Goal: Check status: Check status

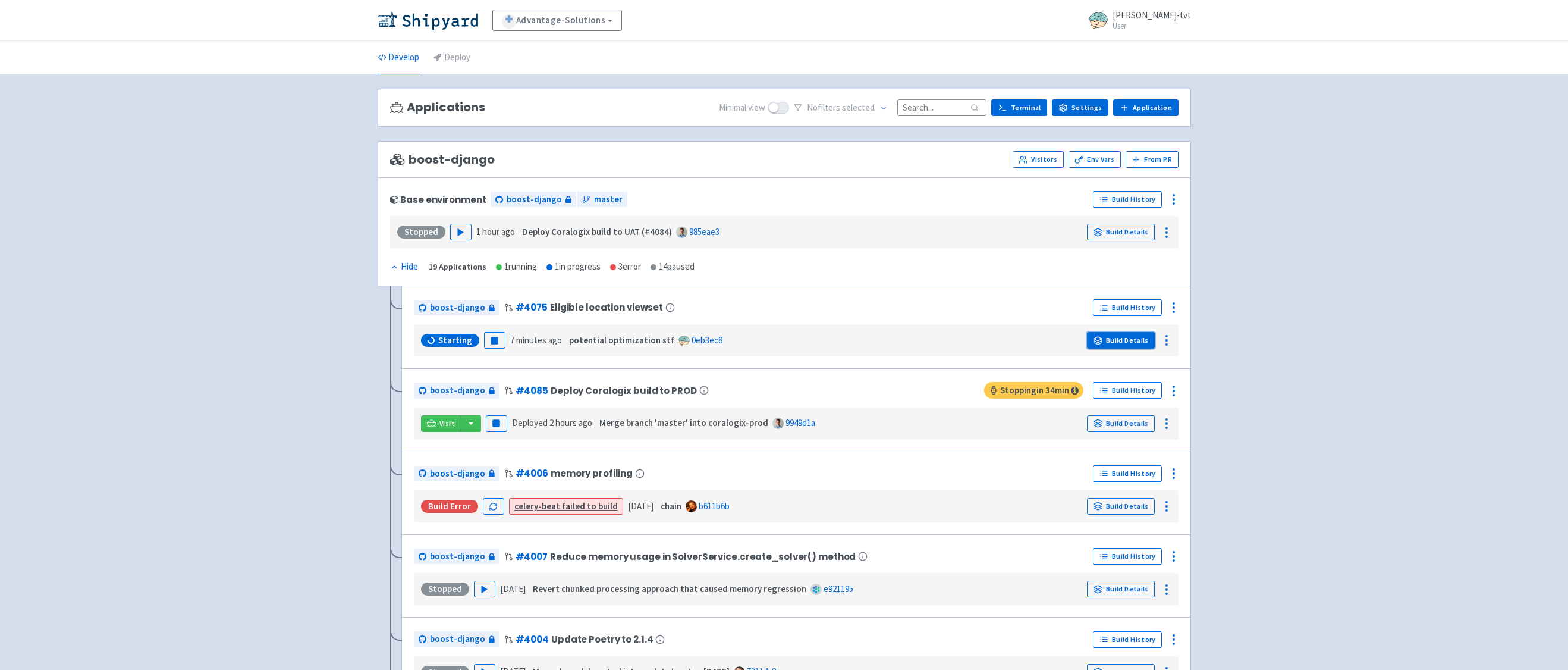
click at [1134, 337] on link "Build Details" at bounding box center [1120, 340] width 68 height 16
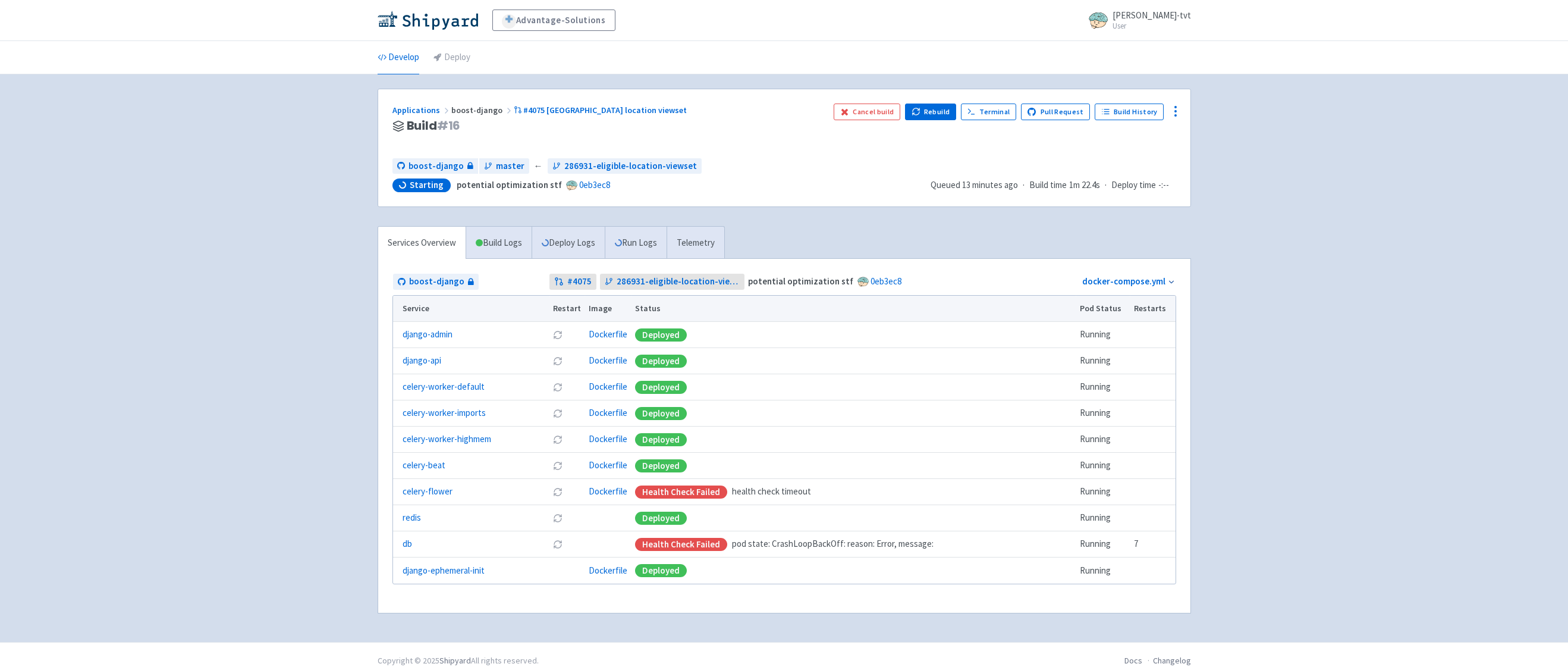
click at [1305, 404] on div "Advantage-Solutions ian-tvt User Profile Sign out Develop Deploy" at bounding box center [784, 321] width 1568 height 641
click at [135, 240] on div "Advantage-Solutions ian-tvt User Profile Sign out Develop Deploy" at bounding box center [784, 321] width 1568 height 641
click at [546, 245] on icon at bounding box center [545, 243] width 8 height 8
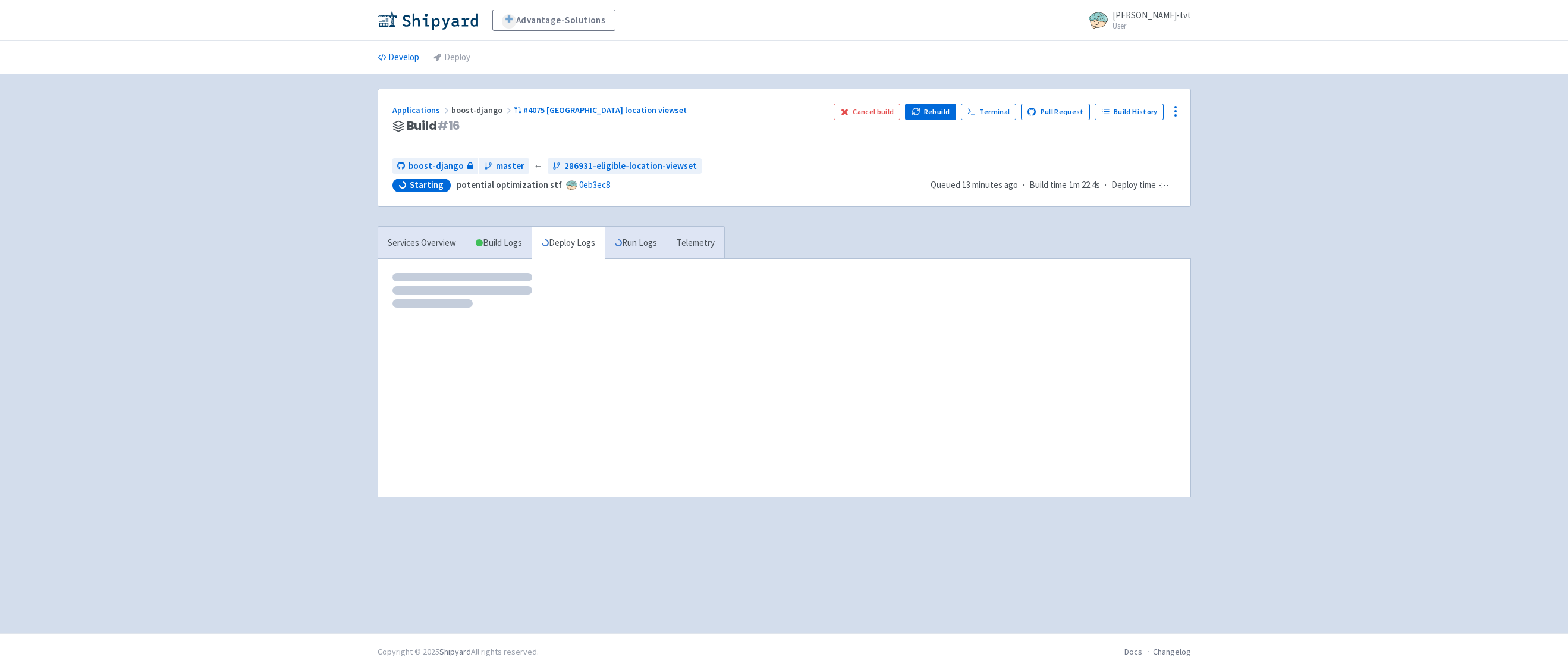
click at [267, 306] on div "Advantage-Solutions ian-tvt User Profile Sign out Develop Deploy" at bounding box center [784, 316] width 1568 height 633
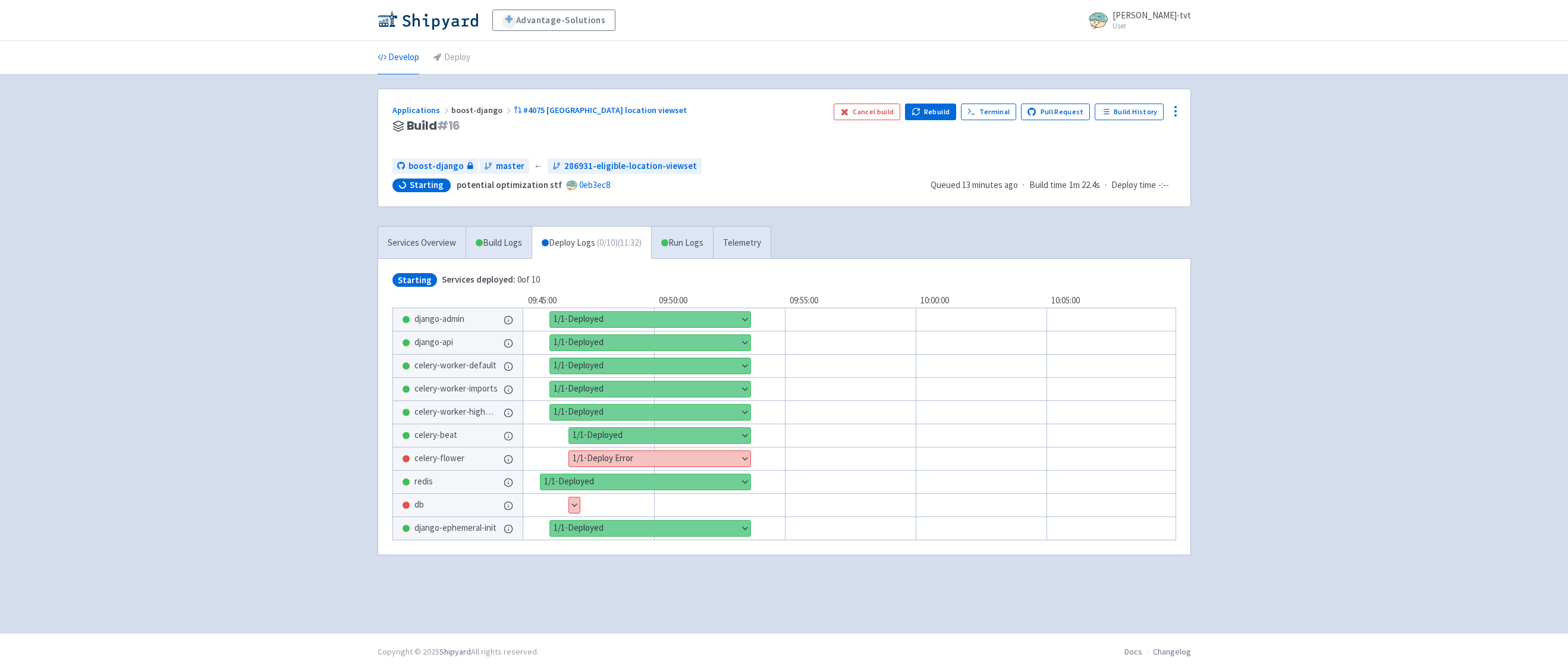
click at [380, 327] on div "Starting Services deployed: 0 of 10 09:45:00 09:50:00 09:55:00 10:00:00 10:05:0…" at bounding box center [784, 406] width 813 height 296
click at [313, 365] on div "Advantage-Solutions ian-tvt User Profile Sign out Develop Deploy" at bounding box center [784, 316] width 1568 height 633
click at [422, 242] on link "Services Overview" at bounding box center [421, 243] width 88 height 32
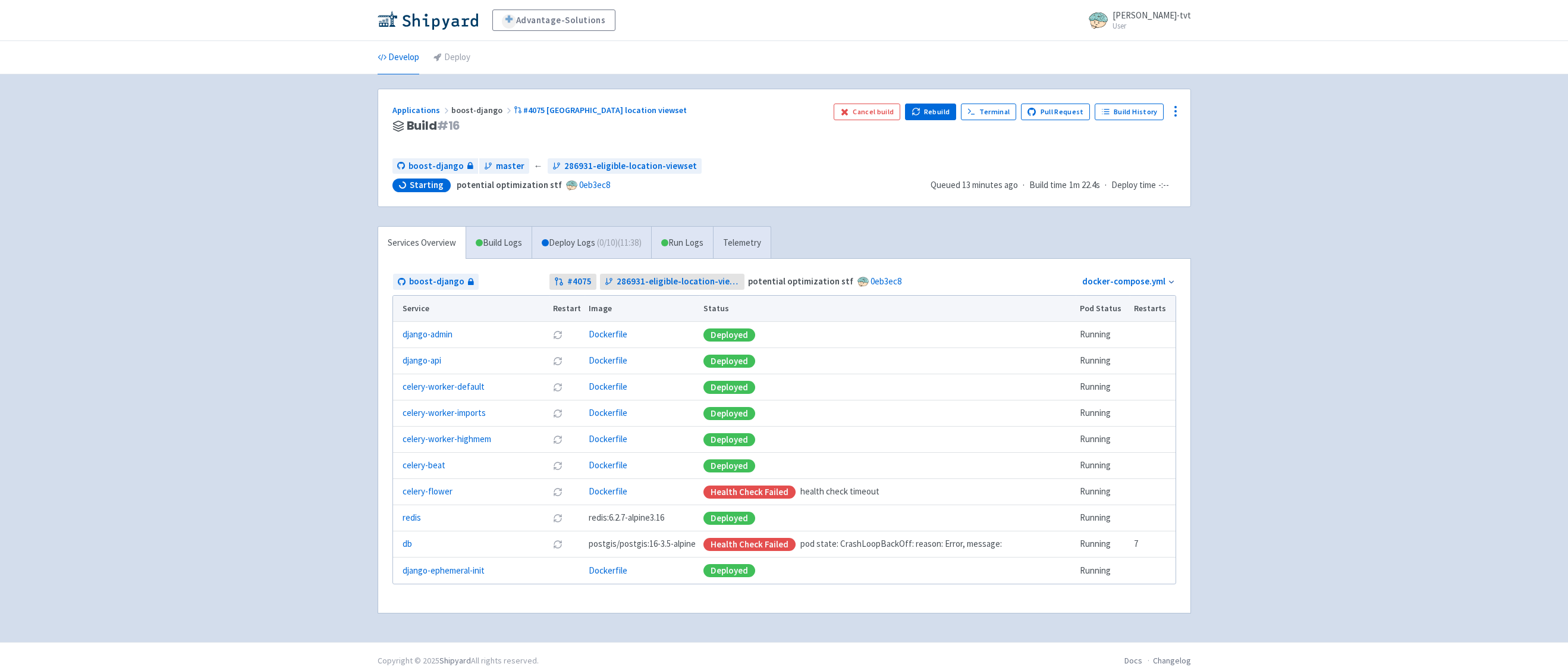
click at [264, 289] on div "Advantage-Solutions ian-tvt User Profile Sign out Develop Deploy" at bounding box center [784, 321] width 1568 height 641
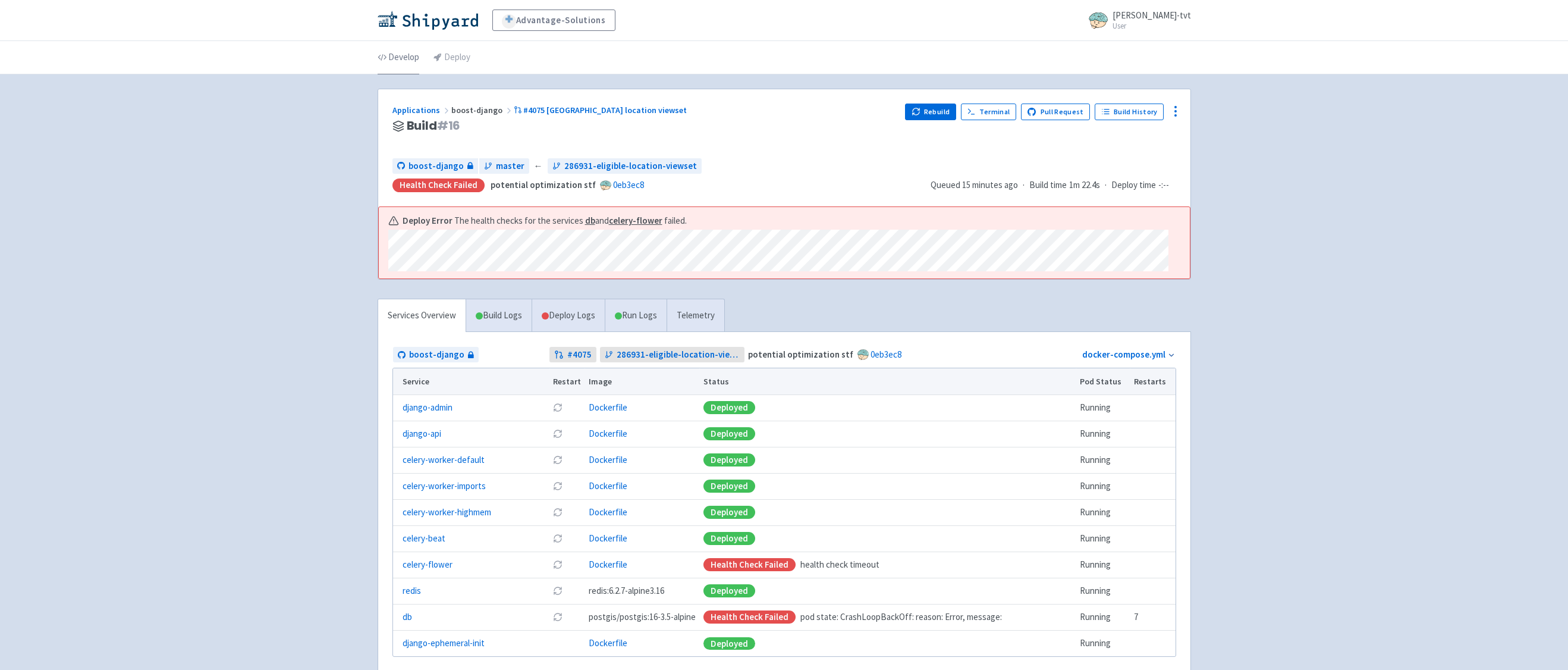
click at [405, 56] on link "Develop" at bounding box center [399, 57] width 42 height 33
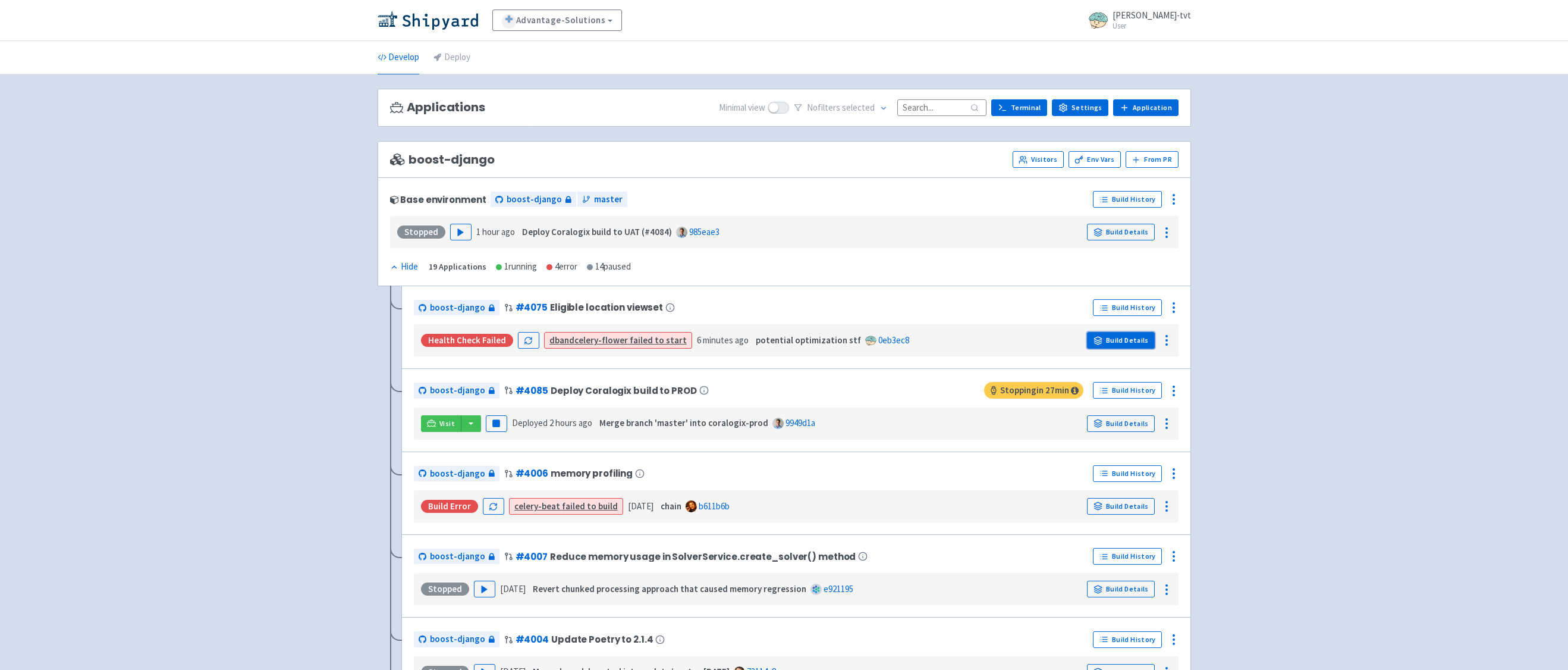
click at [1116, 337] on link "Build Details" at bounding box center [1120, 340] width 68 height 16
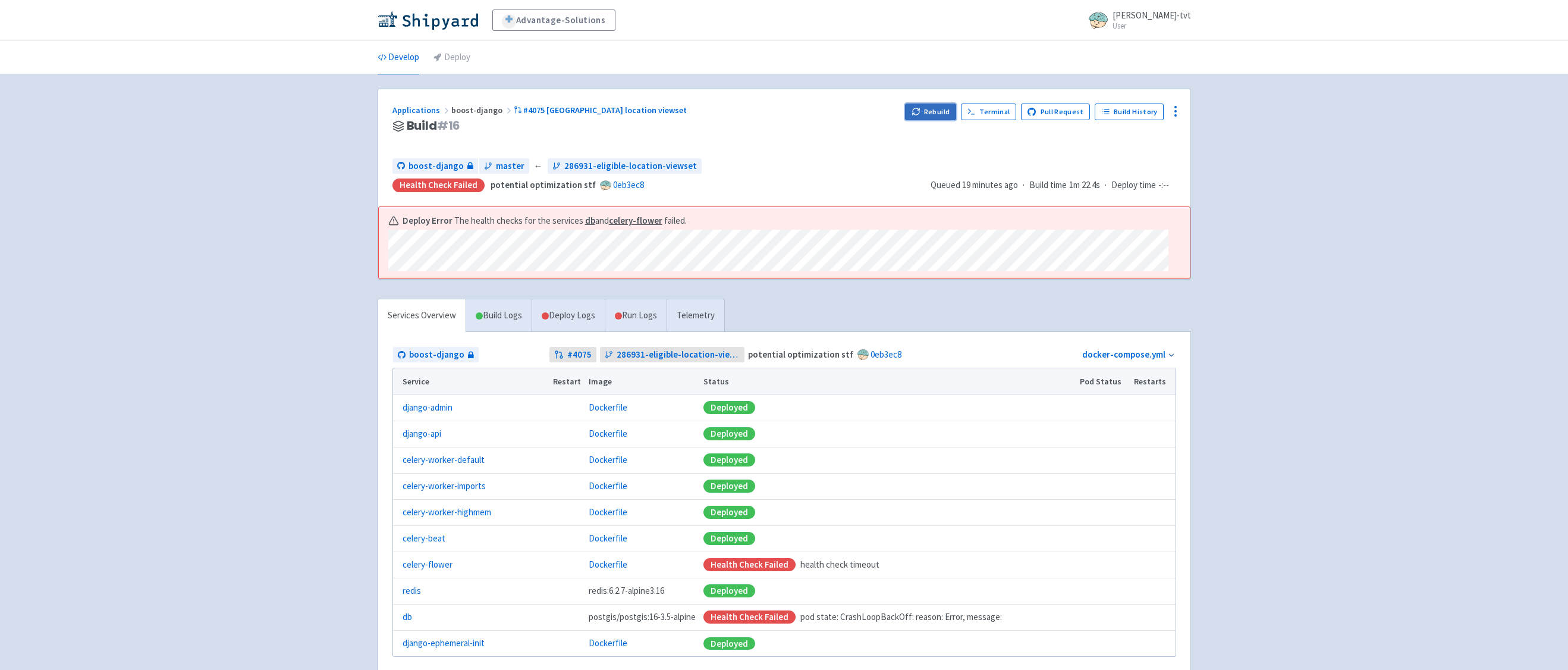
click at [919, 112] on icon "button" at bounding box center [915, 110] width 9 height 9
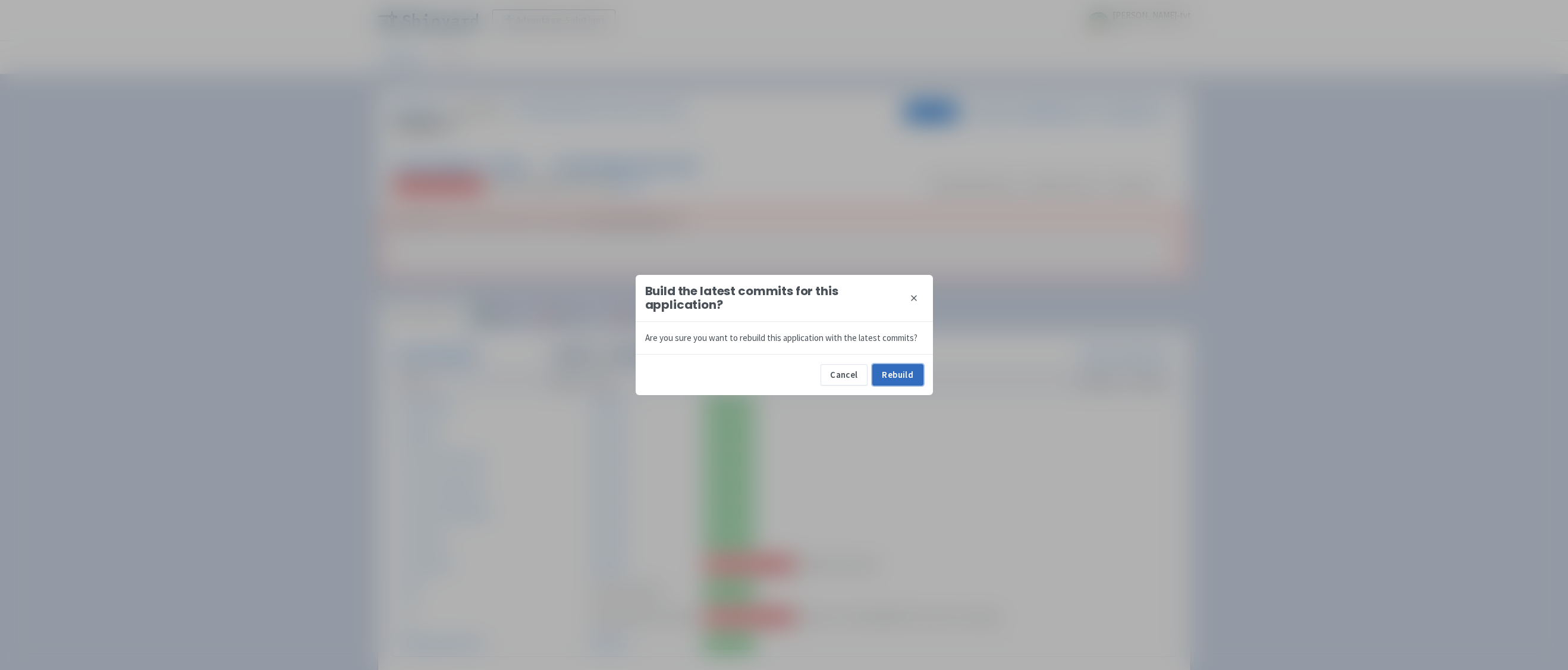
click at [901, 377] on button "Rebuild" at bounding box center [898, 374] width 51 height 21
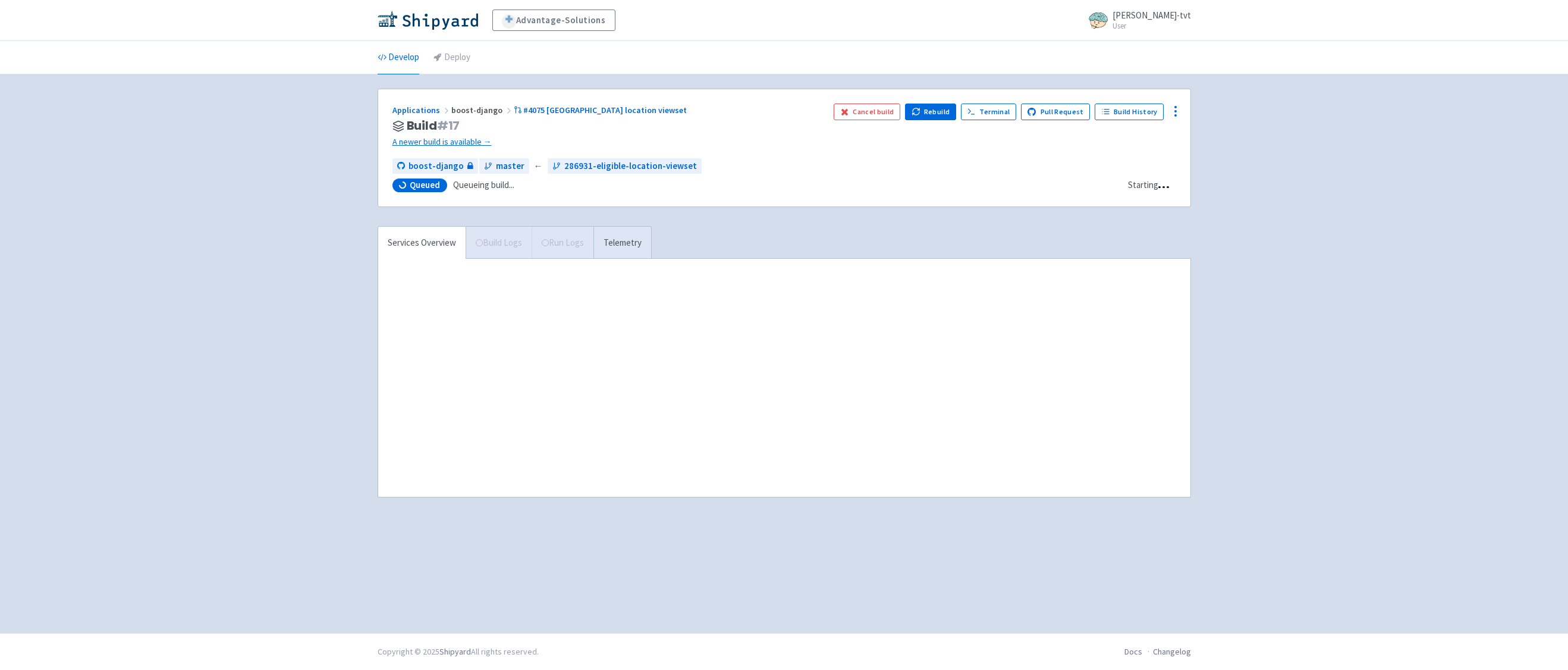
click at [288, 189] on div "Advantage-Solutions ian-tvt User Profile Sign out Develop Deploy" at bounding box center [784, 316] width 1568 height 633
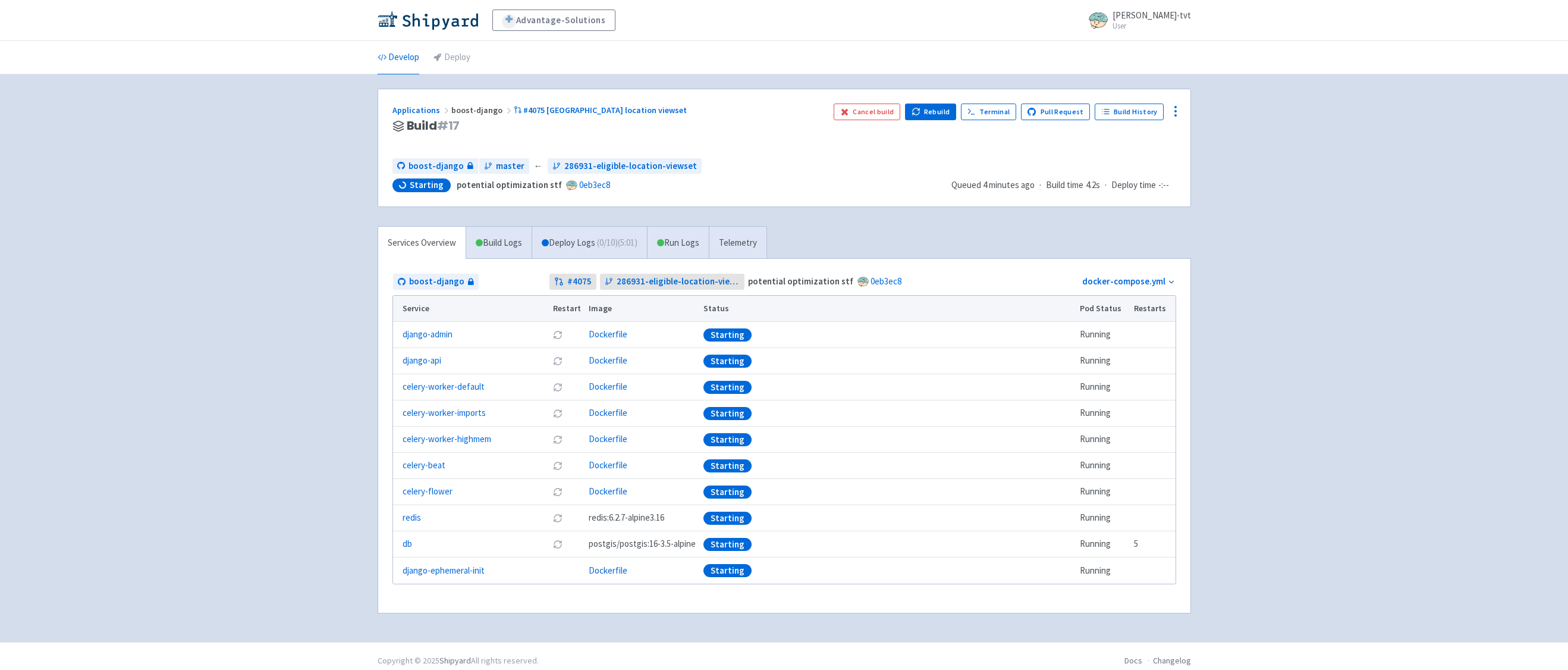
click at [285, 305] on div "Advantage-Solutions ian-tvt User Profile Sign out Develop Deploy" at bounding box center [784, 321] width 1568 height 641
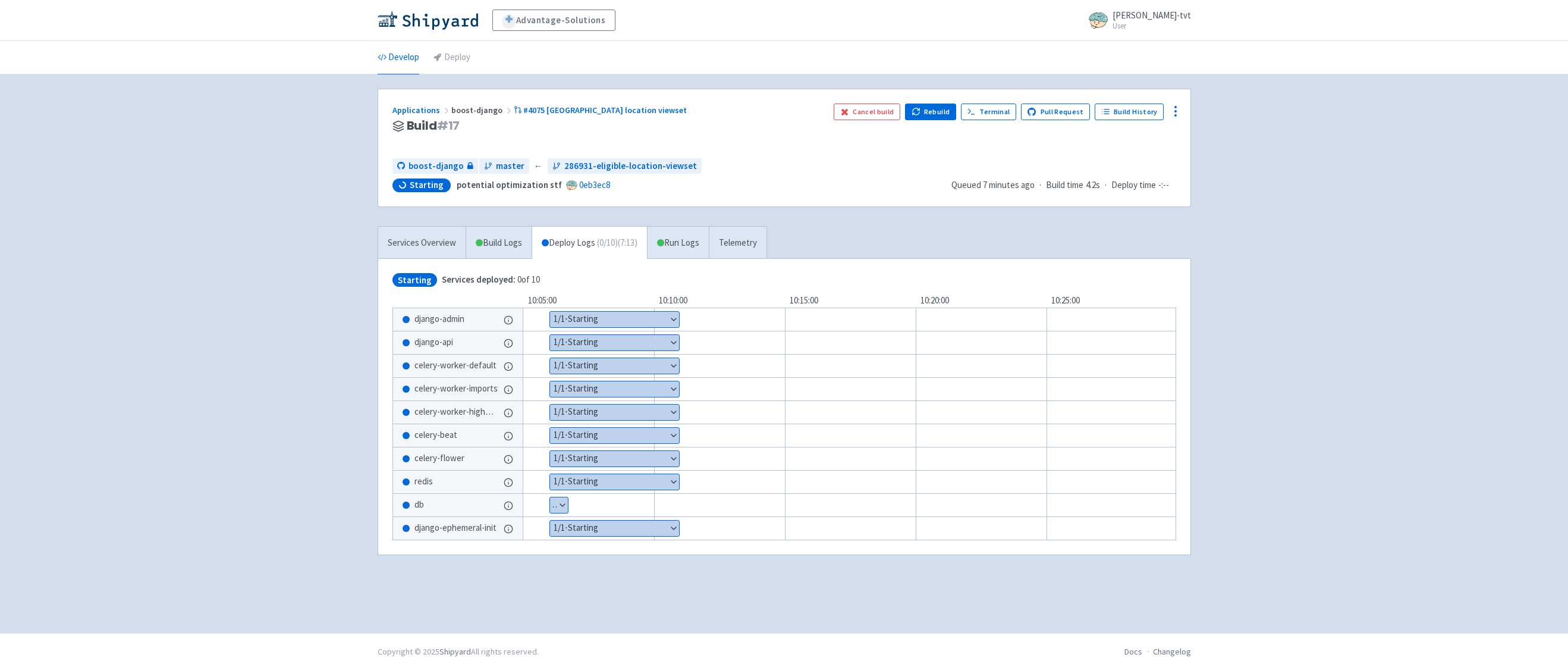
click at [303, 151] on div "Advantage-Solutions ian-tvt User Profile Sign out Develop Deploy" at bounding box center [784, 316] width 1568 height 633
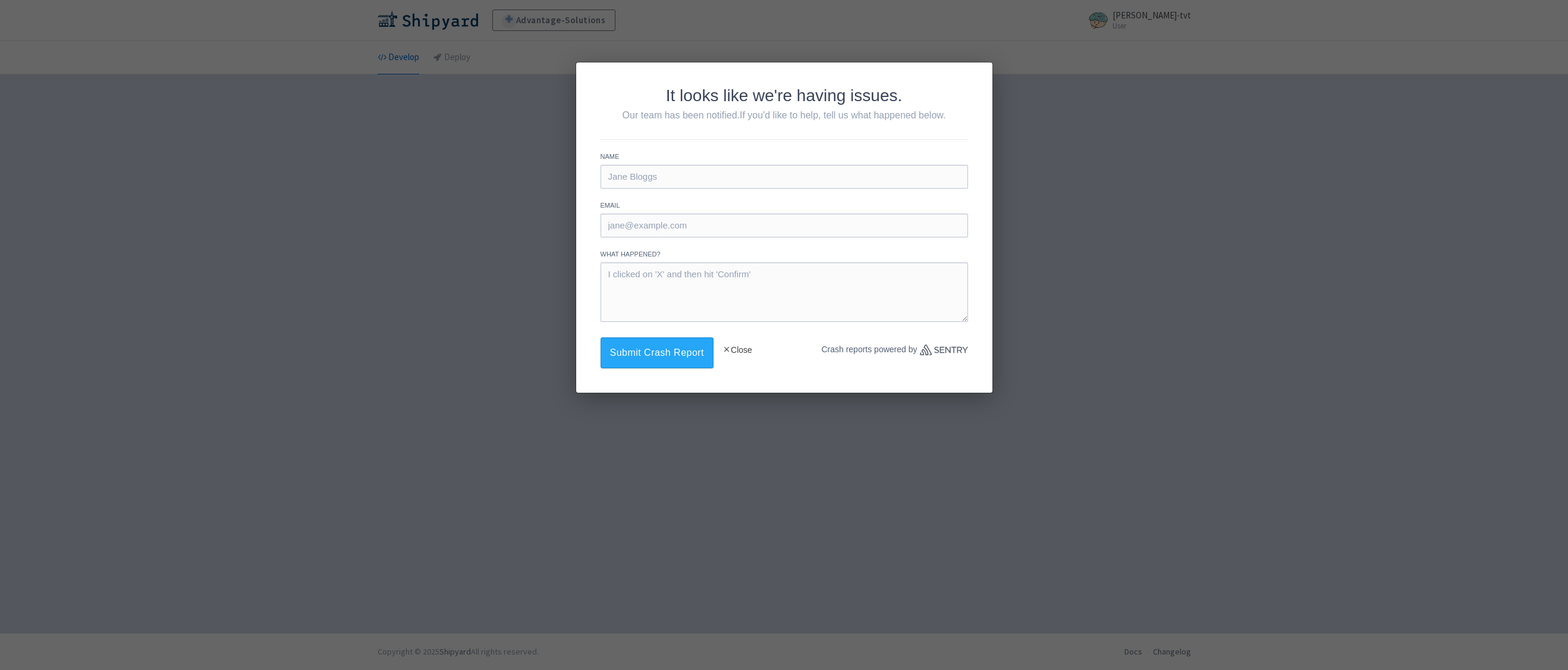
click at [752, 348] on button "Close" at bounding box center [736, 349] width 29 height 25
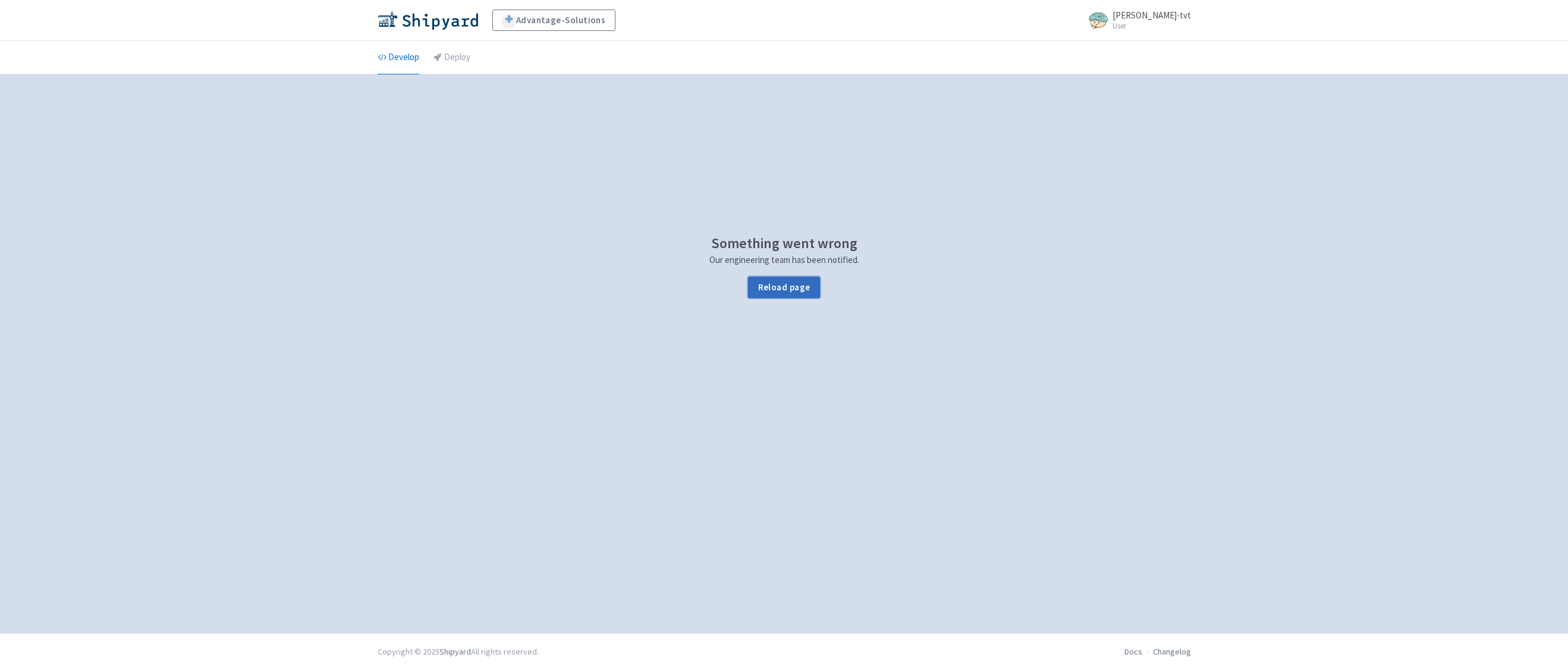
click at [787, 278] on button "Reload page" at bounding box center [783, 287] width 71 height 21
click at [399, 56] on link "Develop" at bounding box center [399, 57] width 42 height 33
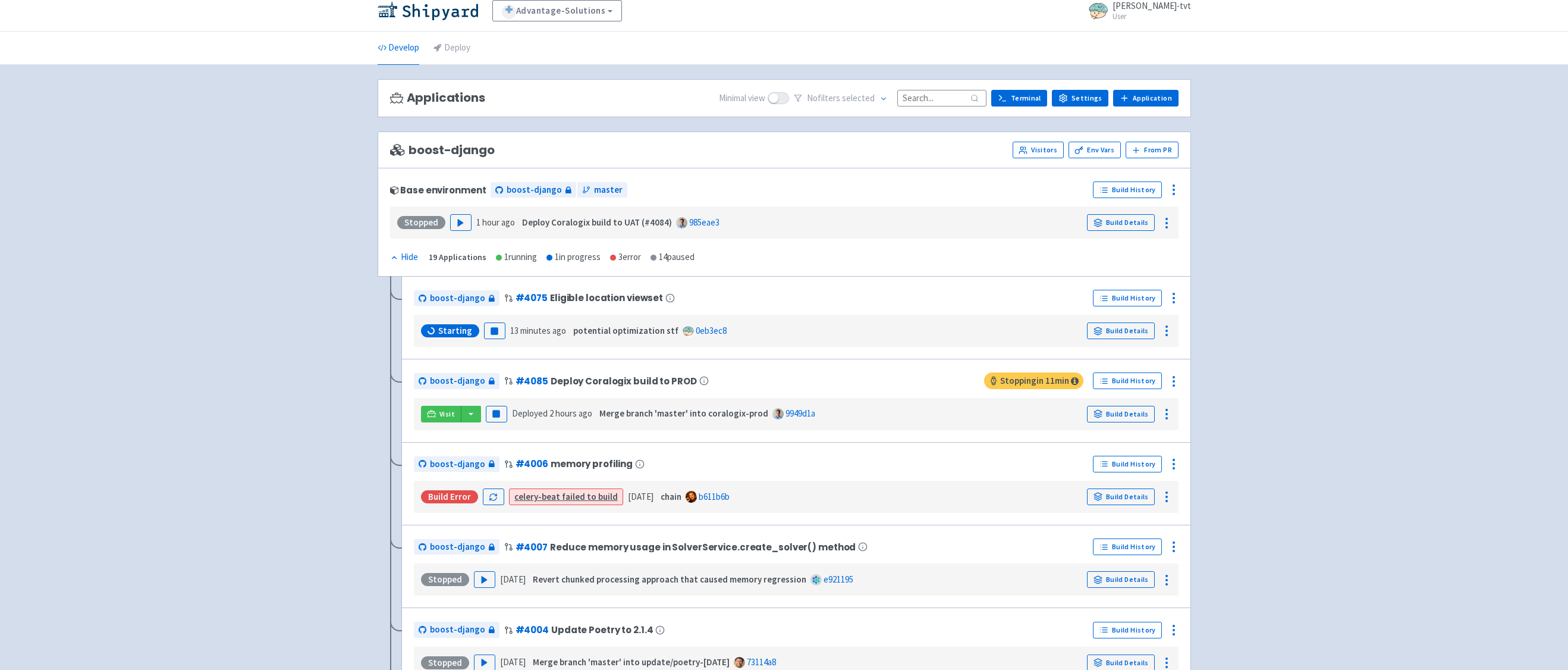
scroll to position [13, 0]
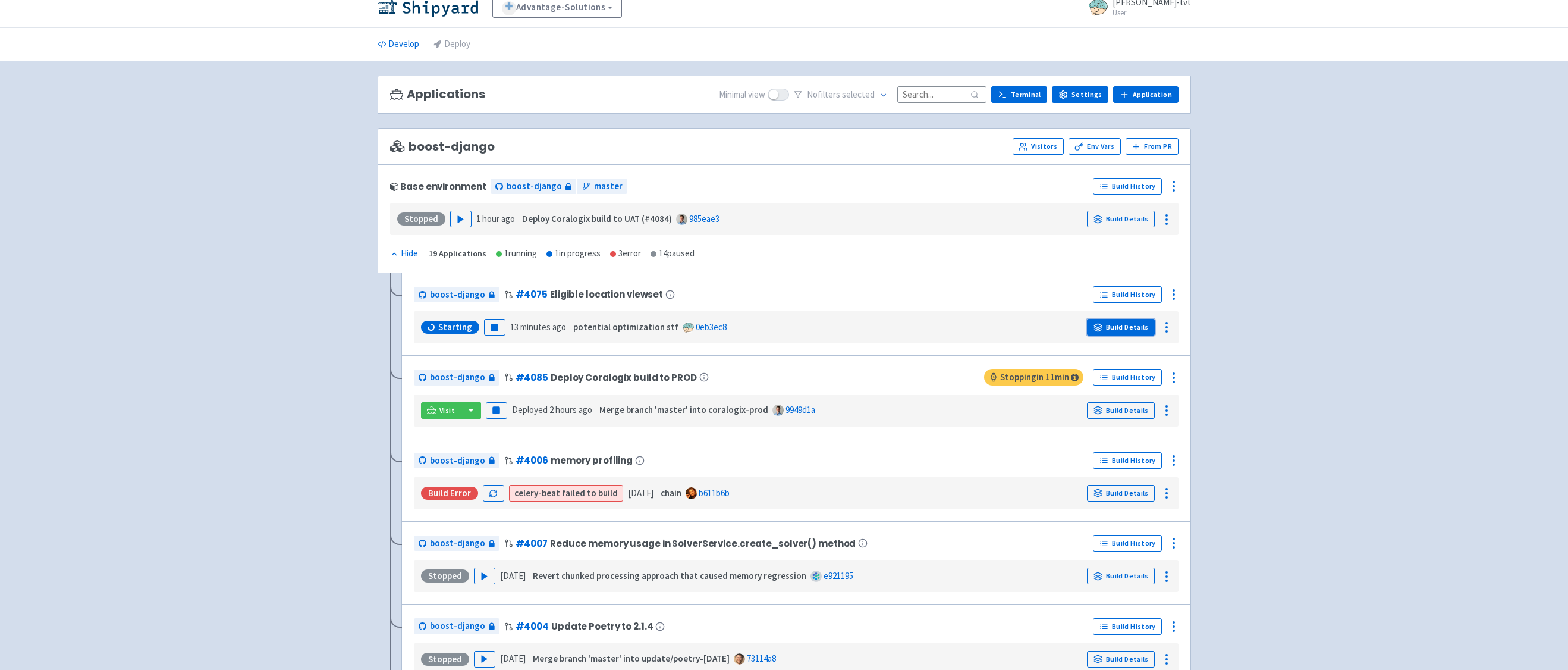
click at [1123, 327] on link "Build Details" at bounding box center [1120, 326] width 68 height 16
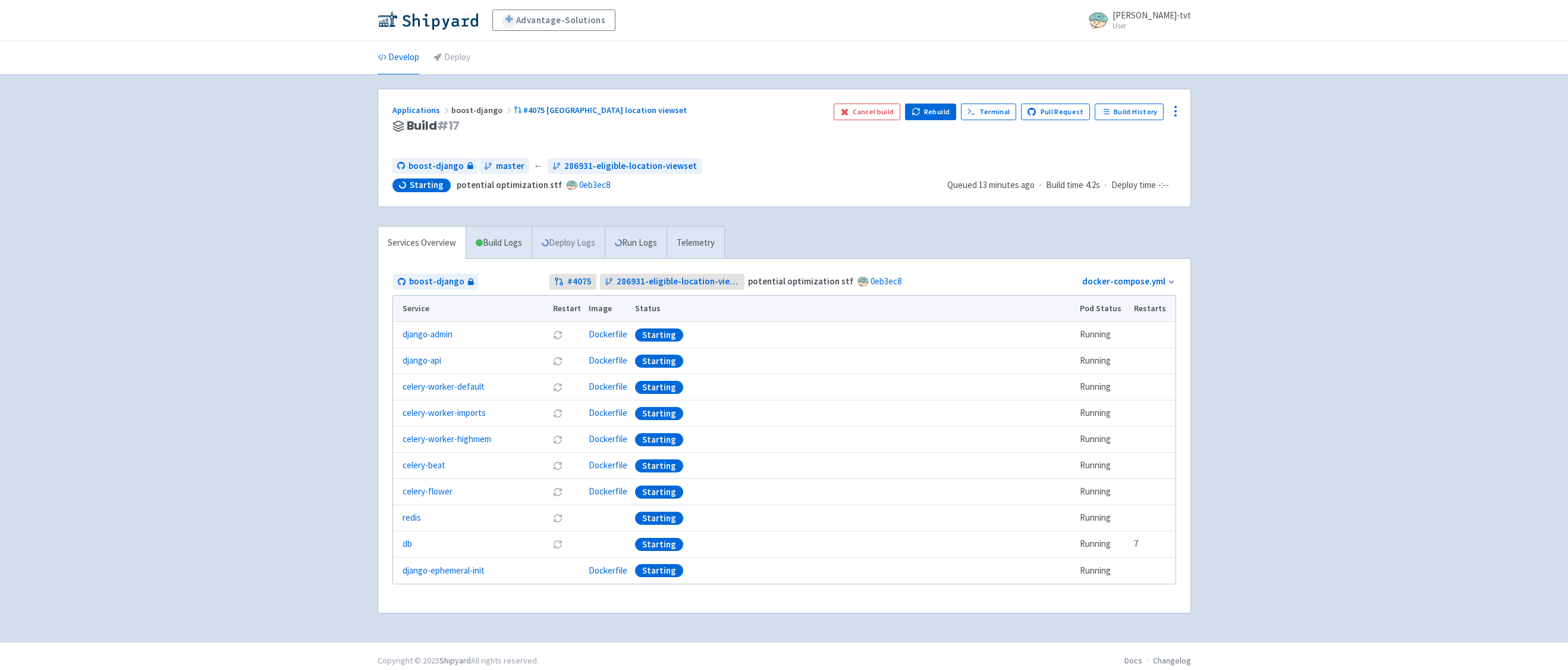
click at [568, 248] on link "Deploy Logs" at bounding box center [568, 243] width 73 height 32
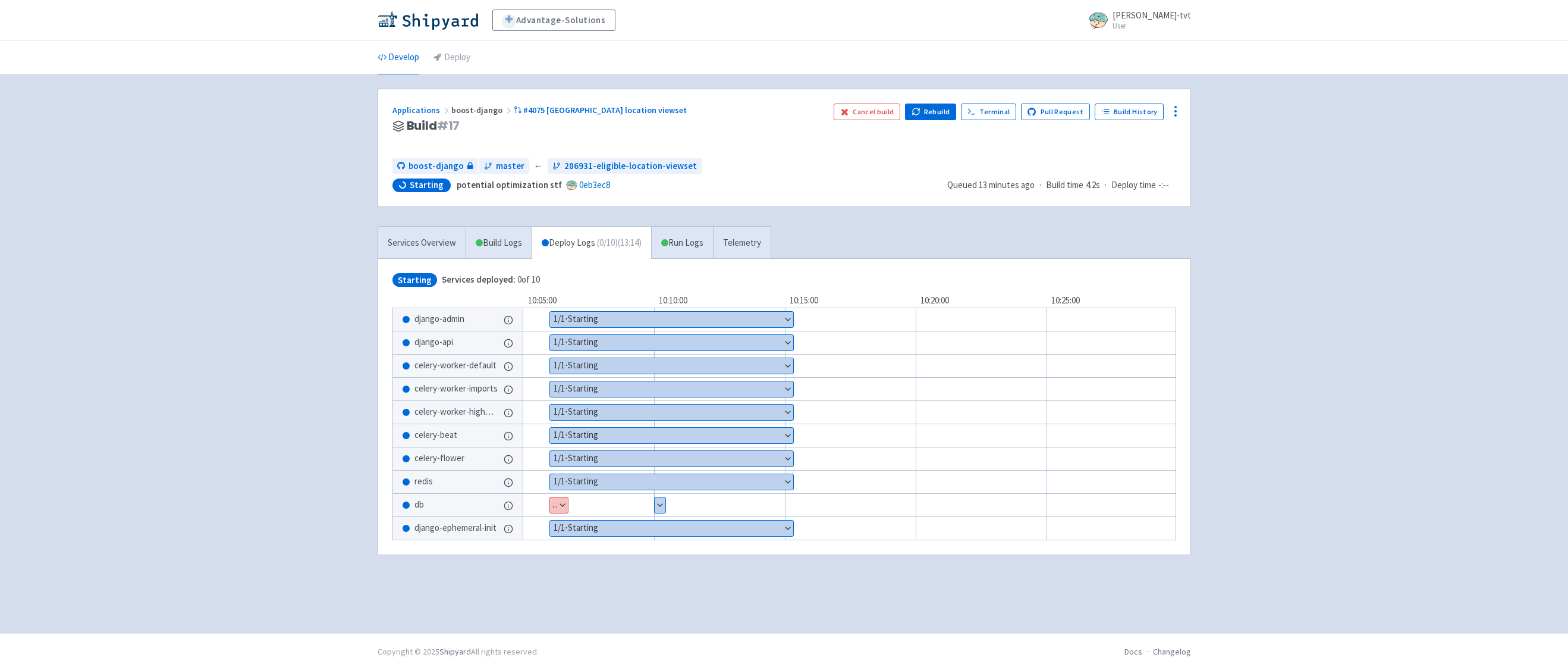
click at [280, 516] on div "Advantage-Solutions ian-tvt User Profile Sign out Develop Deploy" at bounding box center [784, 316] width 1568 height 633
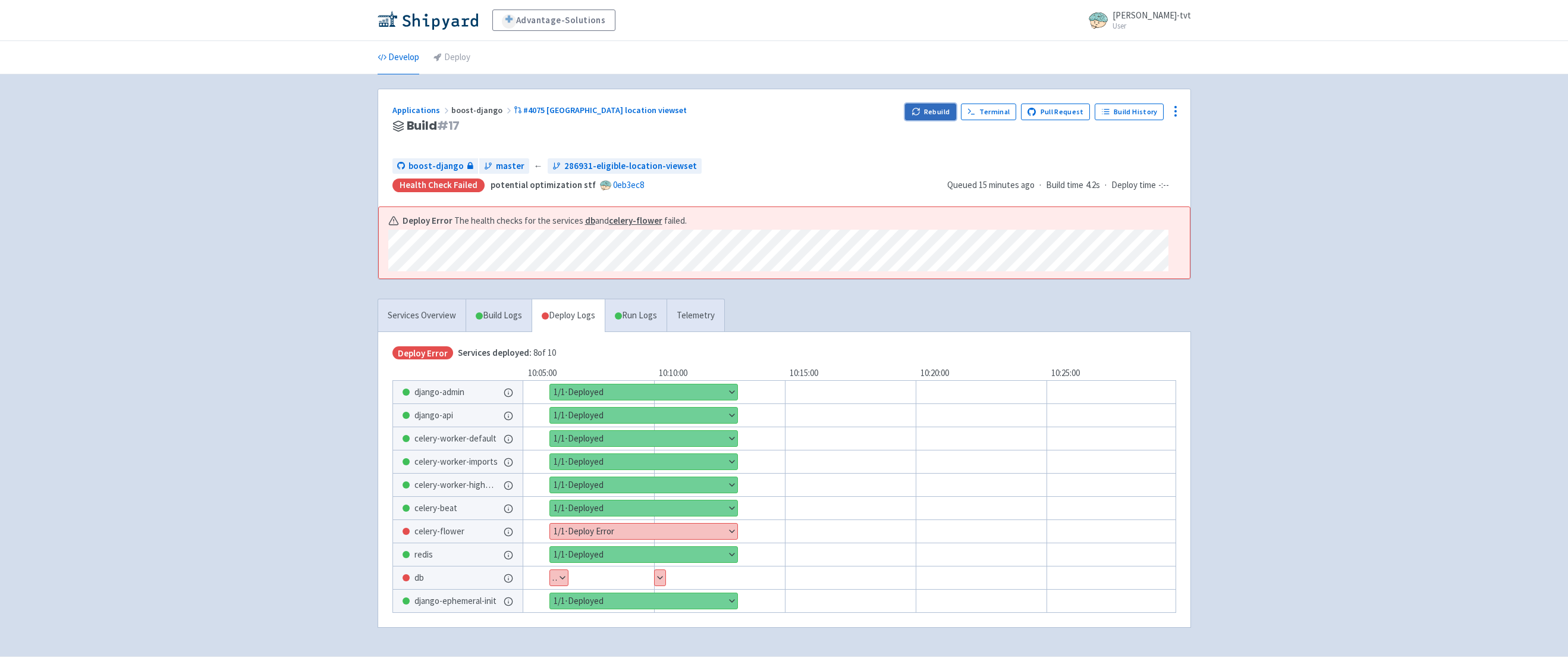
click at [920, 108] on icon "button" at bounding box center [915, 110] width 9 height 9
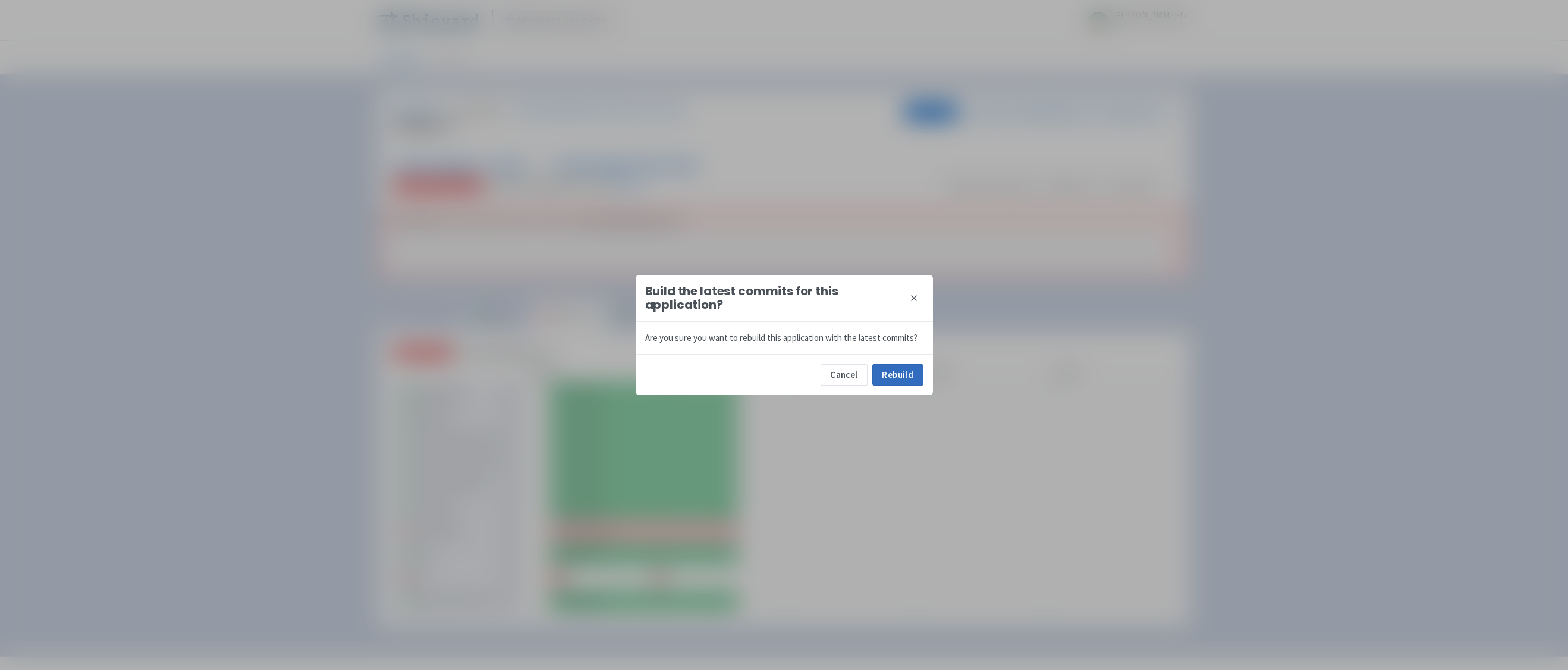
click at [902, 373] on button "Rebuild" at bounding box center [898, 374] width 51 height 21
click at [183, 78] on div "Build the latest commits for this application? close Are you sure you want to r…" at bounding box center [784, 335] width 1568 height 670
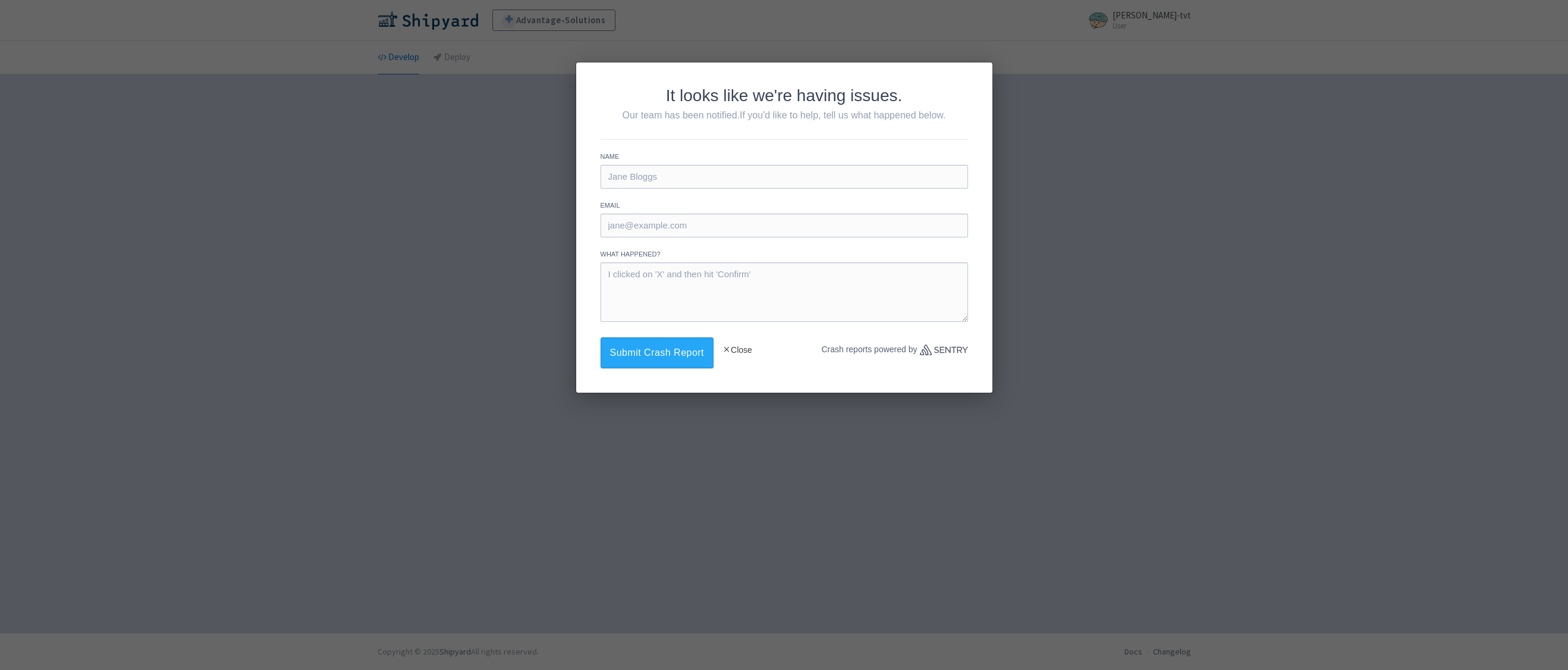
click at [722, 339] on button "Close" at bounding box center [736, 349] width 29 height 25
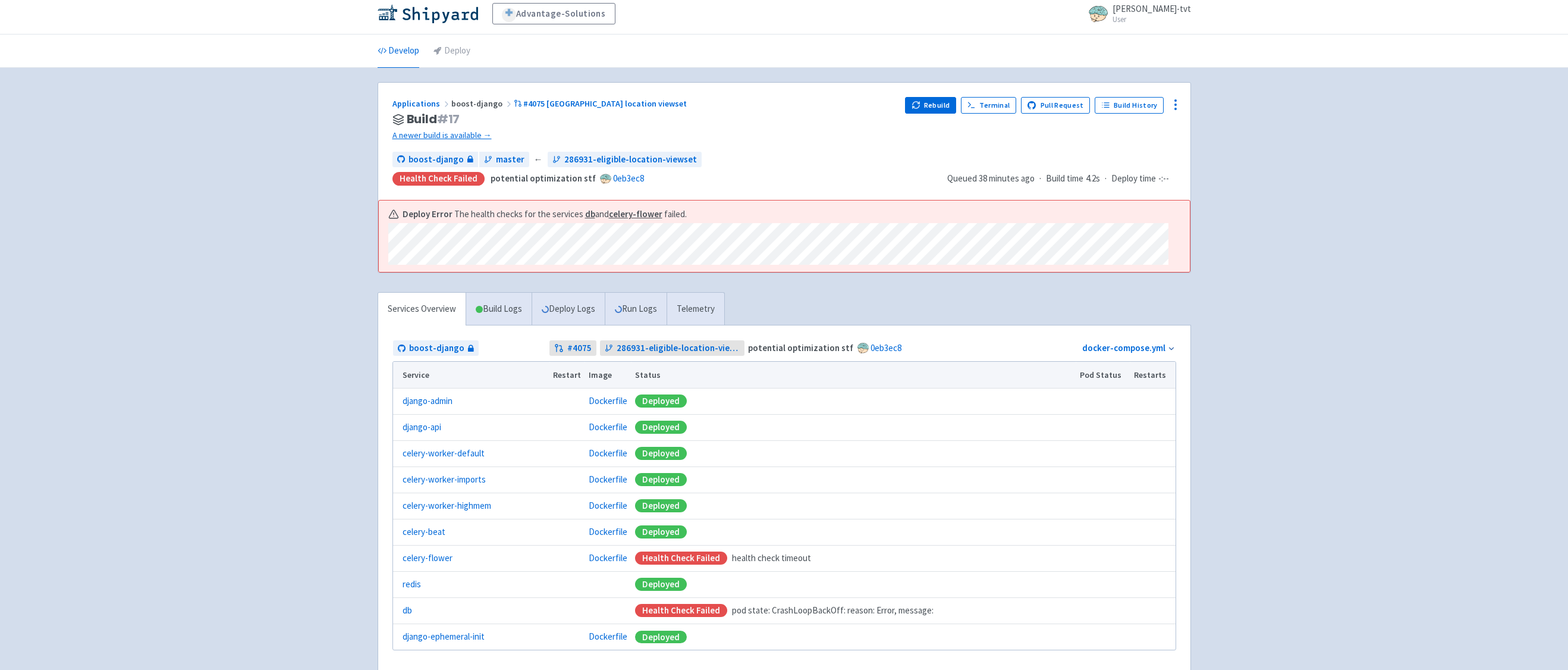
scroll to position [8, 0]
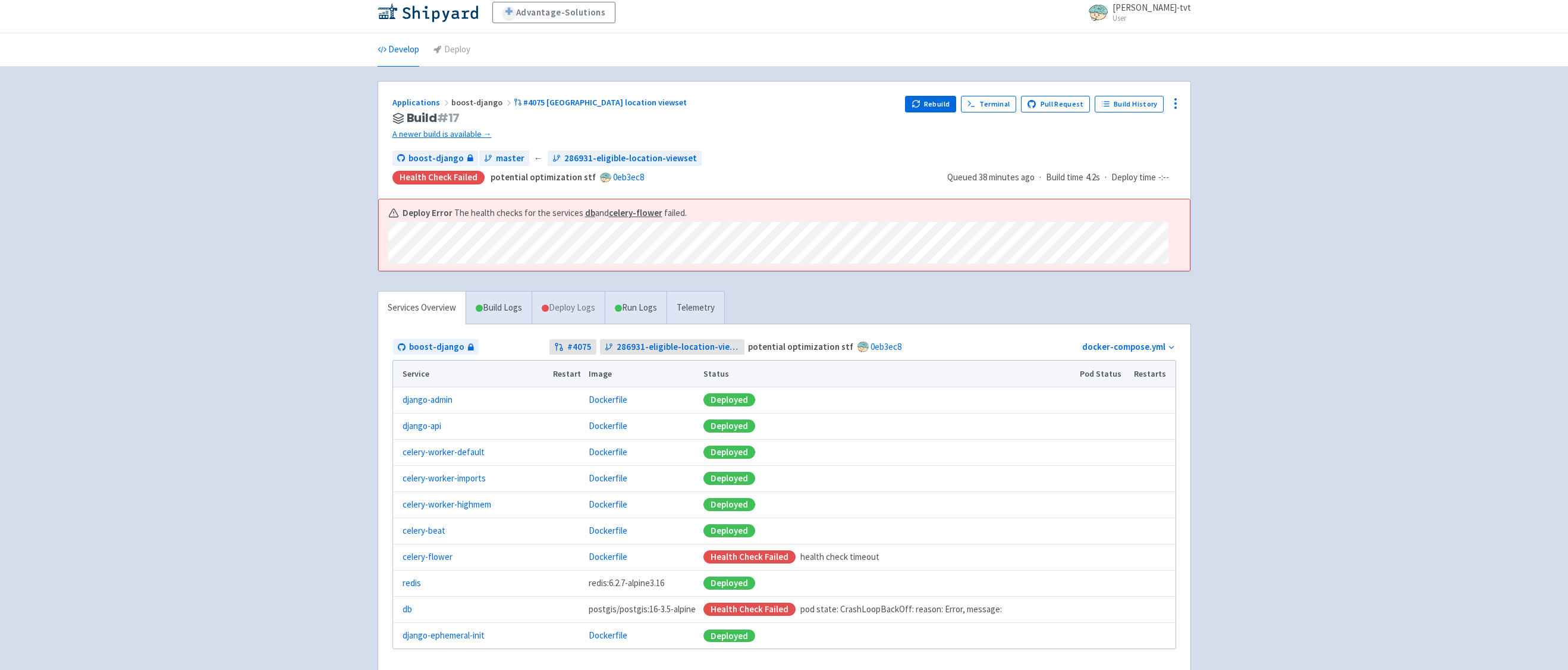
click at [571, 314] on link "Deploy Logs" at bounding box center [568, 307] width 73 height 32
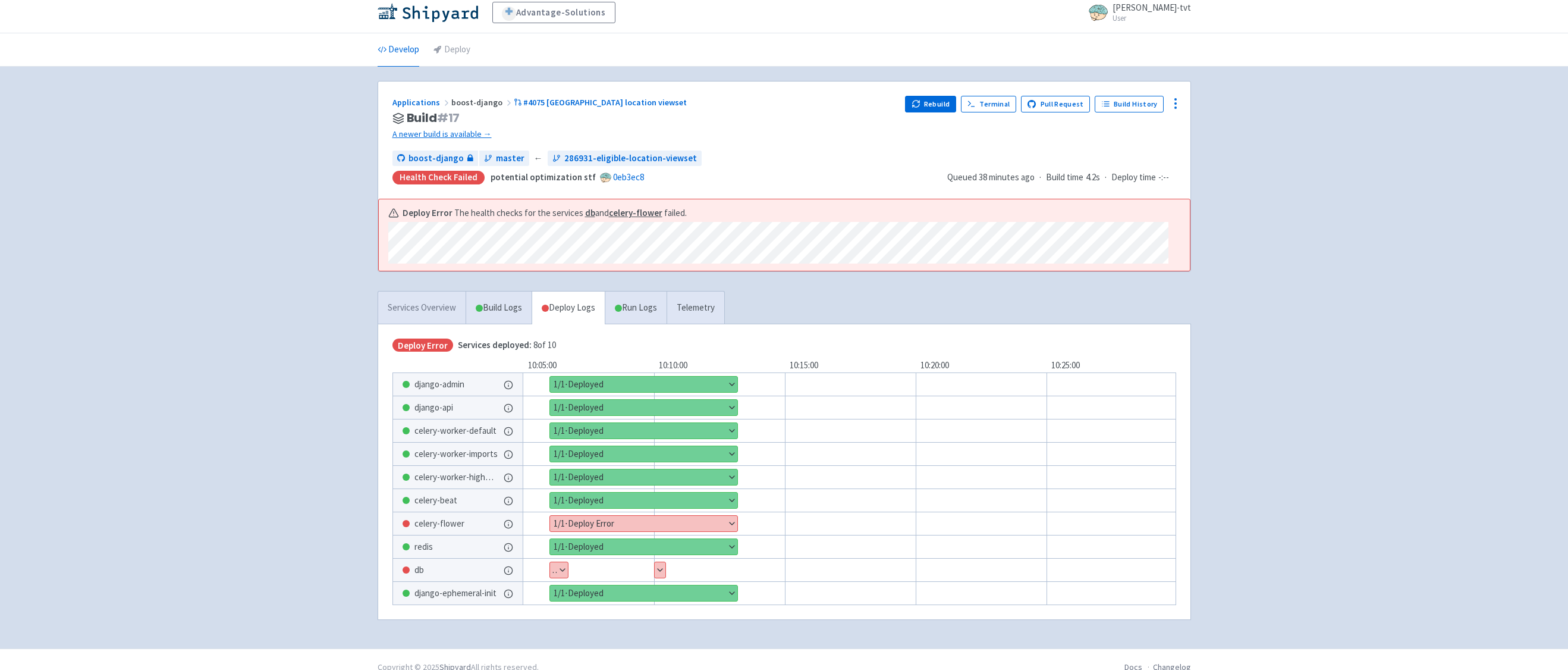
click at [431, 323] on link "Services Overview" at bounding box center [421, 307] width 88 height 32
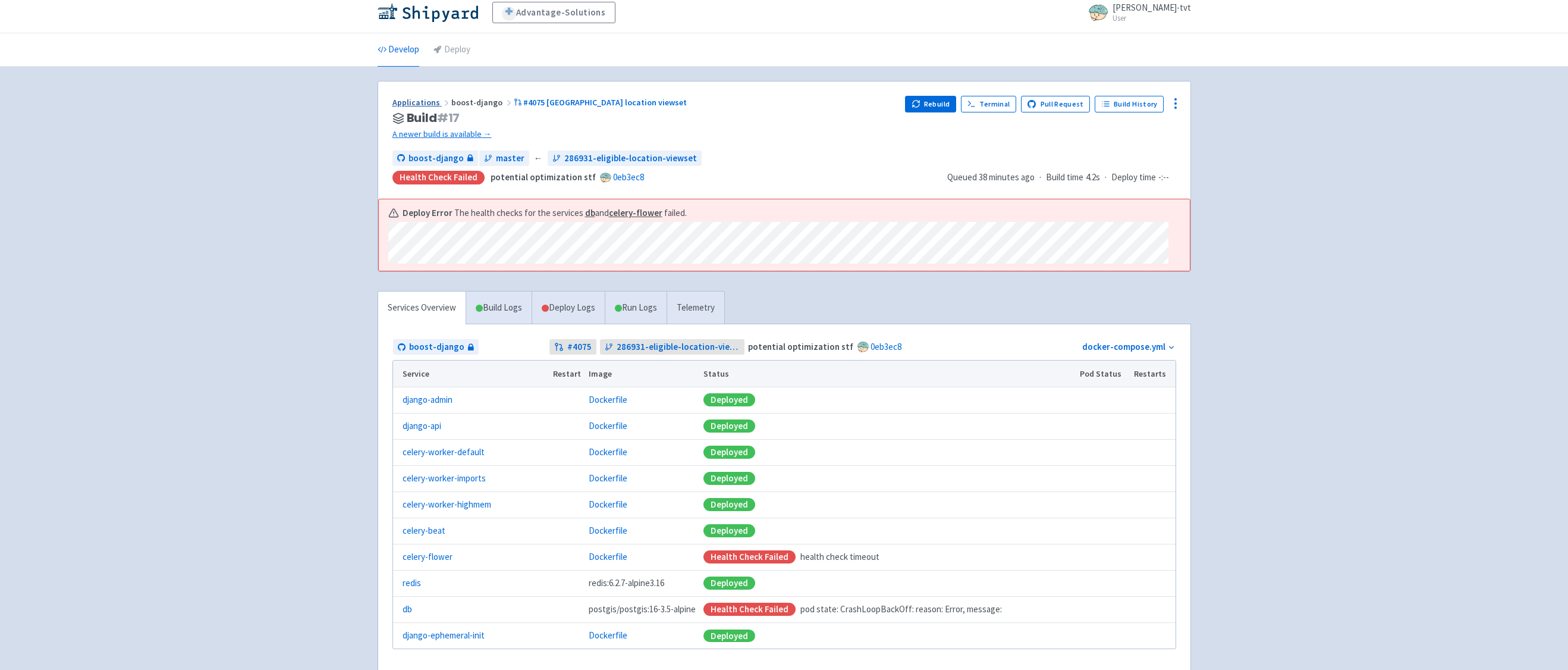
click at [411, 101] on link "Applications" at bounding box center [421, 102] width 59 height 10
click at [393, 59] on link "Develop" at bounding box center [399, 49] width 42 height 33
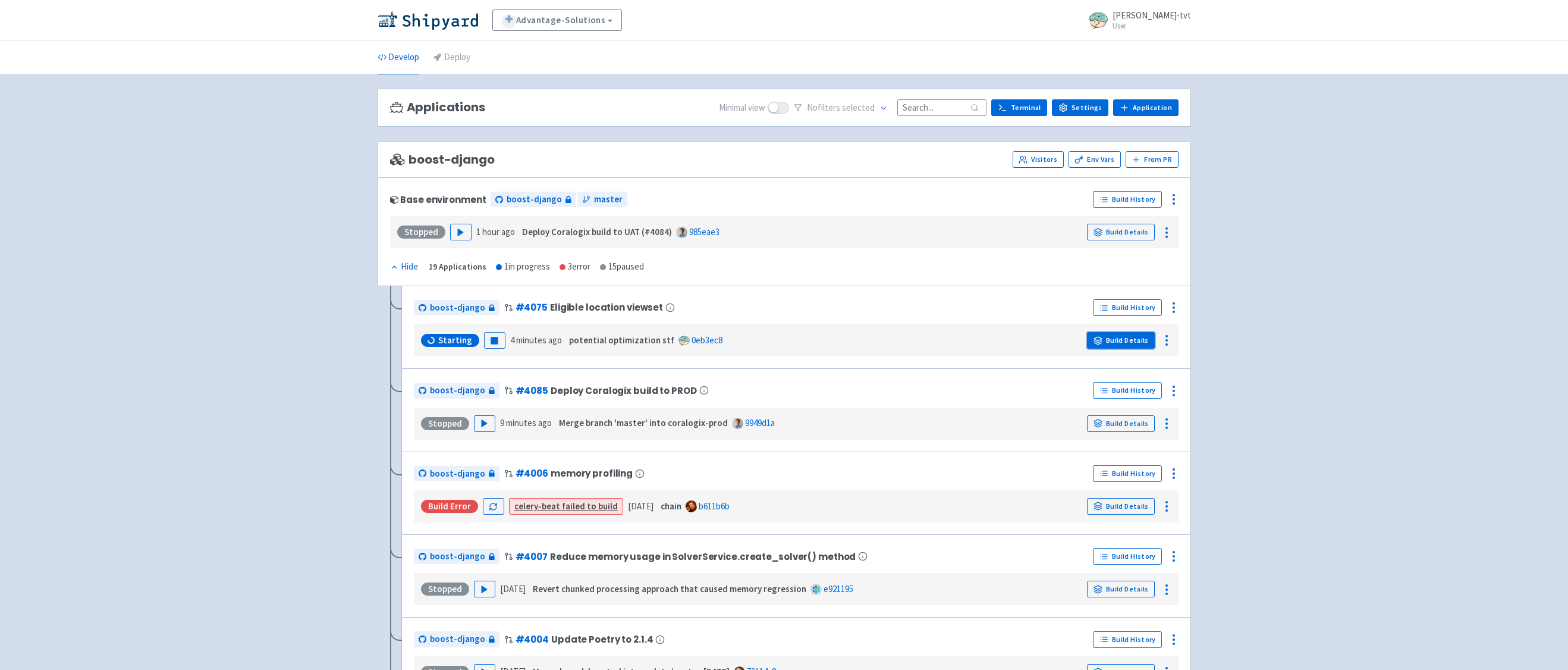
click at [1107, 336] on link "Build Details" at bounding box center [1120, 340] width 68 height 16
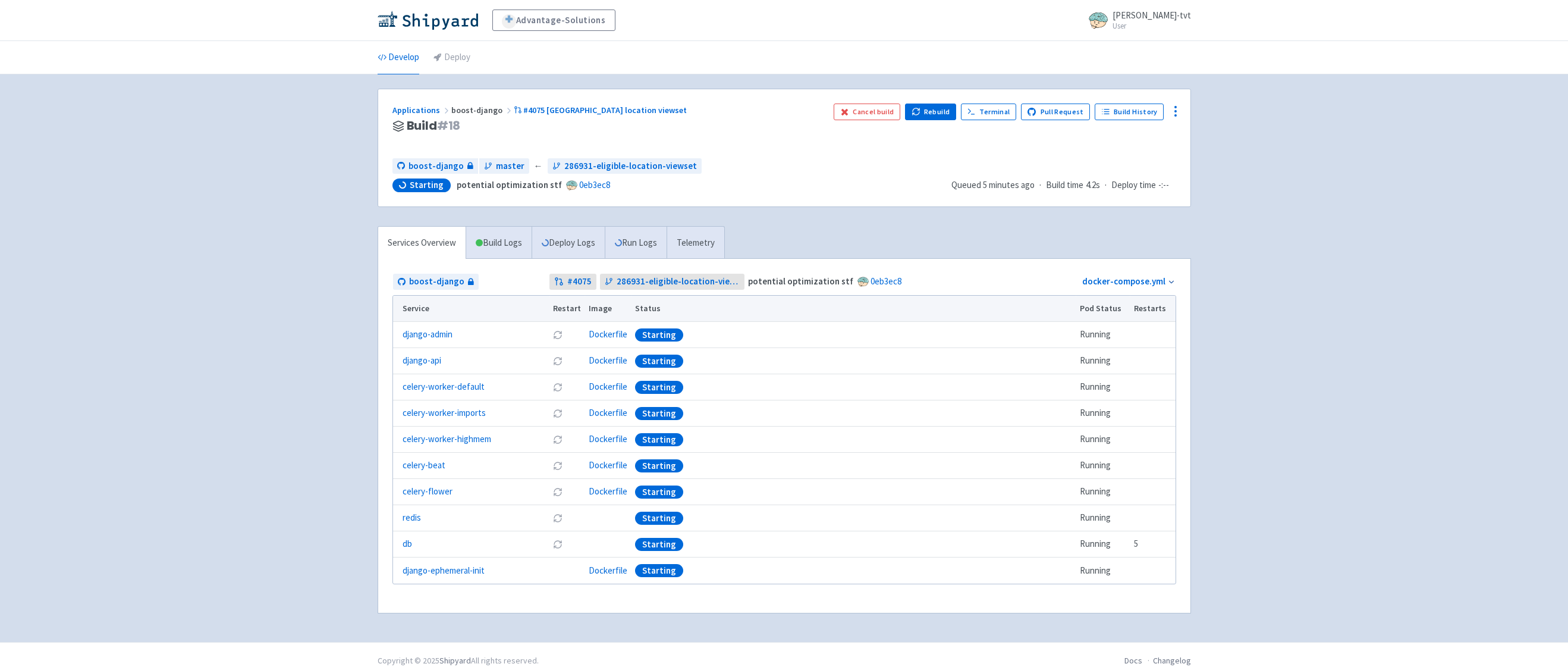
click at [354, 336] on div "Advantage-Solutions ian-tvt User Profile Sign out Develop Deploy" at bounding box center [784, 321] width 1568 height 641
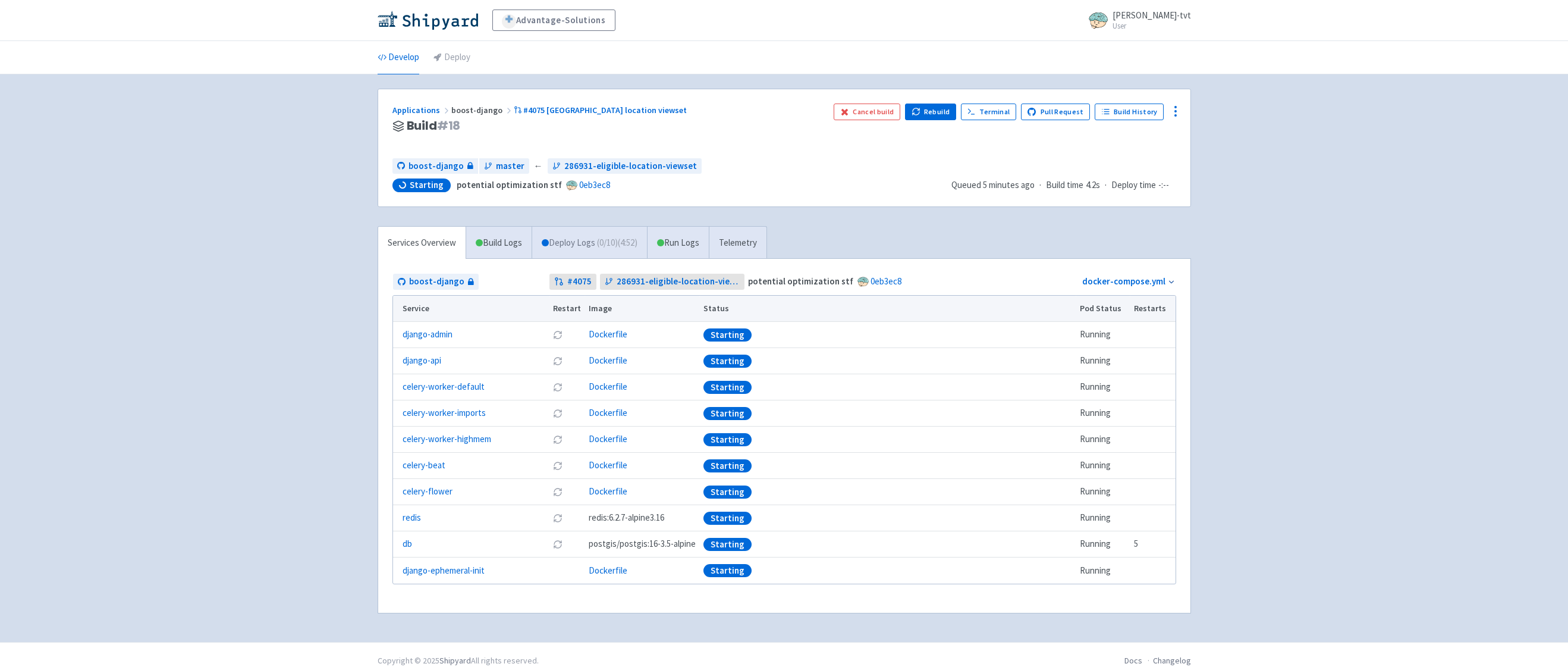
click at [620, 236] on span "( 0 / 10 ) (4:52)" at bounding box center [617, 243] width 40 height 13
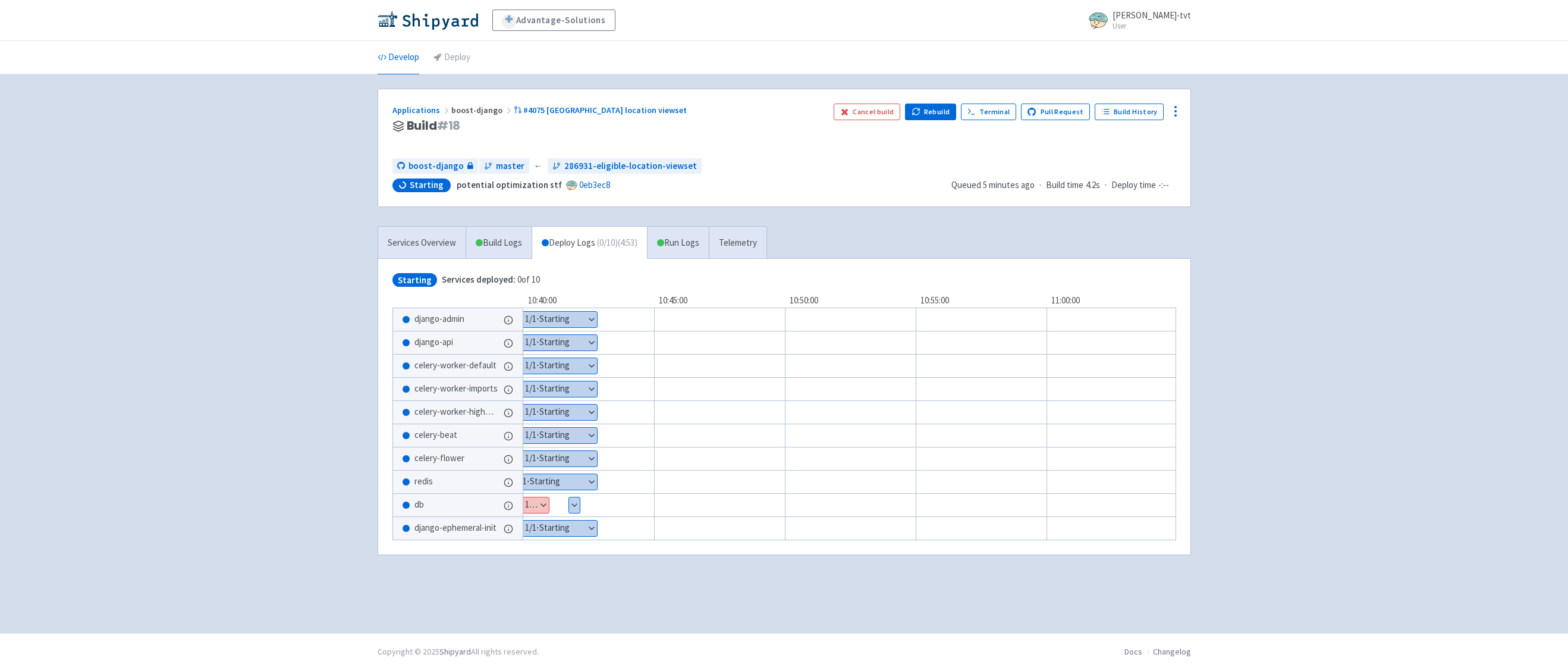
click at [250, 473] on div "Advantage-Solutions ian-tvt User Profile Sign out Develop Deploy" at bounding box center [784, 316] width 1568 height 633
click at [575, 500] on button "Show details" at bounding box center [574, 504] width 10 height 15
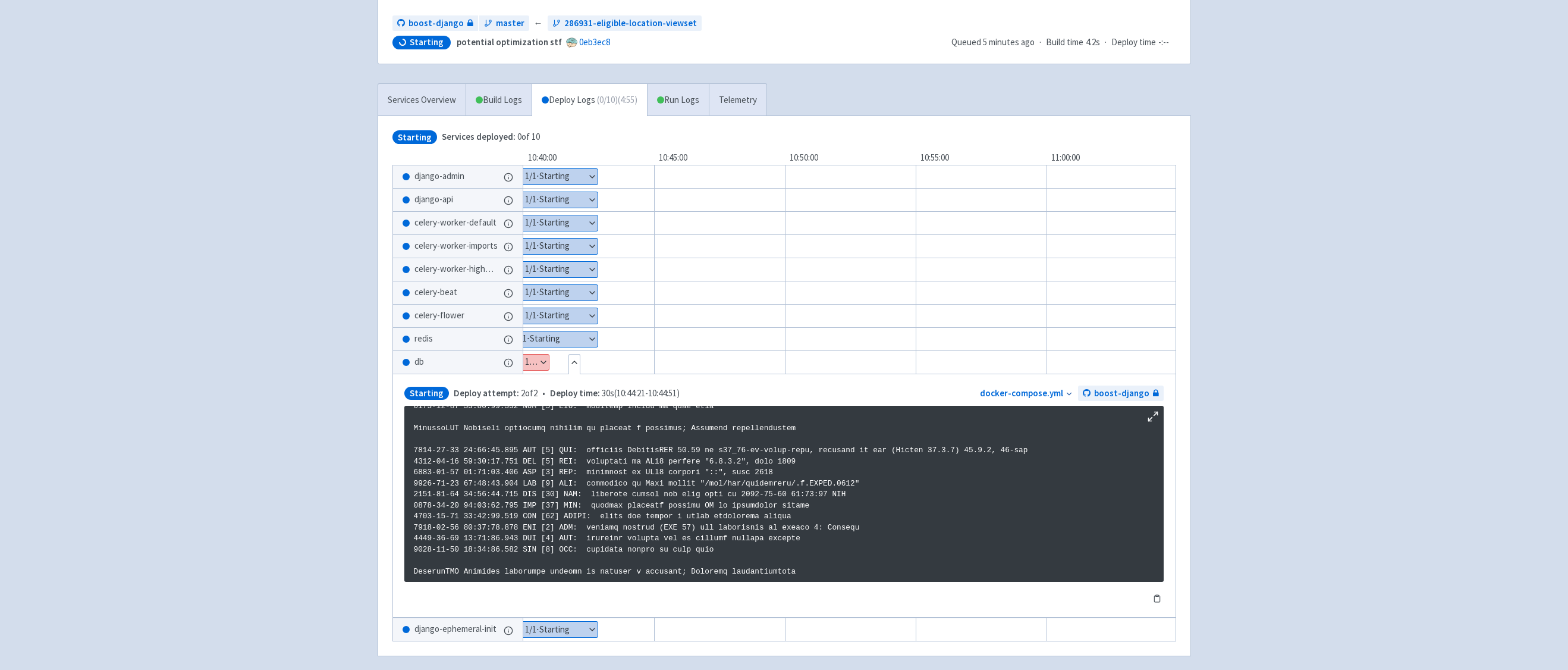
scroll to position [199, 0]
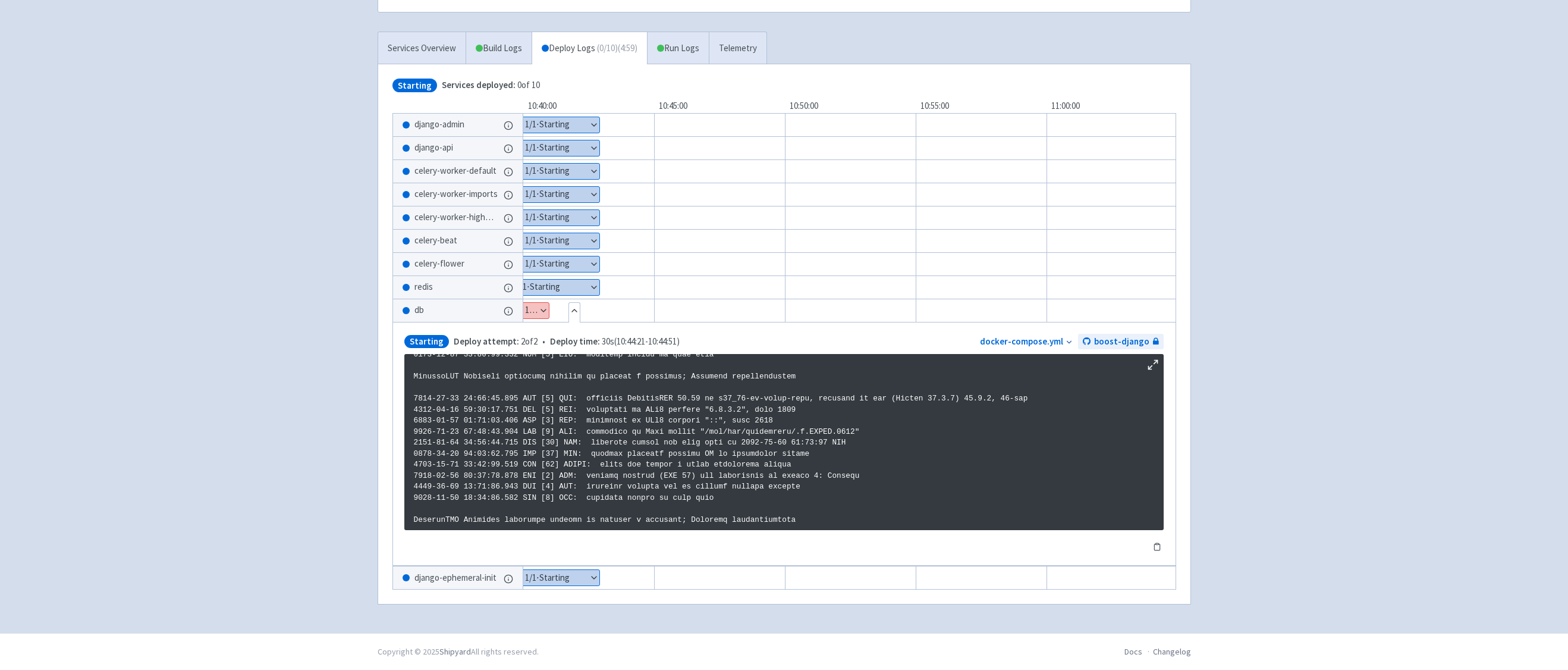
click at [530, 308] on button "Show details" at bounding box center [535, 310] width 28 height 15
click at [573, 307] on button "Show details" at bounding box center [574, 310] width 10 height 15
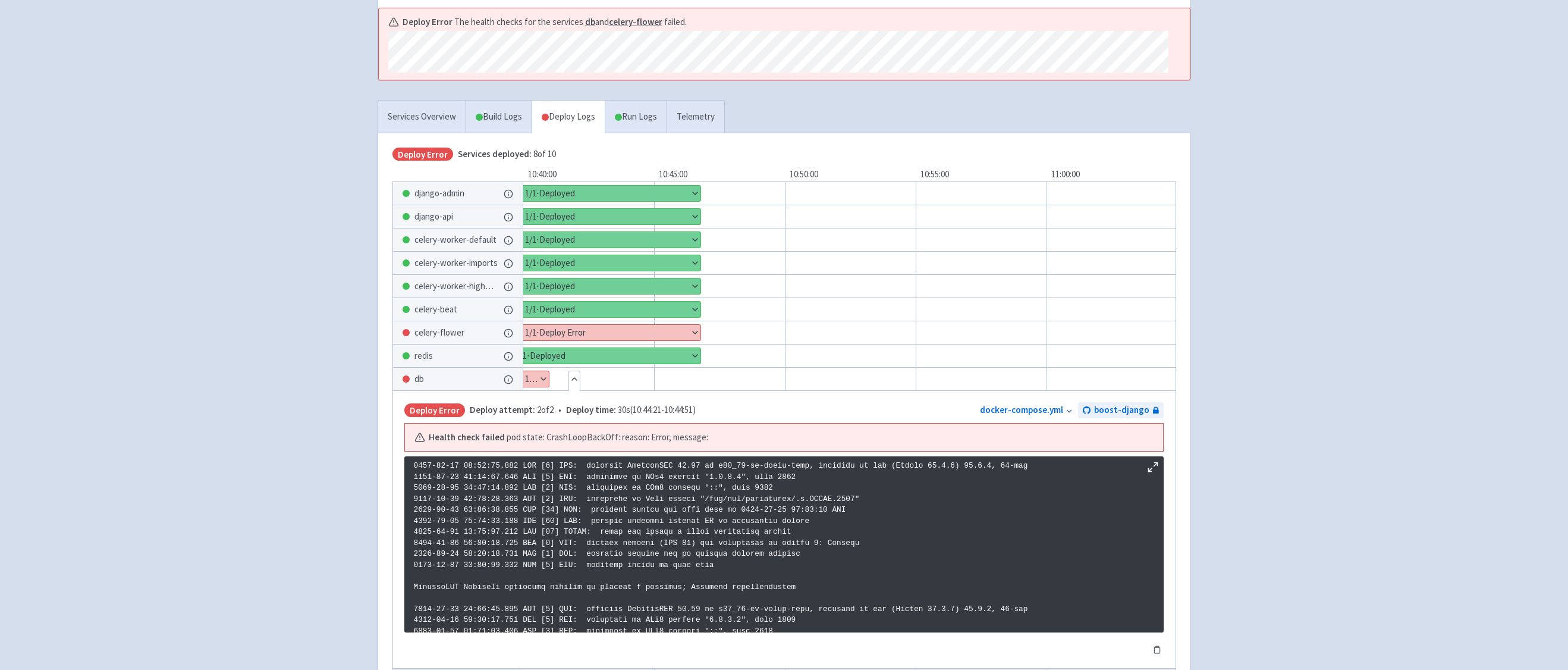
scroll to position [0, 0]
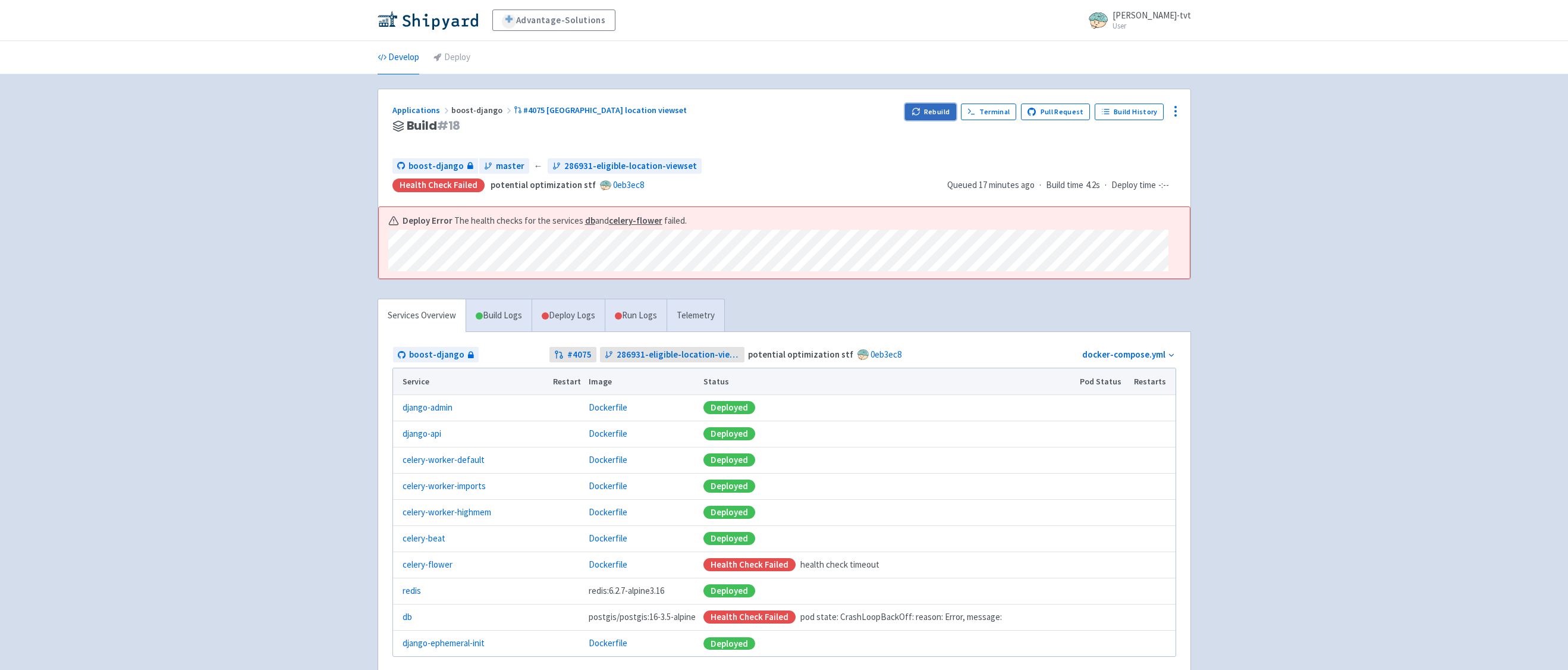
click at [927, 113] on button "Rebuild" at bounding box center [931, 111] width 51 height 16
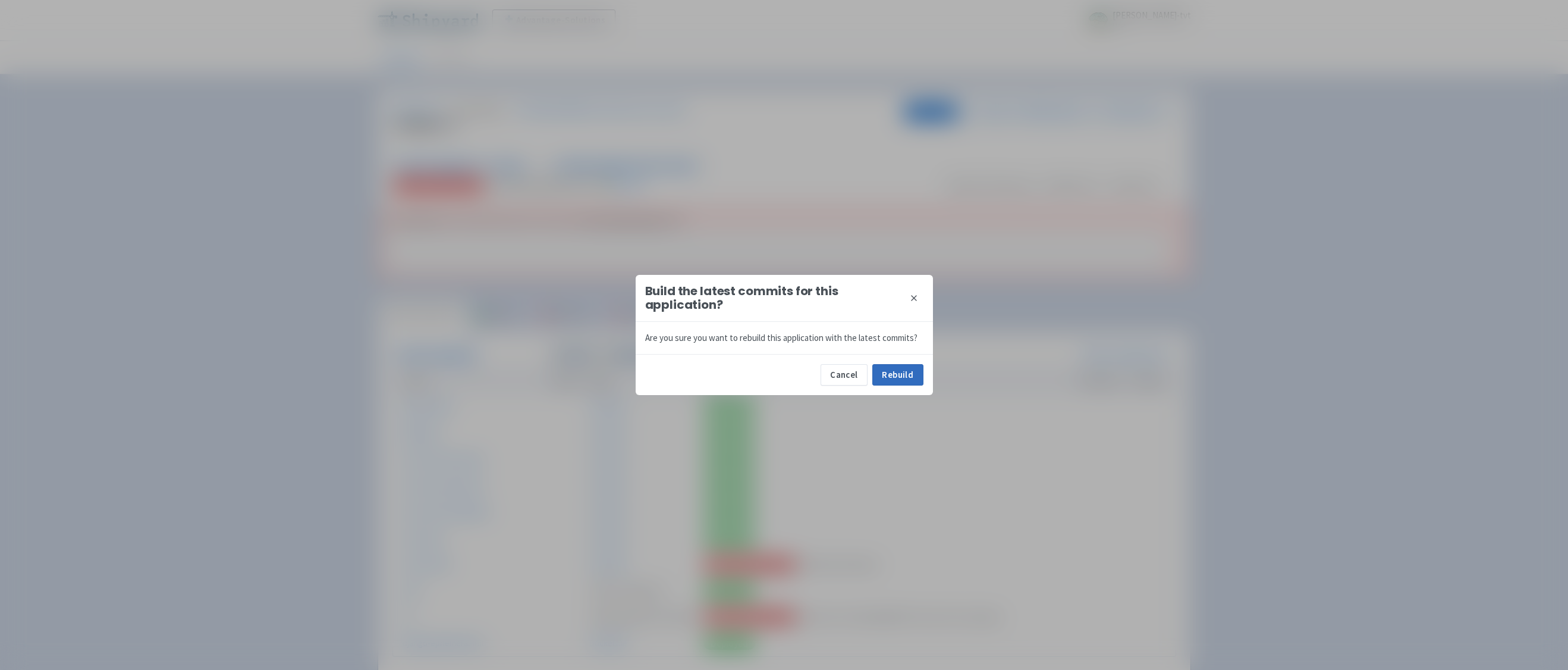
click at [898, 377] on button "Rebuild" at bounding box center [898, 374] width 51 height 21
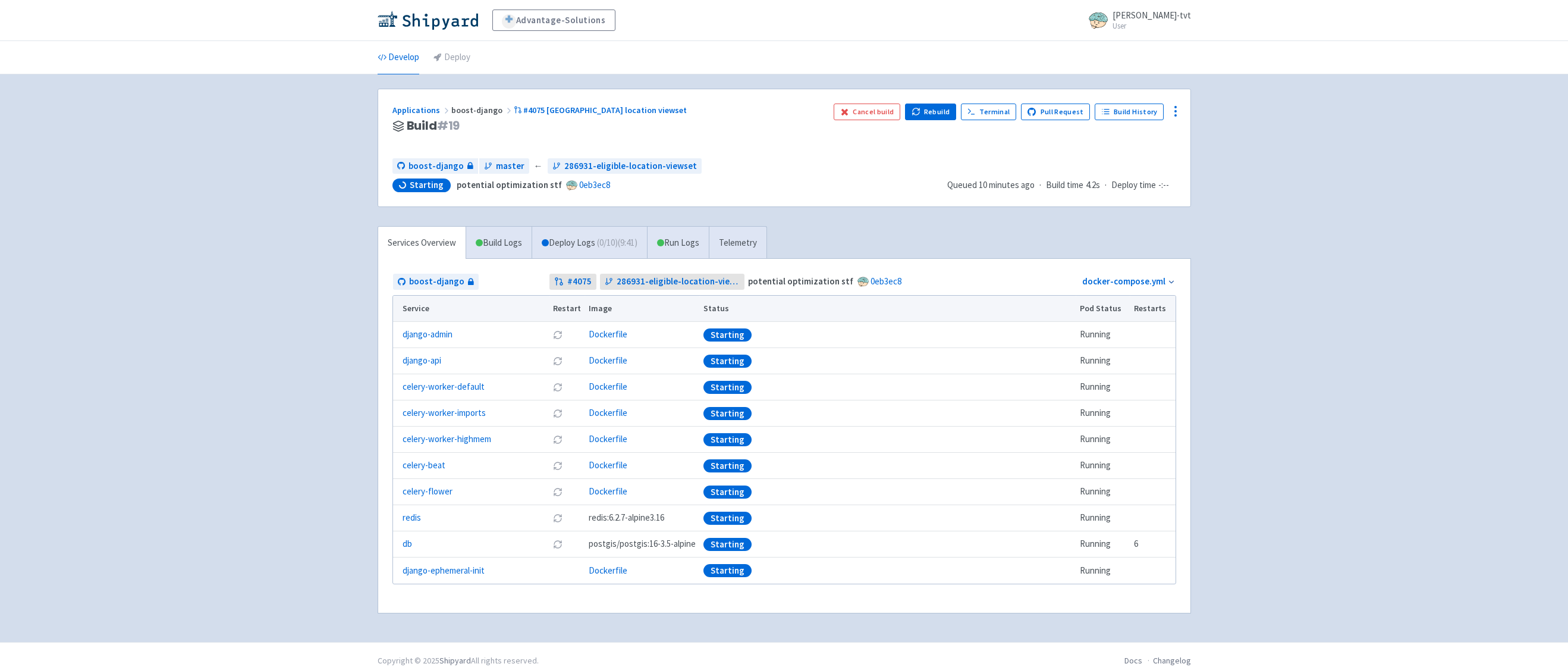
click at [361, 315] on div "Advantage-Solutions ian-tvt User Profile Sign out Develop Deploy" at bounding box center [784, 321] width 1568 height 641
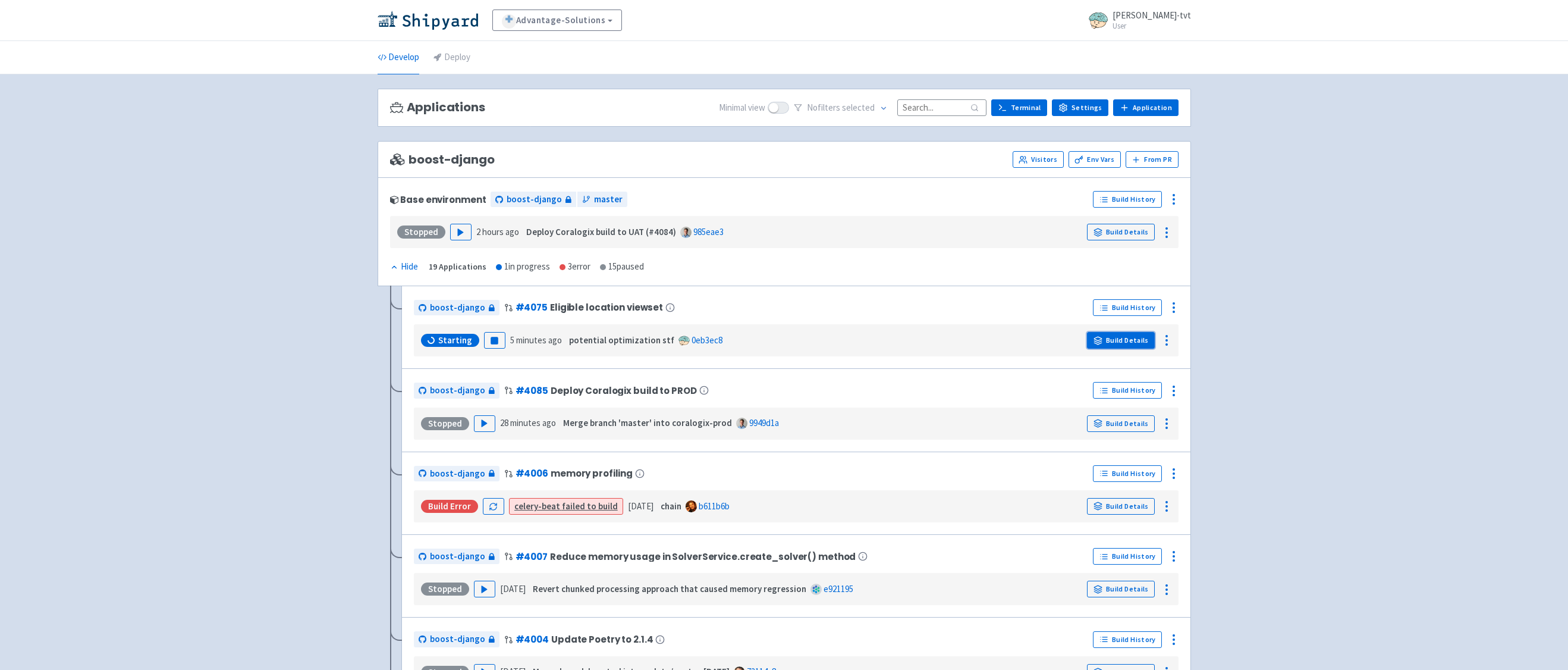
click at [1123, 342] on link "Build Details" at bounding box center [1120, 340] width 68 height 16
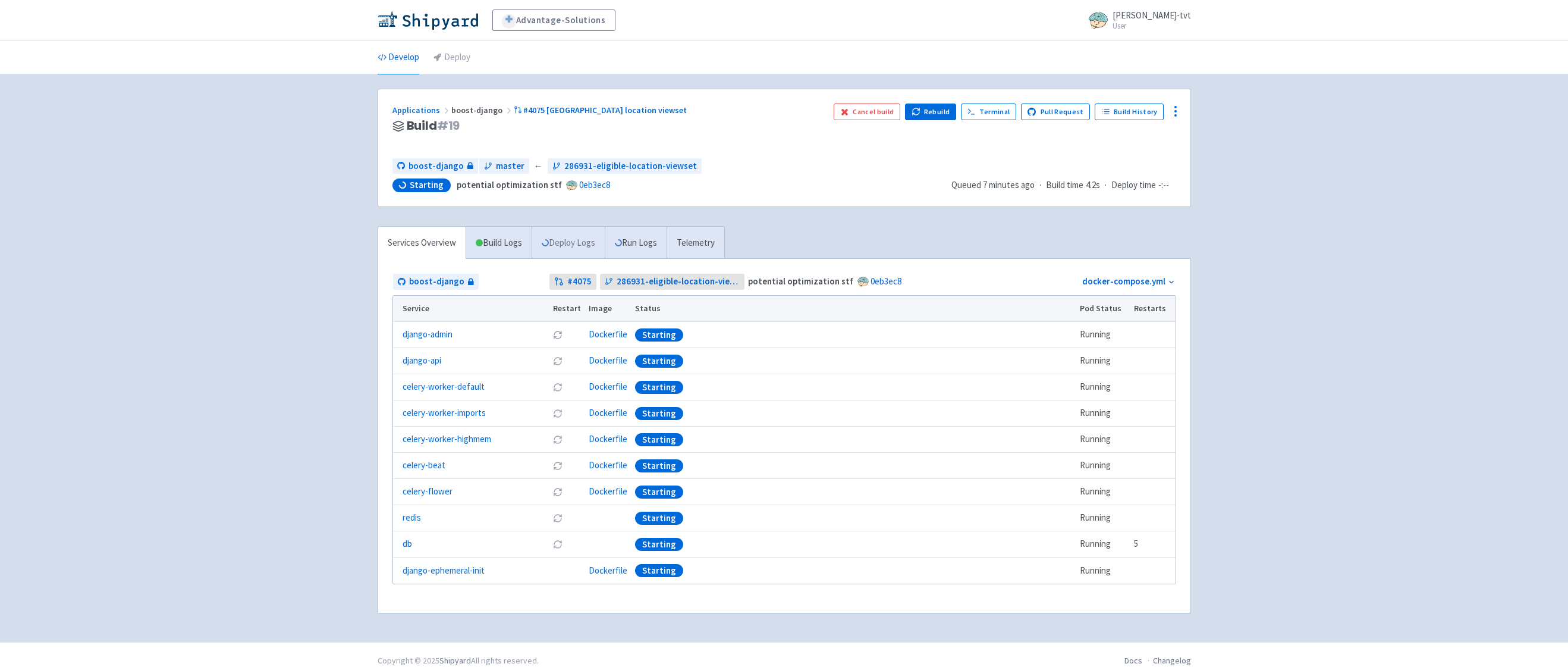
click at [566, 244] on link "Deploy Logs" at bounding box center [568, 243] width 73 height 32
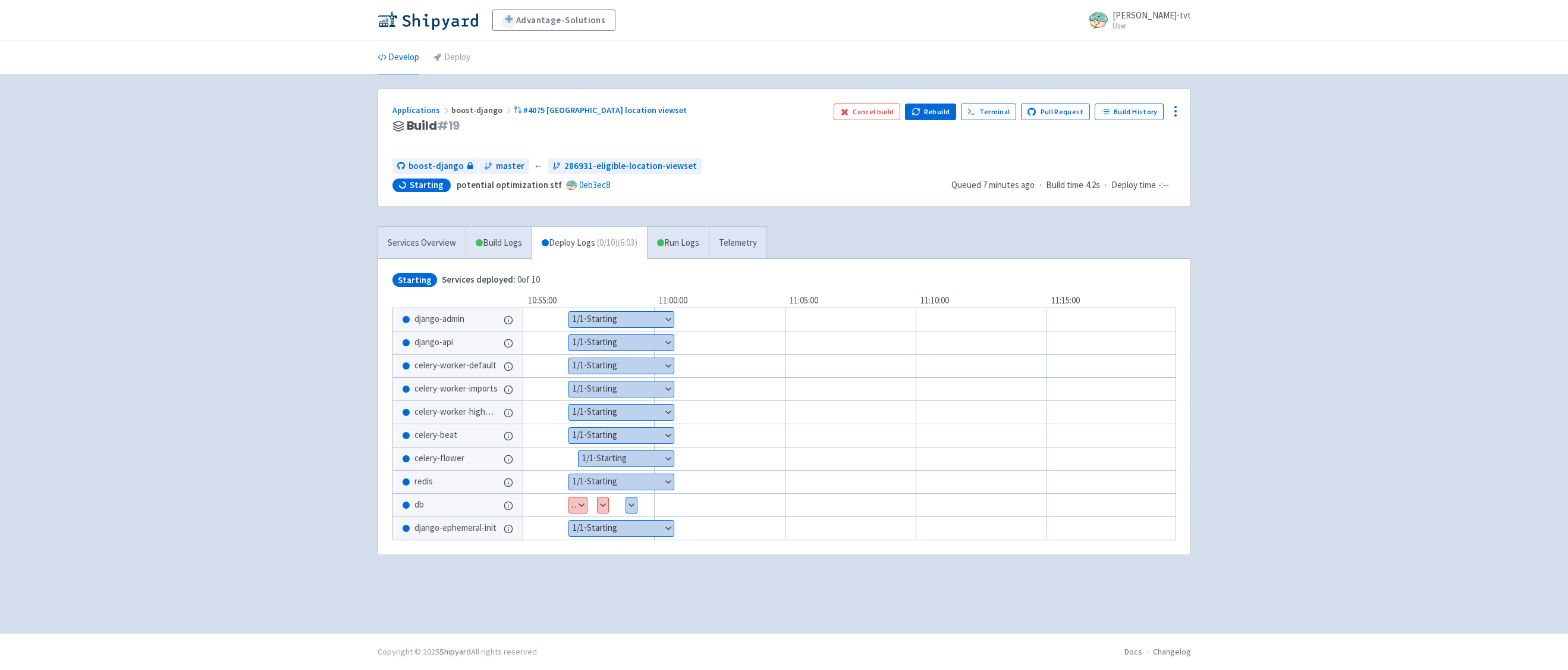
click at [598, 506] on button "Show details" at bounding box center [602, 504] width 10 height 15
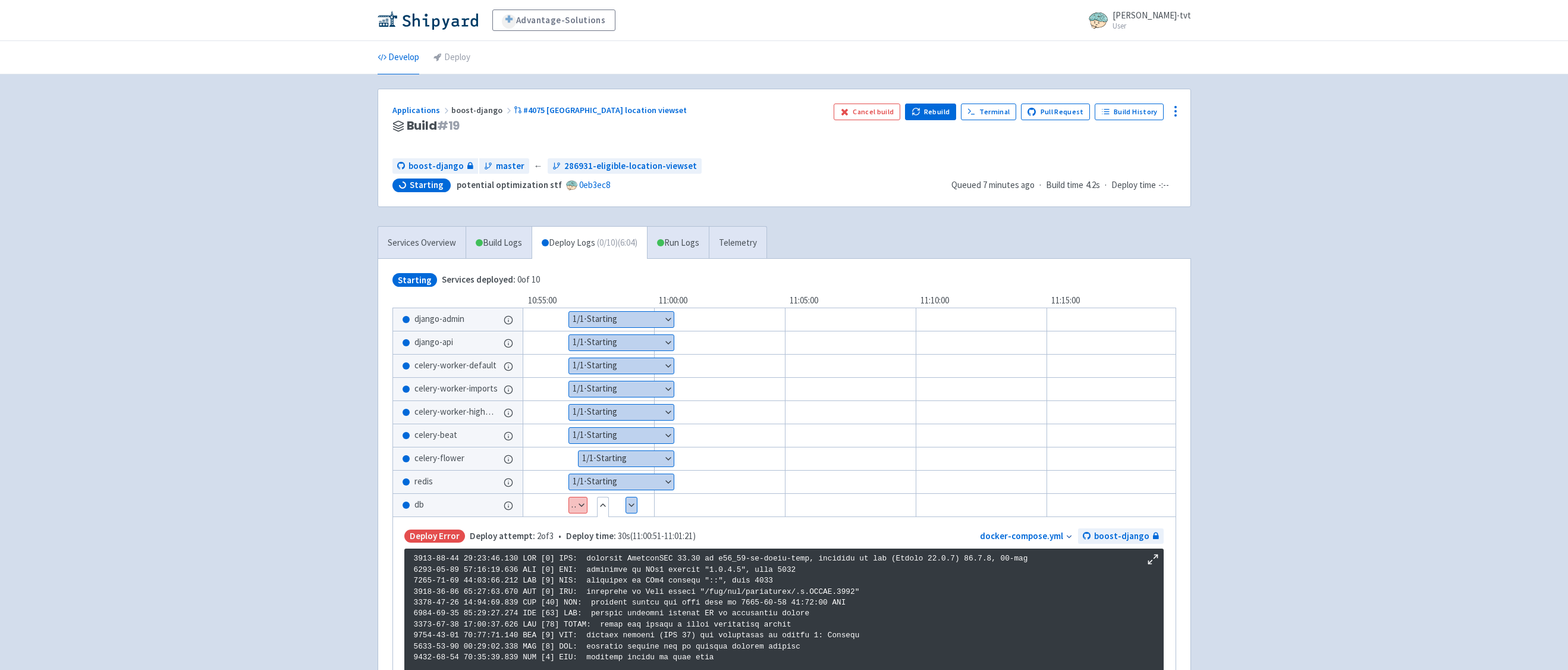
scroll to position [405, 0]
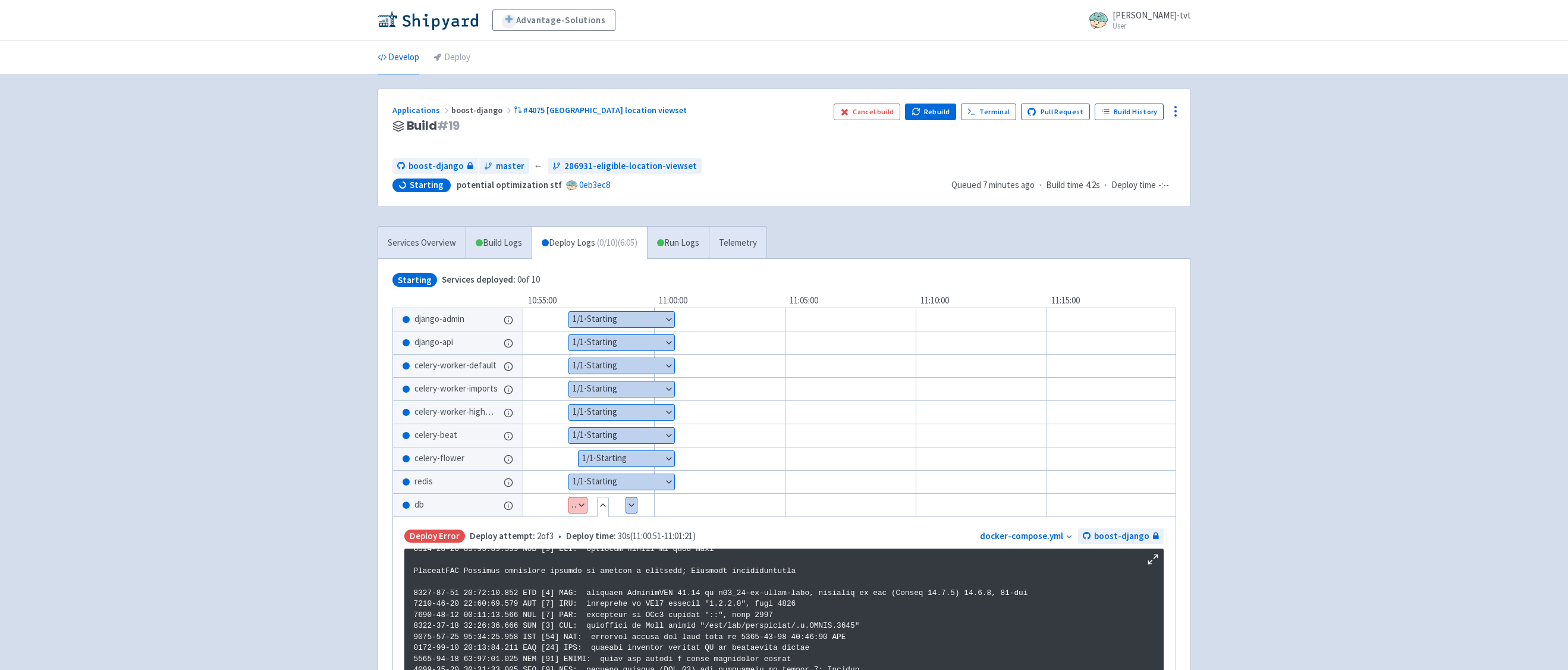
click at [284, 557] on div "Advantage-Solutions ian-tvt User Profile Sign out Develop Deploy" at bounding box center [784, 413] width 1568 height 827
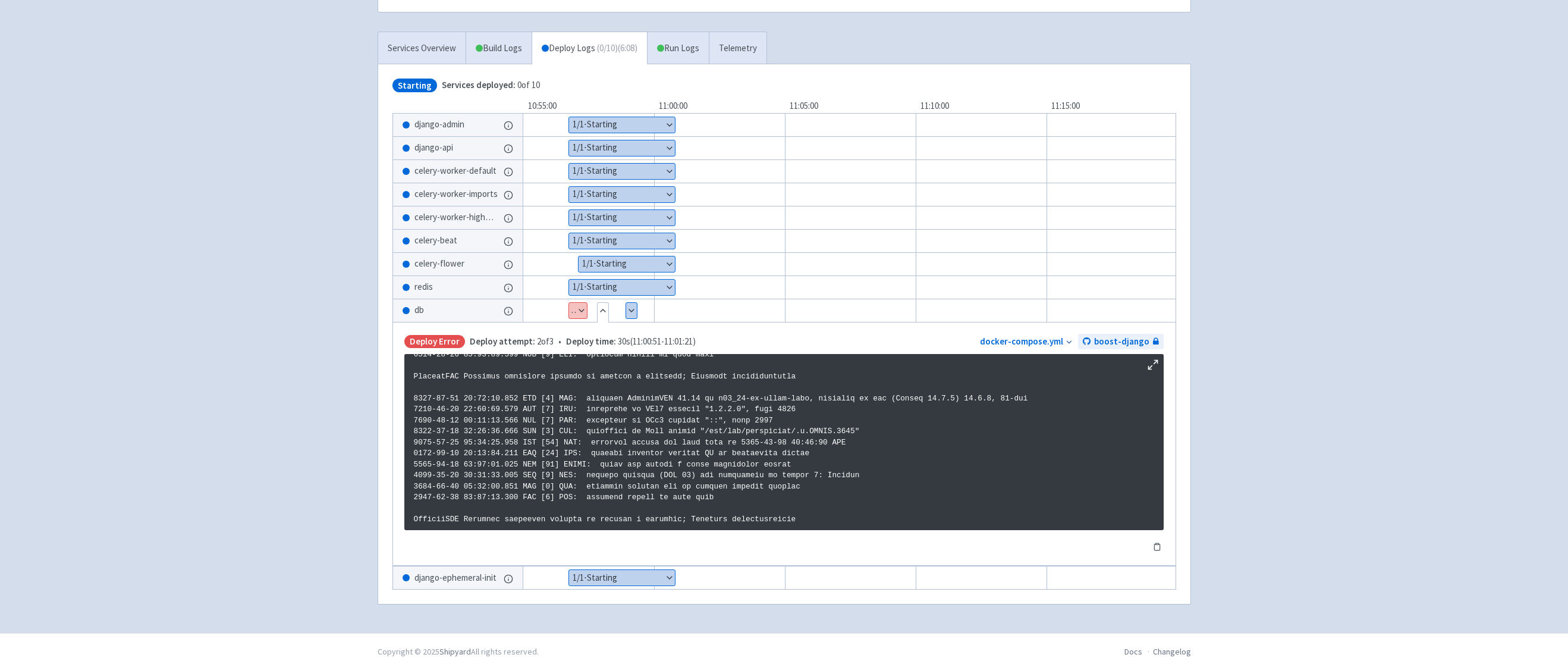
click at [632, 309] on button "Show details" at bounding box center [631, 310] width 10 height 15
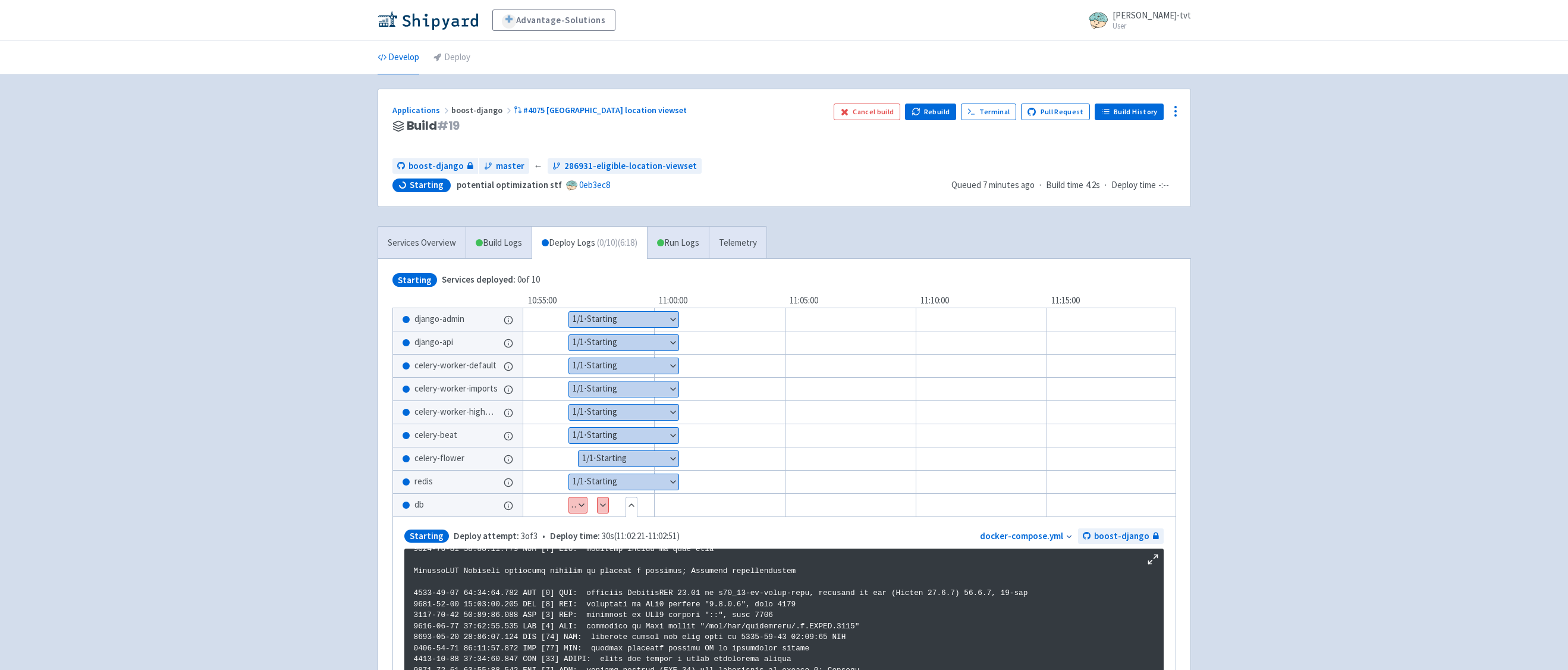
click at [1131, 112] on link "Build History" at bounding box center [1128, 111] width 69 height 16
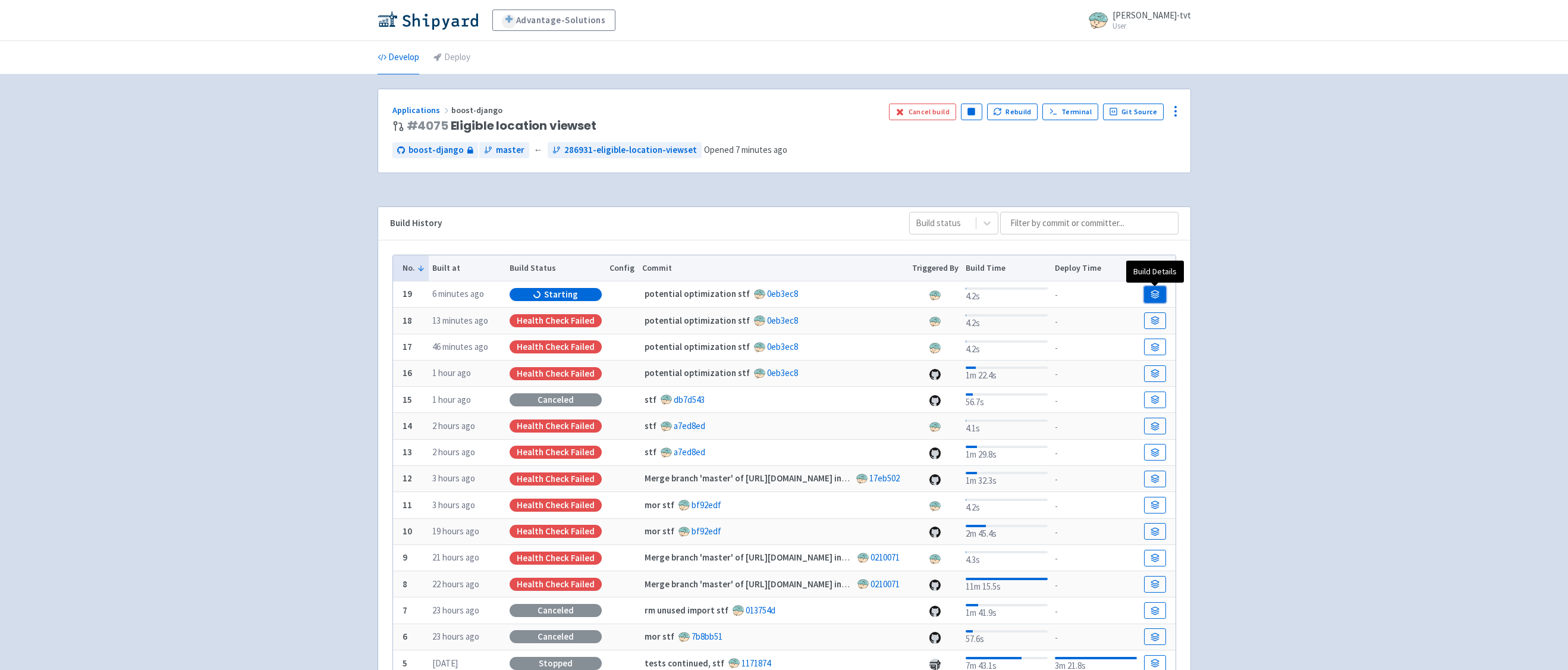
click at [1155, 286] on link at bounding box center [1154, 294] width 21 height 16
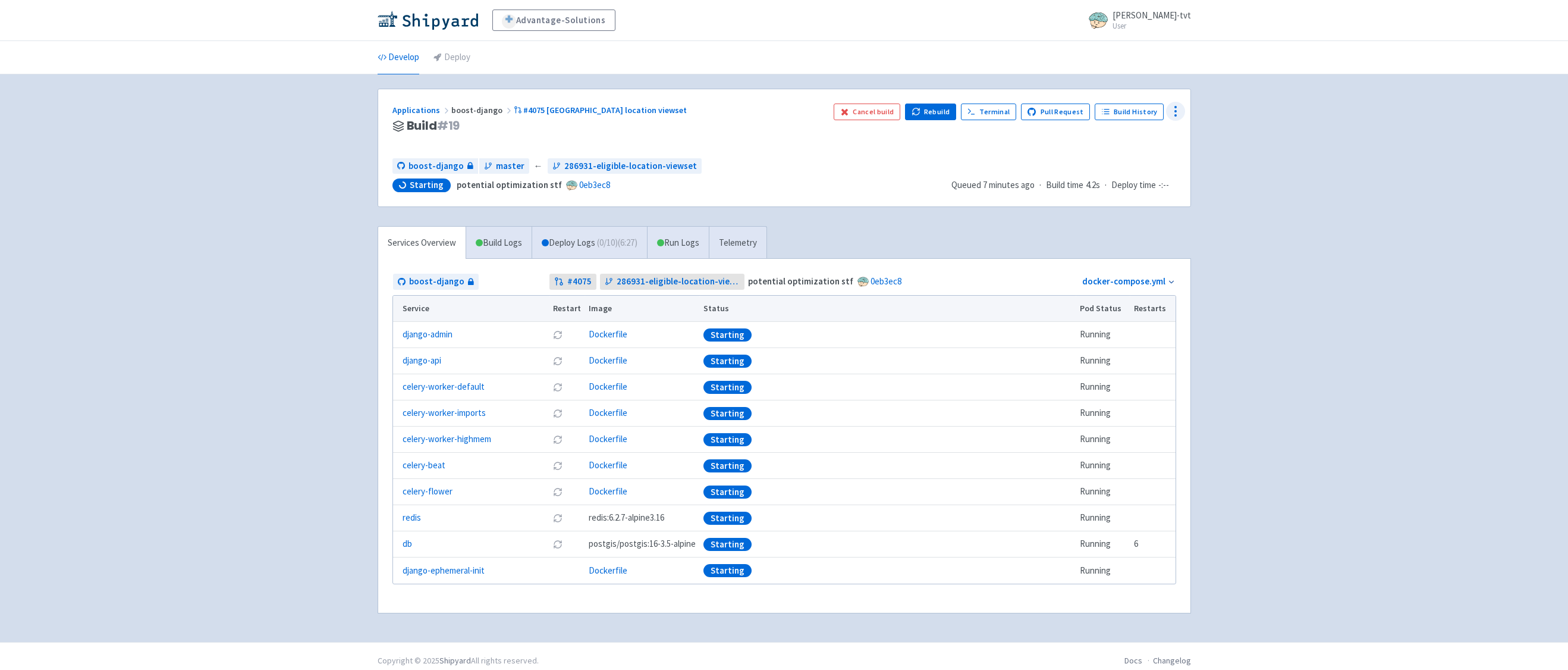
click at [1174, 112] on icon at bounding box center [1175, 110] width 14 height 14
click at [1111, 160] on span "Data Dashboard" at bounding box center [1121, 159] width 60 height 16
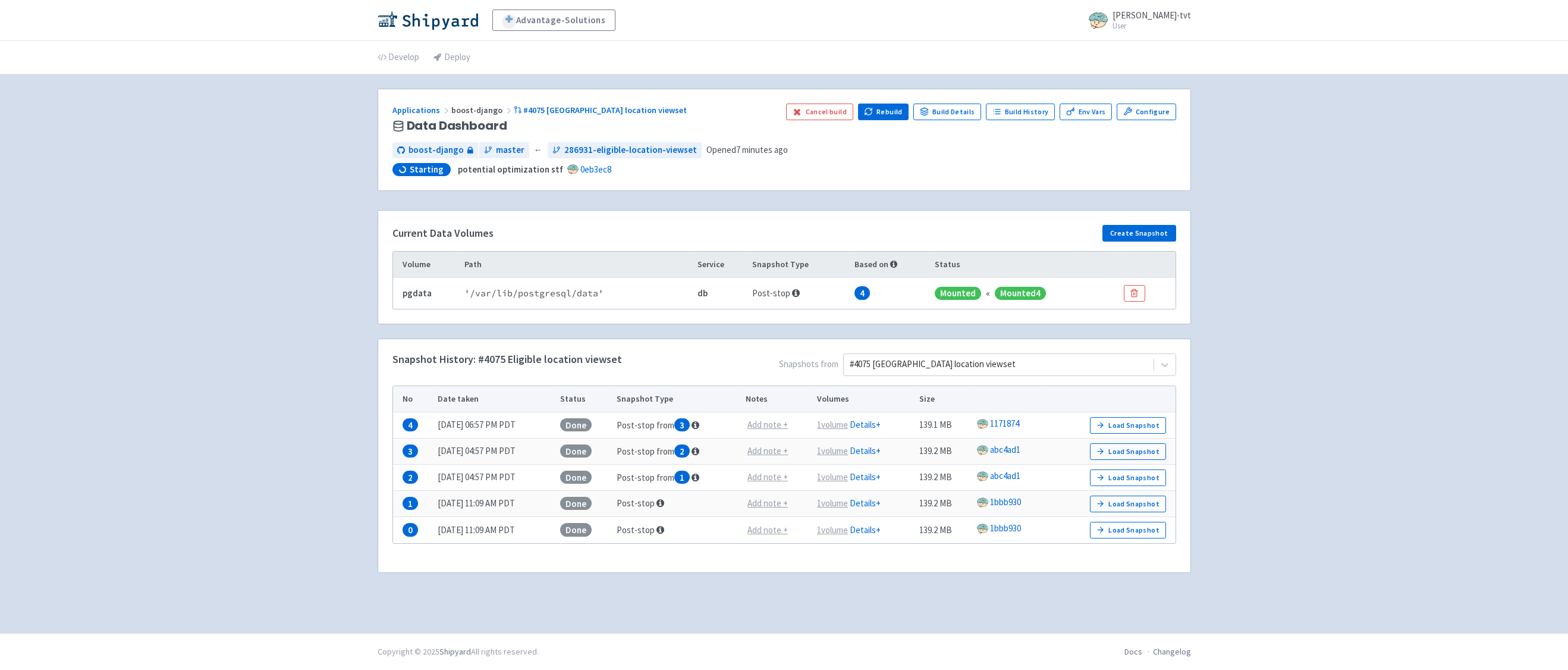
click at [319, 414] on div "Advantage-Solutions ian-tvt User Profile Sign out Develop Deploy" at bounding box center [784, 316] width 1568 height 633
click at [272, 316] on div "Advantage-Solutions ian-tvt User Profile Sign out Develop Deploy" at bounding box center [784, 316] width 1568 height 633
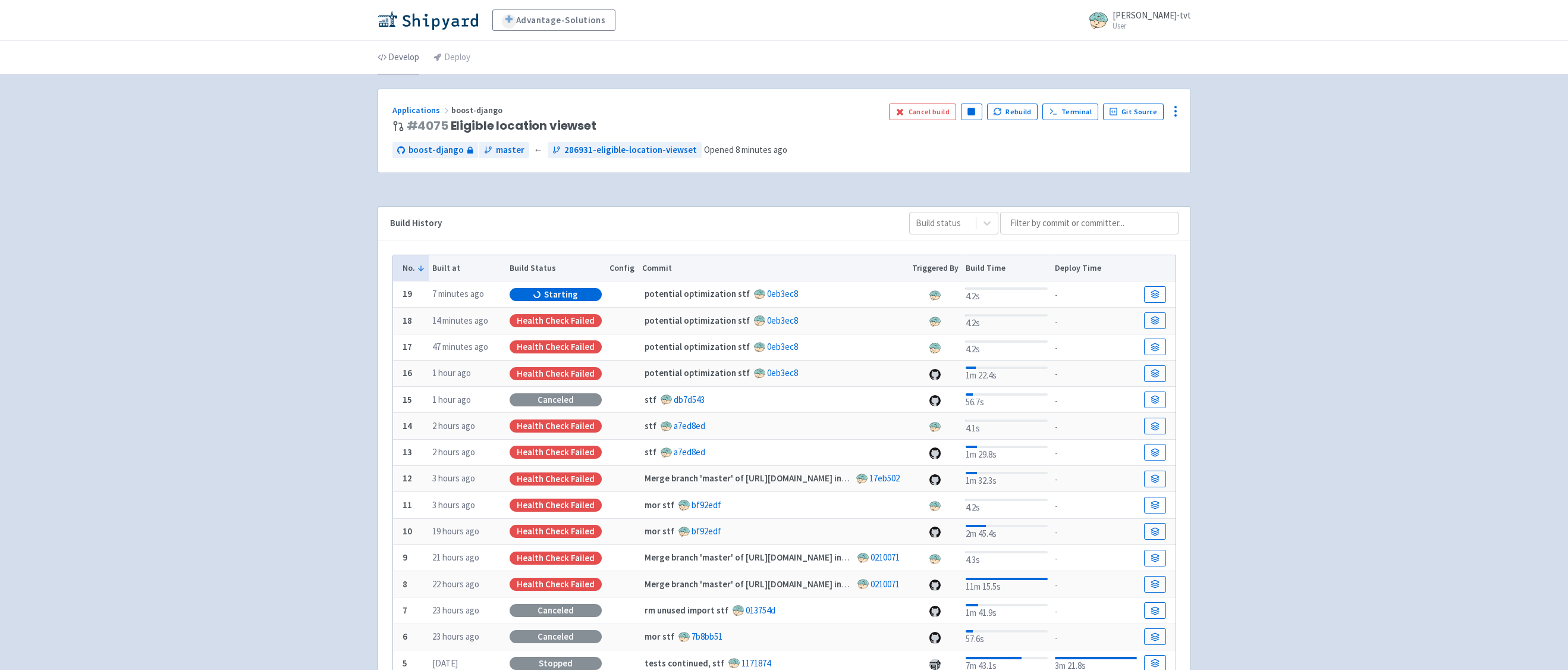
click at [406, 59] on link "Develop" at bounding box center [399, 57] width 42 height 33
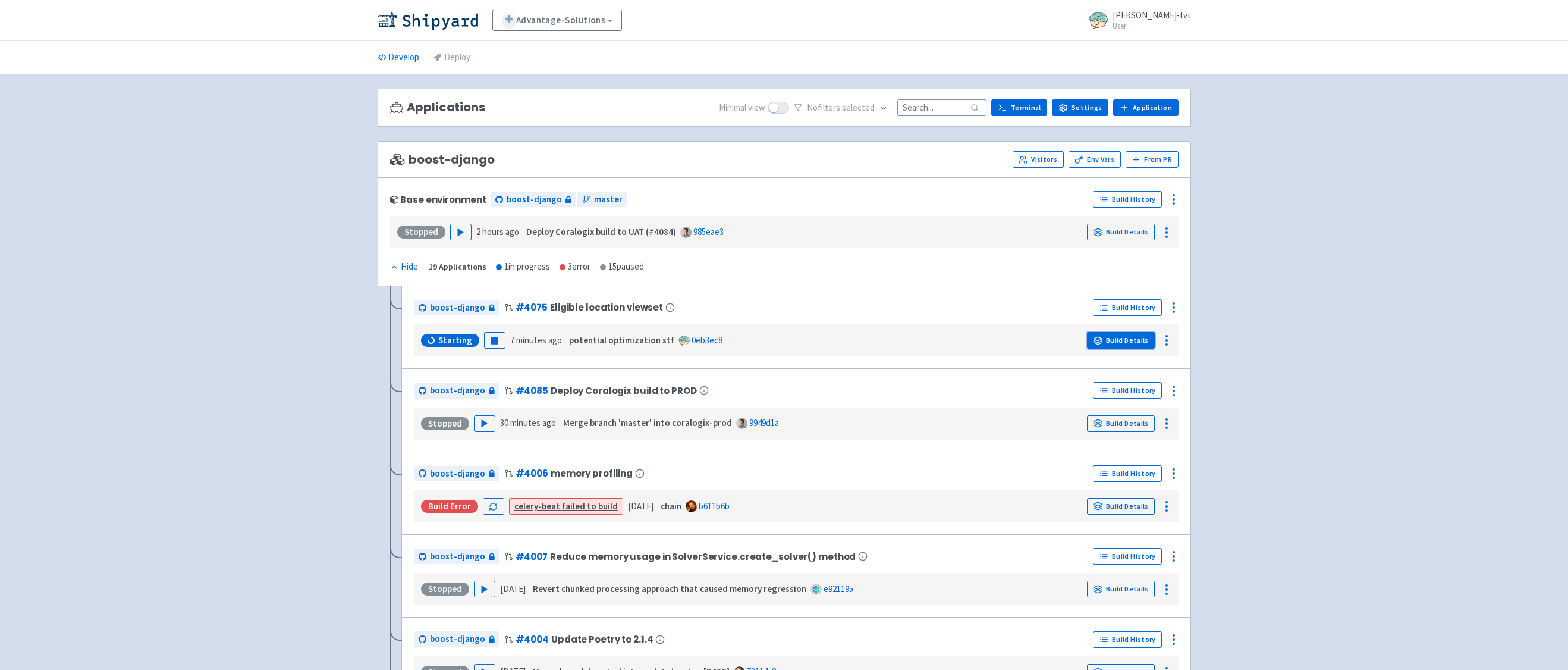
click at [1114, 338] on link "Build Details" at bounding box center [1120, 340] width 68 height 16
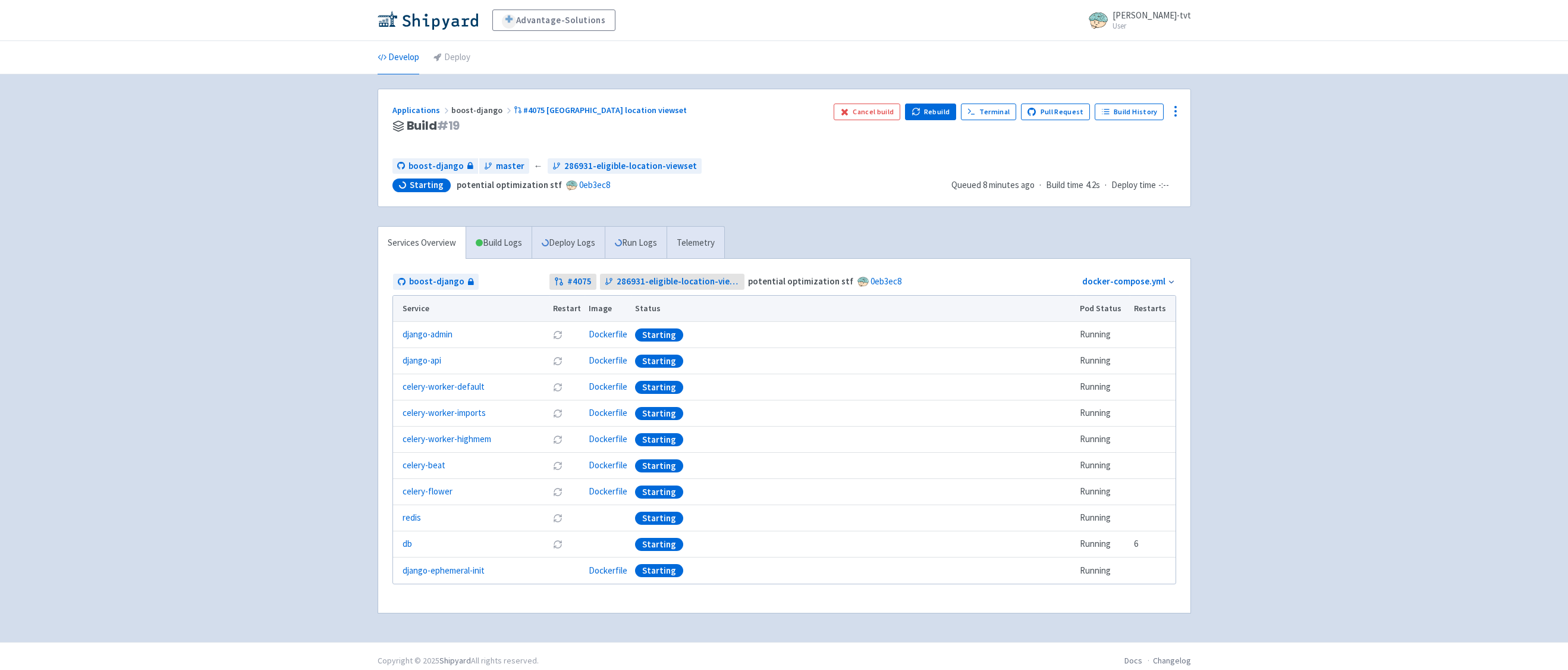
click at [1114, 338] on td "Running" at bounding box center [1102, 334] width 54 height 26
click at [549, 239] on link "Deploy Logs" at bounding box center [568, 243] width 73 height 32
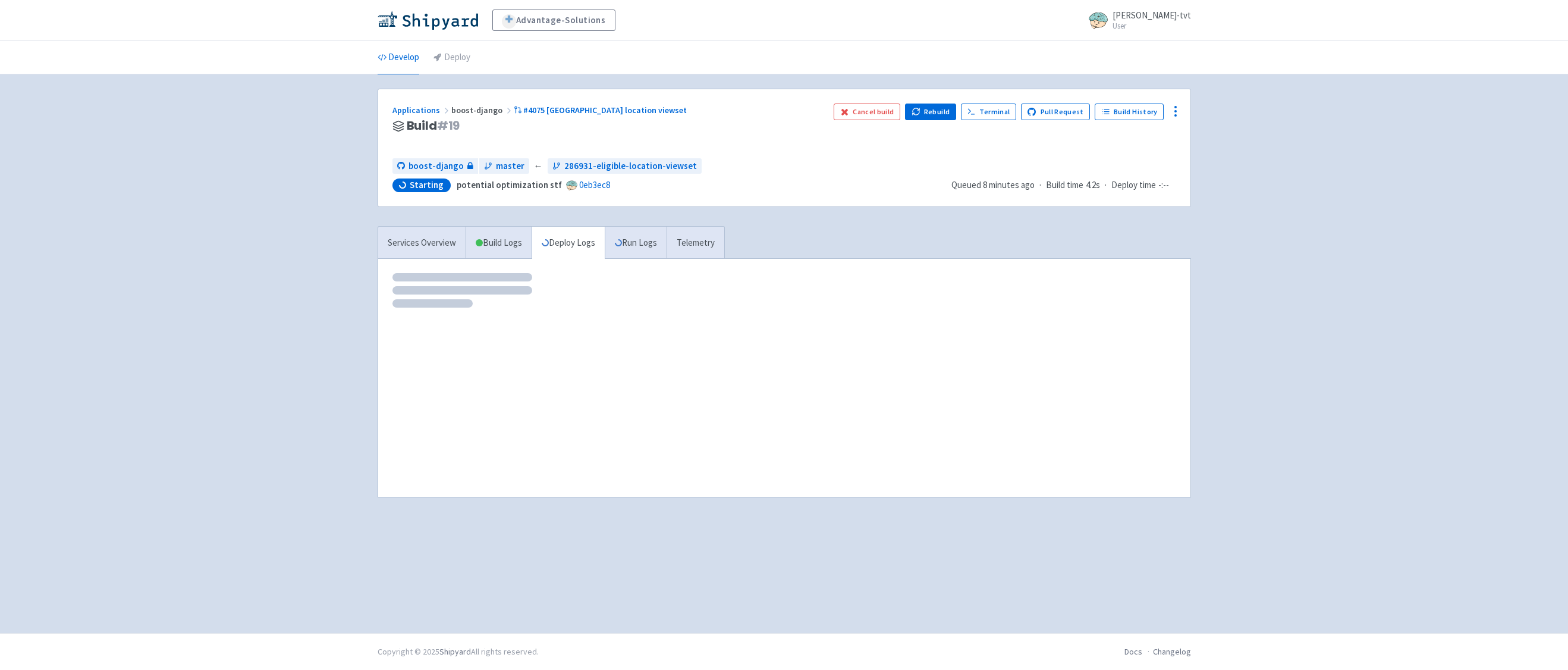
click at [315, 421] on div "Advantage-Solutions ian-tvt User Profile Sign out Develop Deploy" at bounding box center [784, 316] width 1568 height 633
click at [345, 415] on div "Advantage-Solutions ian-tvt User Profile Sign out Develop Deploy" at bounding box center [784, 316] width 1568 height 633
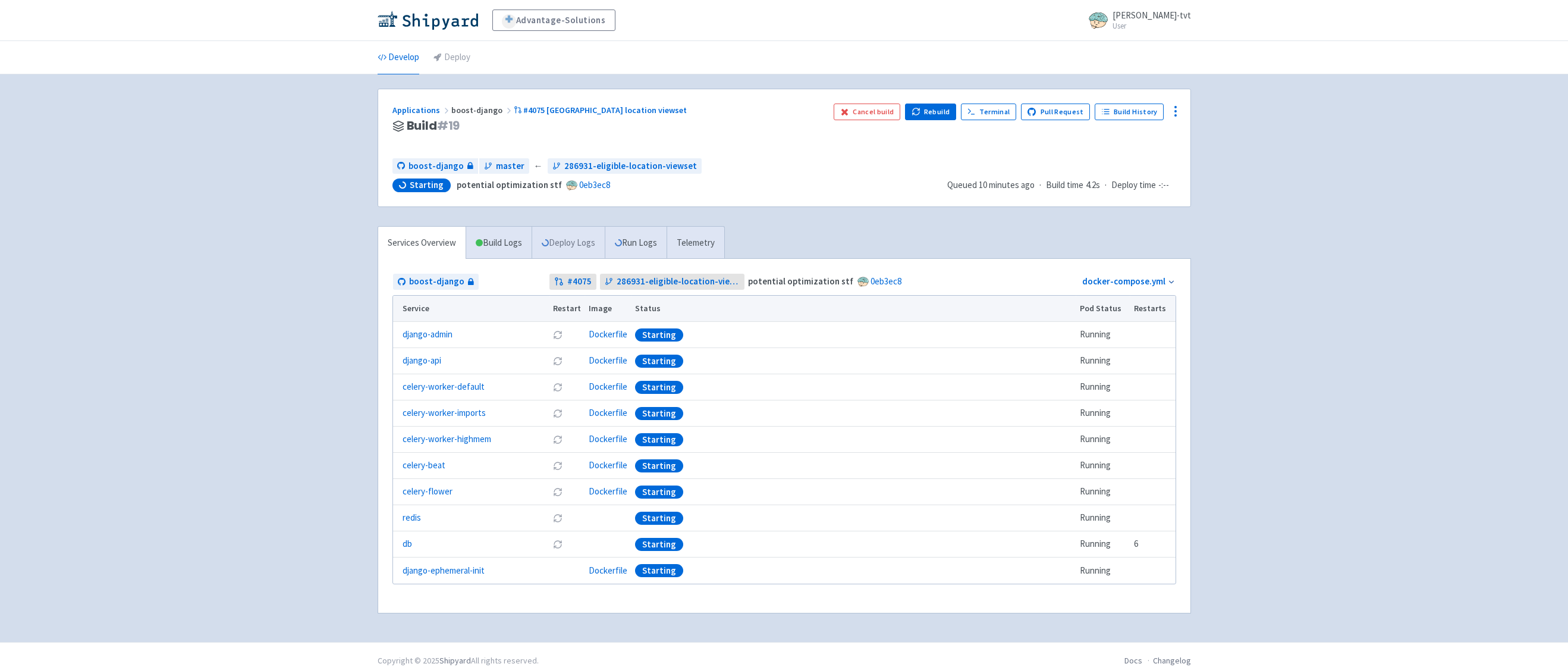
click at [587, 237] on link "Deploy Logs" at bounding box center [568, 243] width 73 height 32
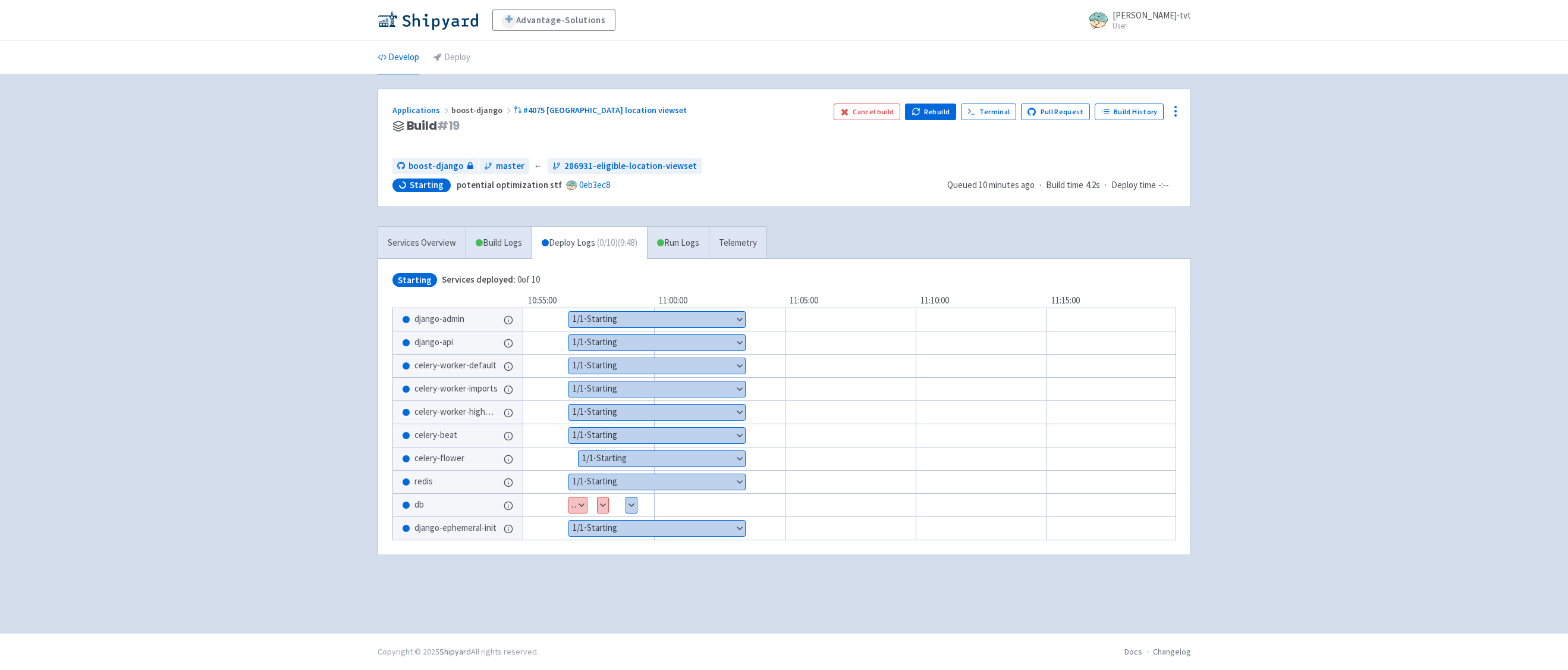
click at [234, 306] on div "Advantage-Solutions ian-tvt User Profile Sign out Develop Deploy" at bounding box center [784, 316] width 1568 height 633
click at [262, 107] on div "Advantage-Solutions ian-tvt User Profile Sign out Develop Deploy" at bounding box center [784, 316] width 1568 height 633
click at [383, 46] on link "Develop" at bounding box center [399, 57] width 42 height 33
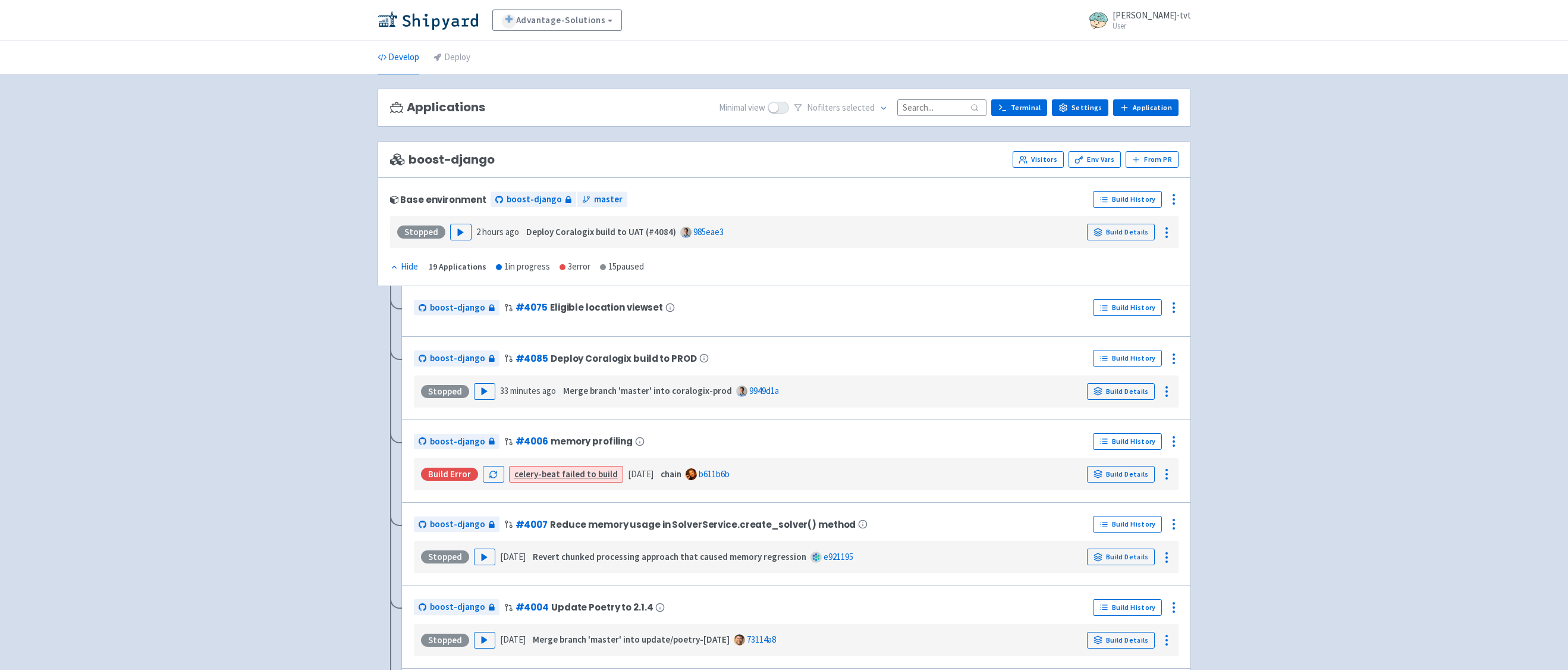
click at [910, 315] on div "boost-django # 4075 Eligible location viewset" at bounding box center [751, 307] width 675 height 19
click at [1112, 311] on link "Build History" at bounding box center [1127, 306] width 69 height 16
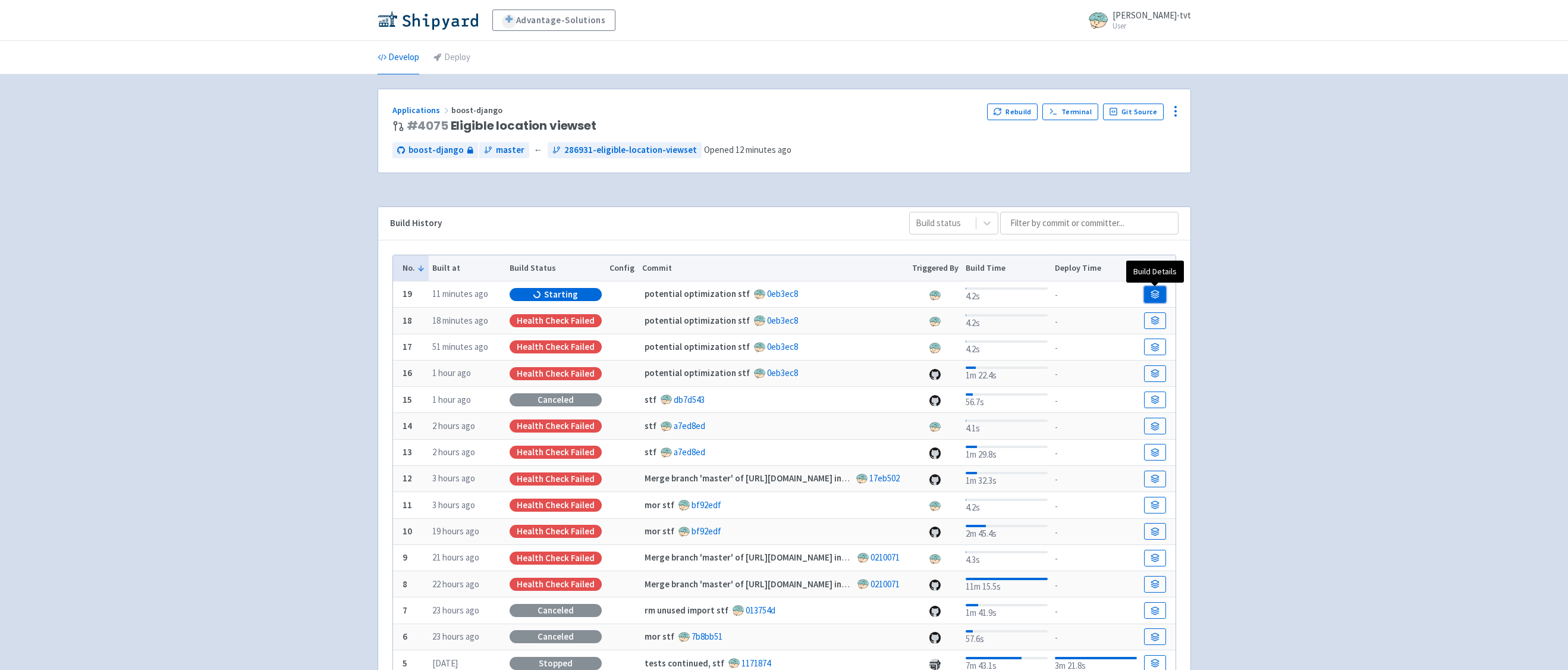
click at [1152, 294] on icon at bounding box center [1154, 293] width 9 height 9
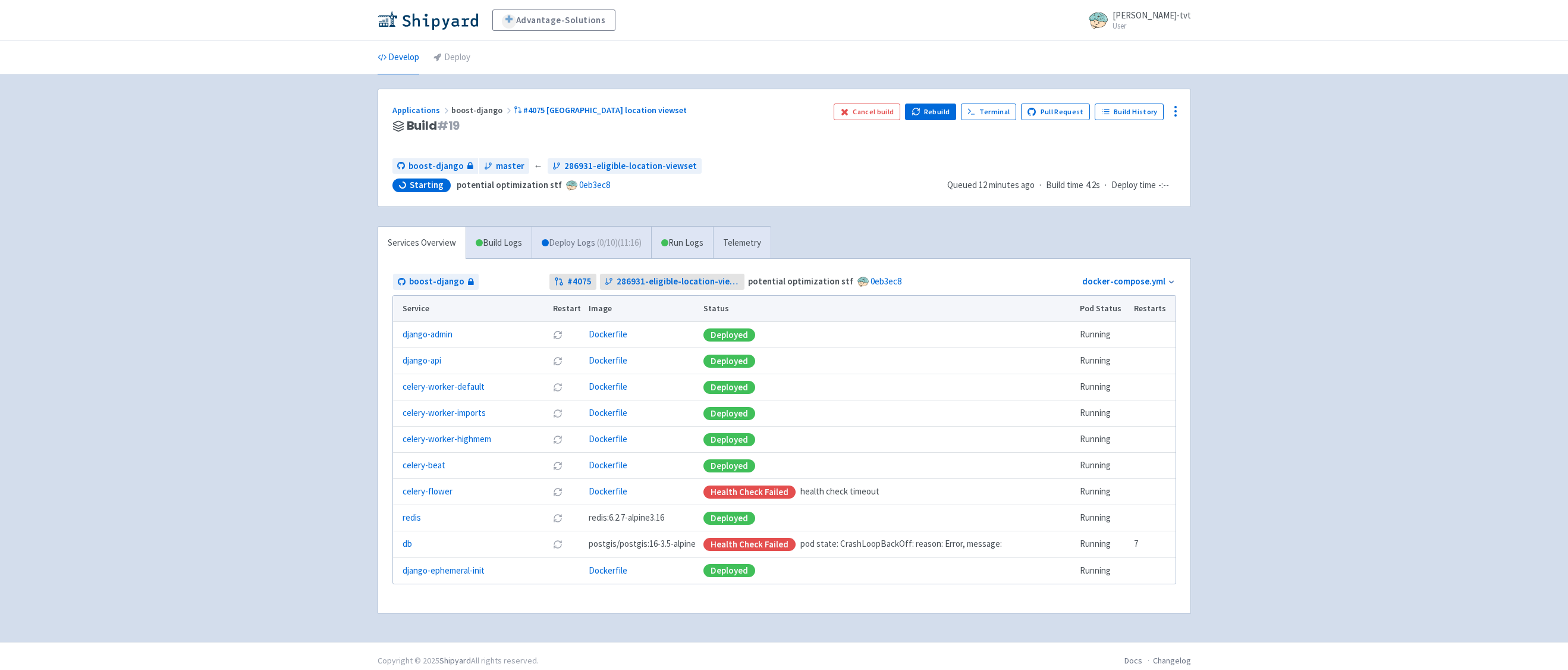
click at [618, 246] on span "( 0 / 10 ) (11:16)" at bounding box center [618, 243] width 45 height 13
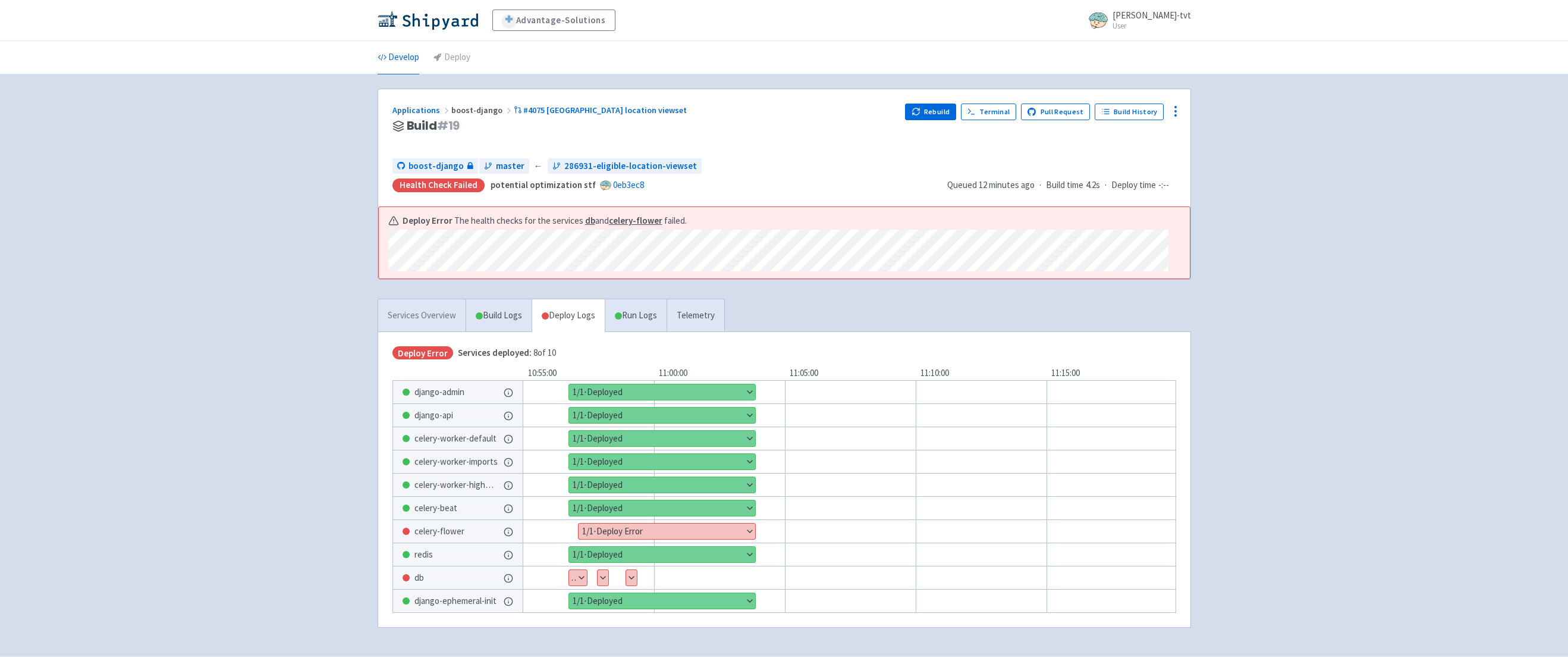
click at [427, 311] on link "Services Overview" at bounding box center [421, 315] width 88 height 32
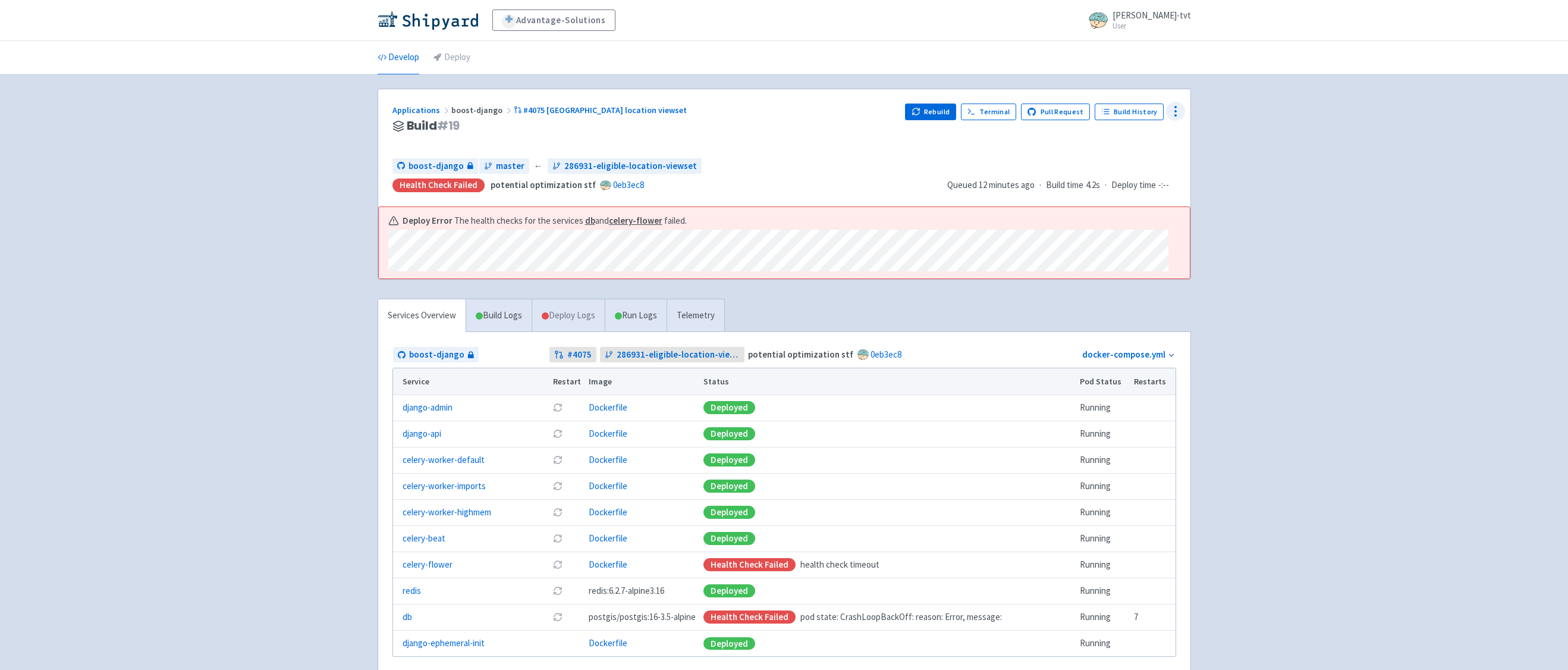
click at [1179, 114] on icon at bounding box center [1175, 110] width 14 height 14
click at [1124, 168] on span "Data Dashboard" at bounding box center [1121, 159] width 60 height 16
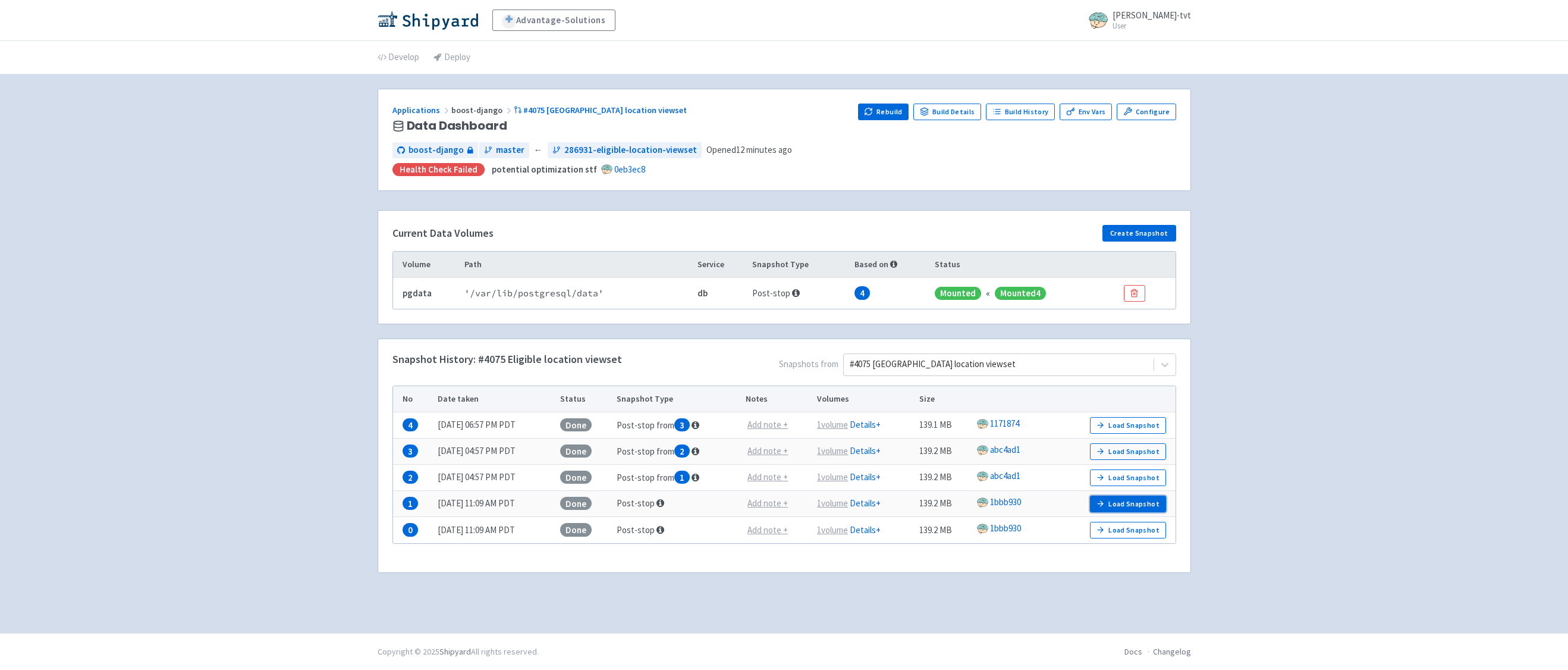
click at [1102, 508] on icon "button" at bounding box center [1100, 502] width 9 height 9
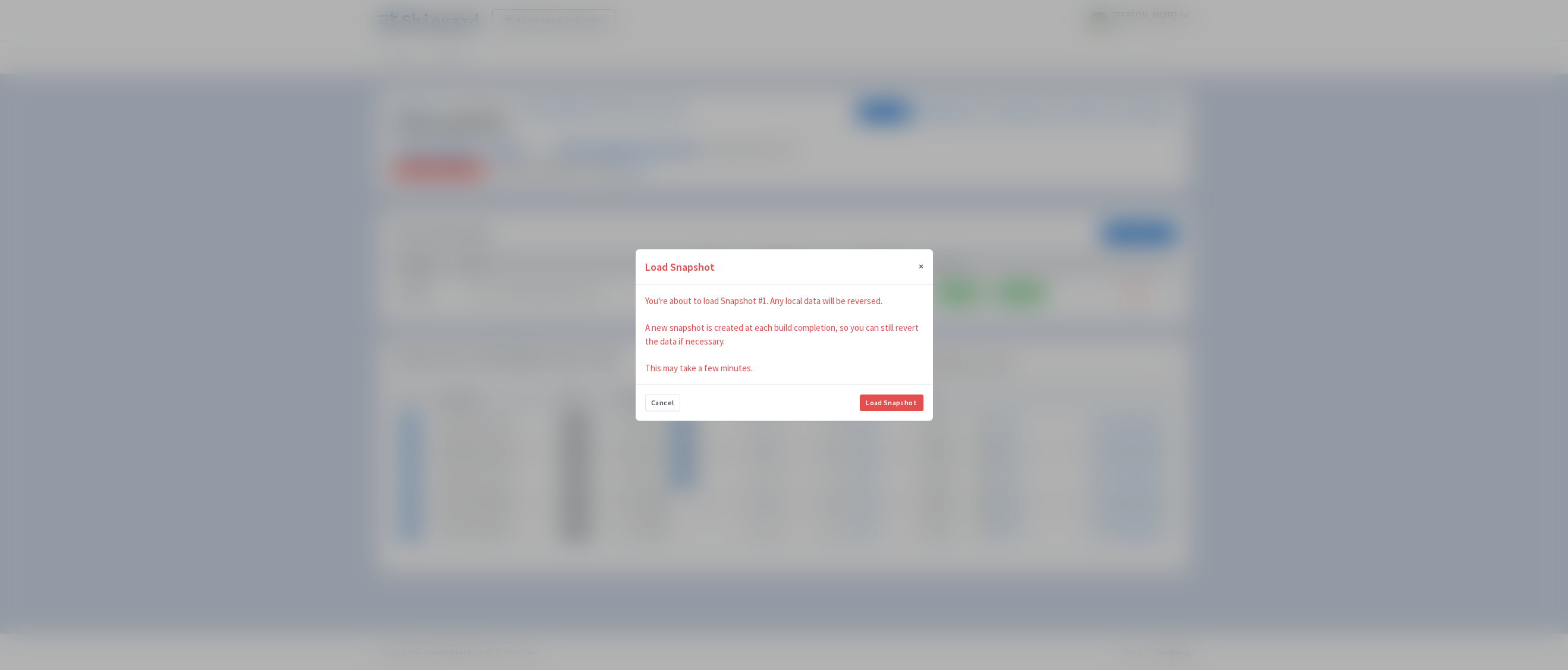
click at [921, 266] on span "×" at bounding box center [920, 266] width 5 height 11
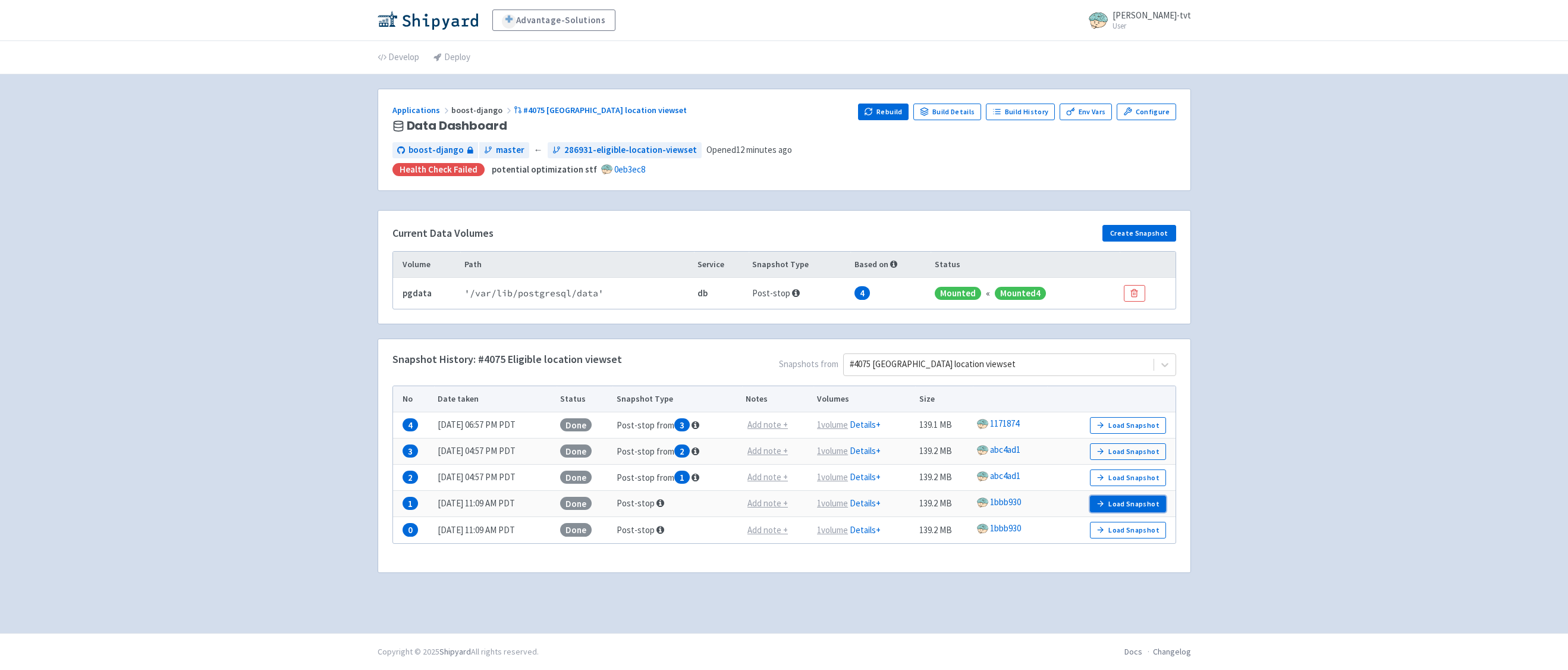
click at [1105, 502] on icon "button" at bounding box center [1100, 502] width 9 height 9
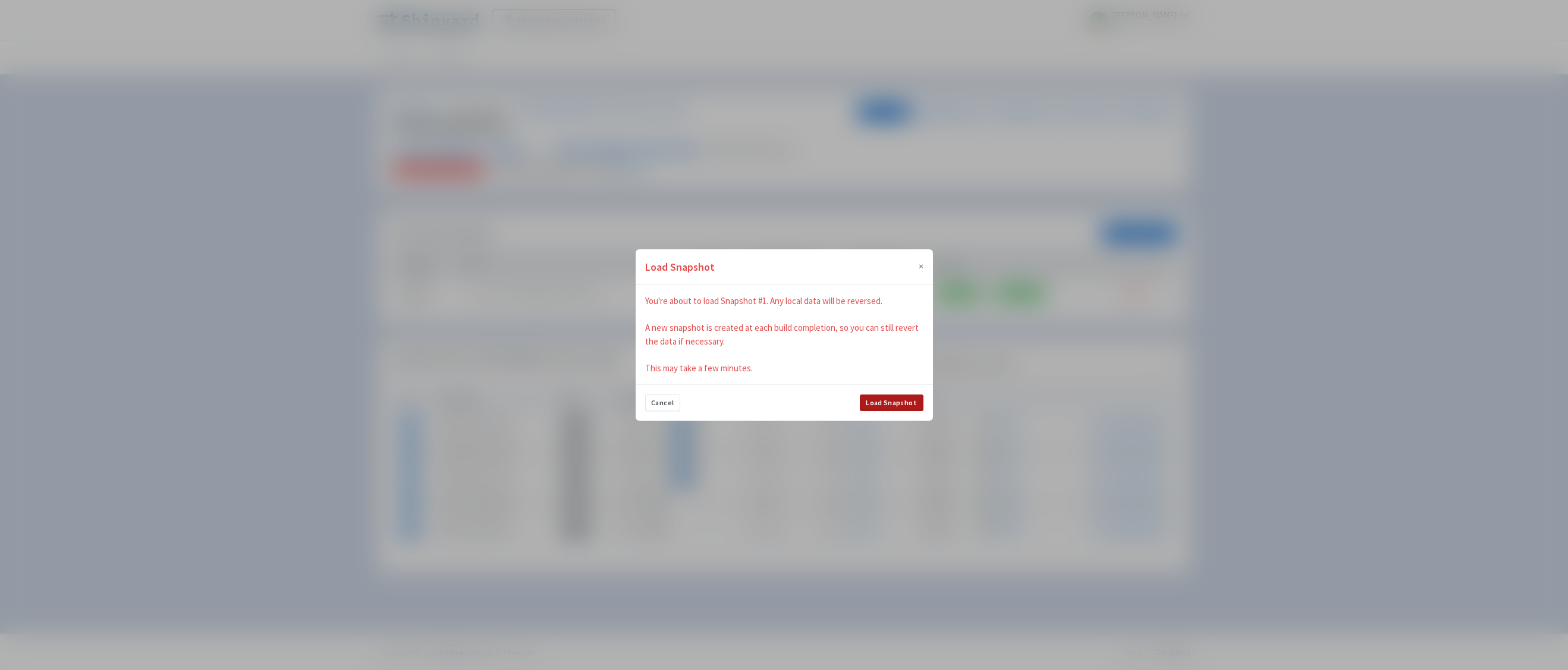
click at [901, 407] on button "Load Snapshot" at bounding box center [892, 402] width 64 height 16
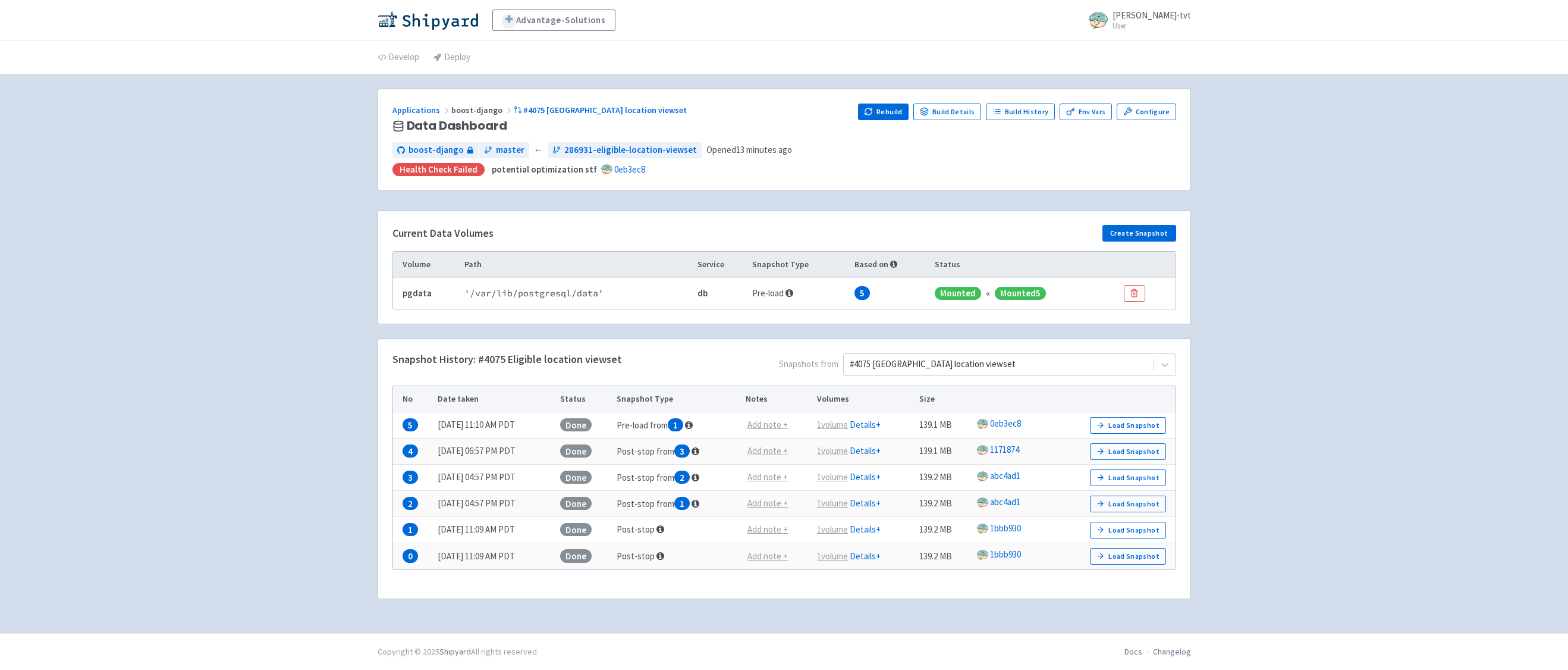
click at [294, 250] on div "Advantage-Solutions ian-tvt User Profile Sign out Develop Deploy" at bounding box center [784, 316] width 1568 height 633
click at [171, 310] on div "Advantage-Solutions ian-tvt User Profile Sign out Develop Deploy" at bounding box center [784, 316] width 1568 height 633
click at [573, 111] on link "#4075 Eligible location viewset" at bounding box center [601, 109] width 175 height 10
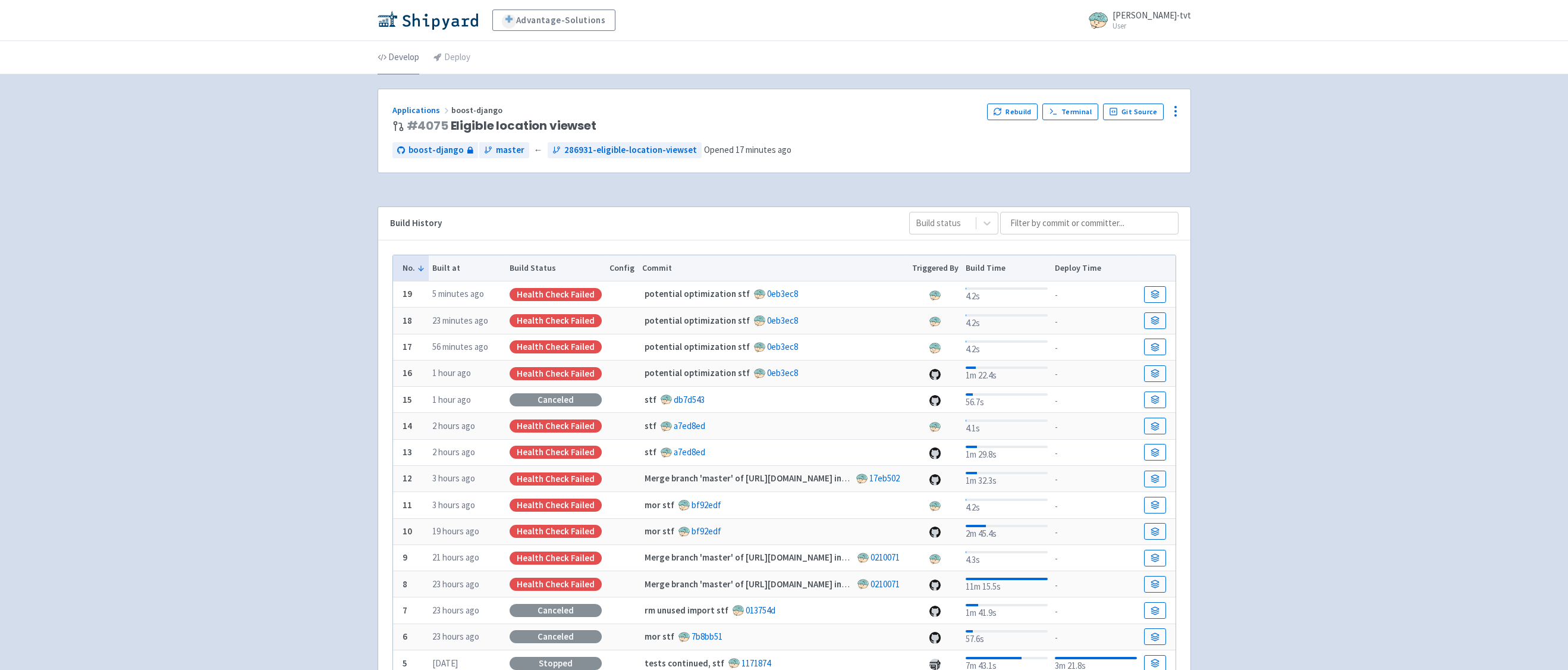
click at [403, 55] on link "Develop" at bounding box center [399, 57] width 42 height 33
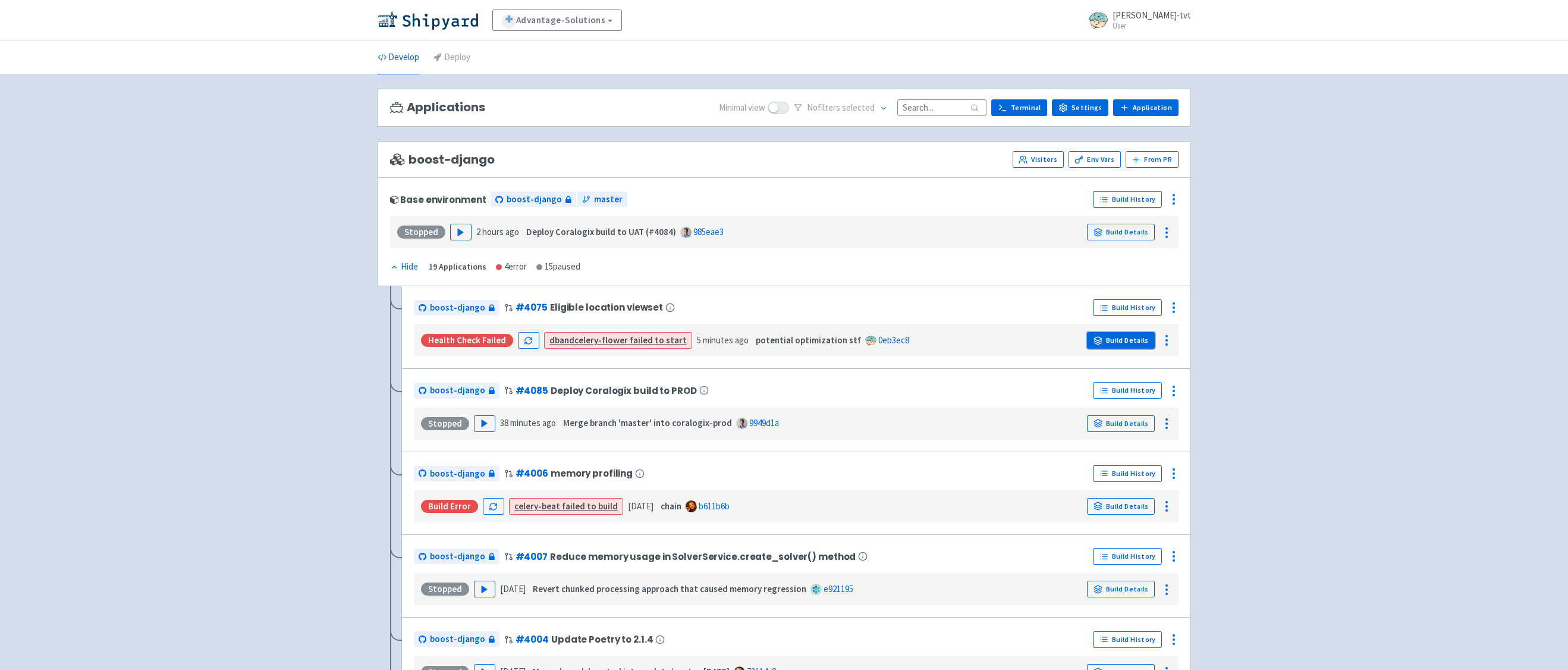
click at [1107, 335] on link "Build Details" at bounding box center [1120, 340] width 68 height 16
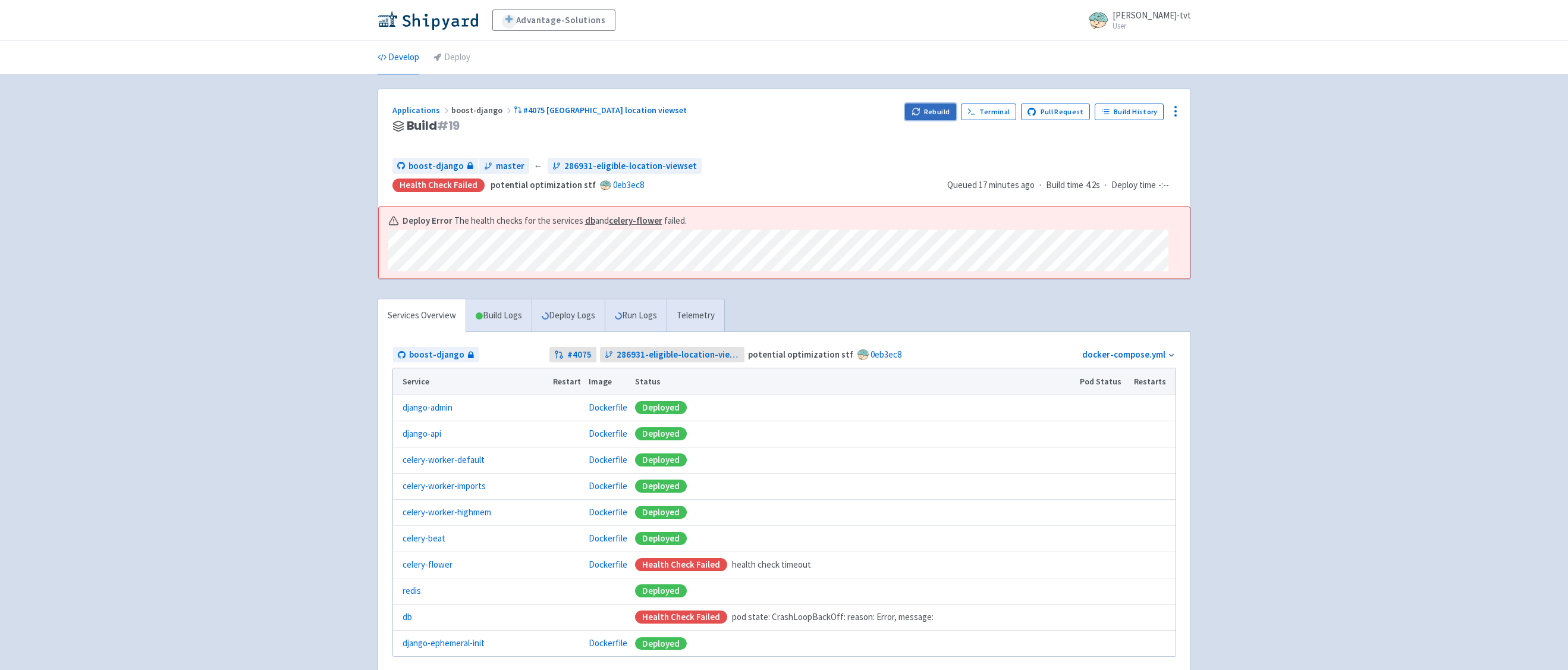
click at [930, 111] on button "Rebuild" at bounding box center [931, 111] width 51 height 16
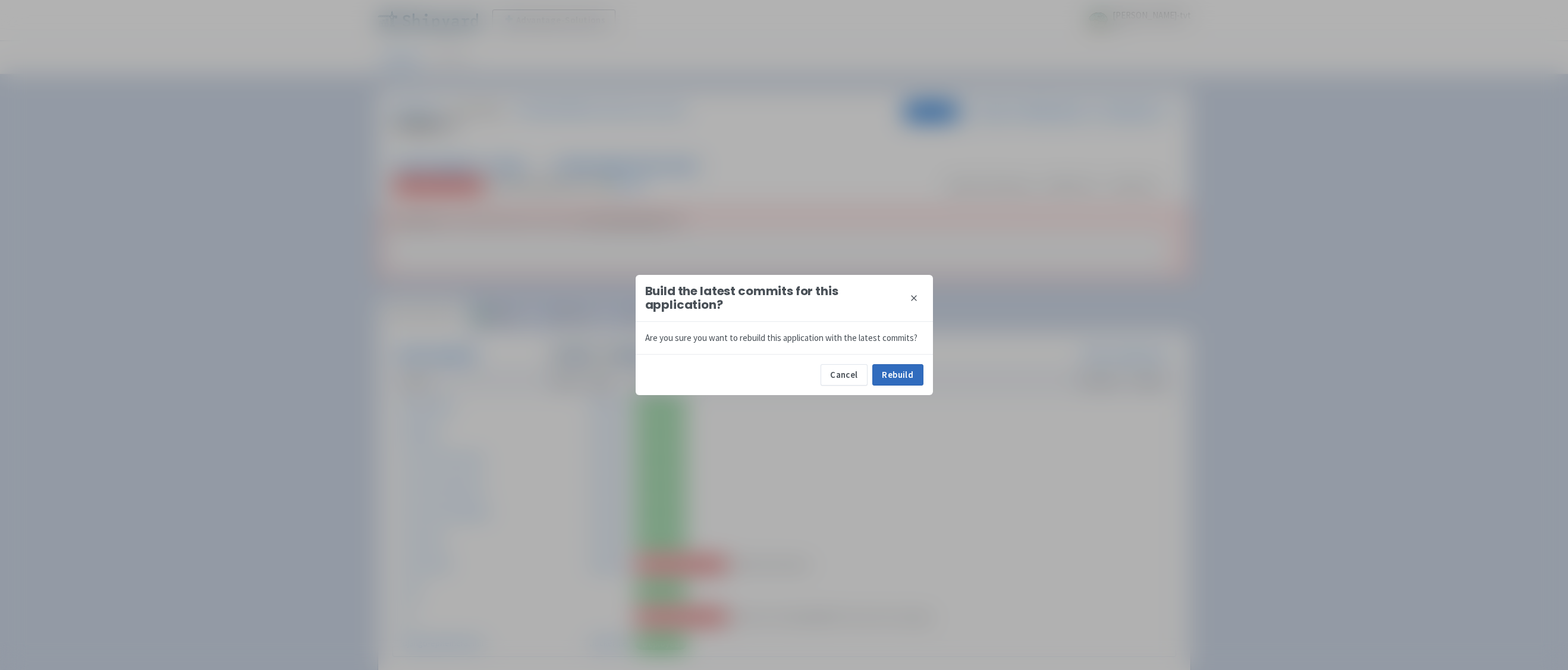
click at [897, 383] on button "Rebuild" at bounding box center [898, 374] width 51 height 21
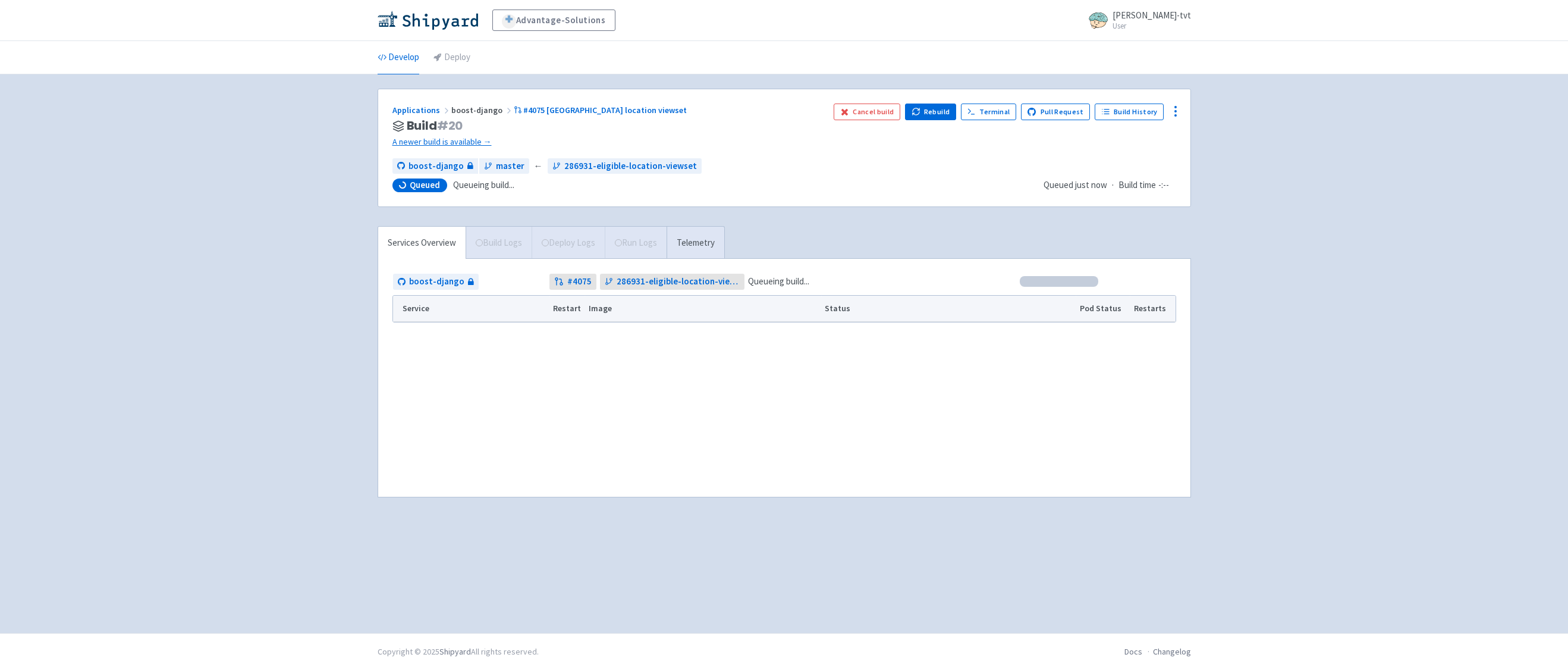
click at [307, 432] on div "Advantage-Solutions ian-tvt User Profile Sign out Develop Deploy" at bounding box center [784, 316] width 1568 height 633
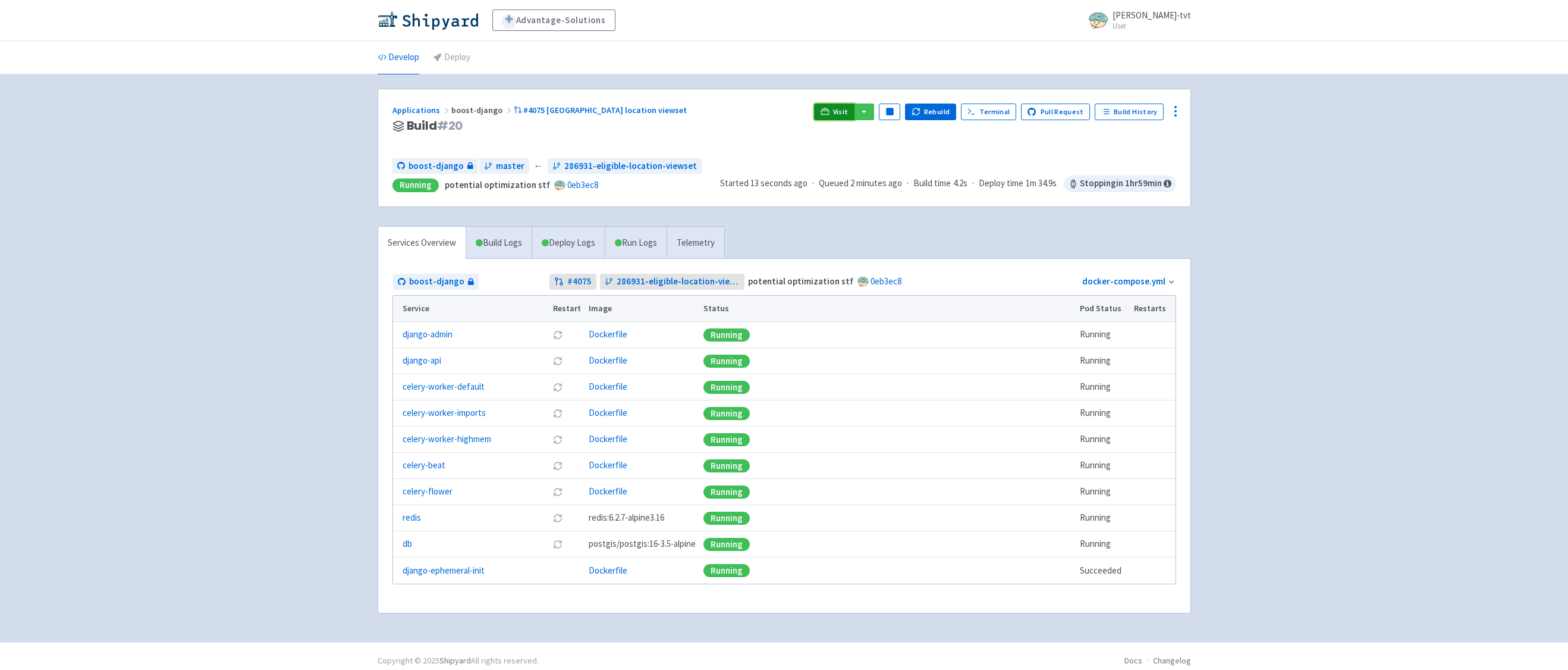
click at [837, 108] on link "Visit" at bounding box center [833, 111] width 40 height 16
click at [666, 244] on link "Run Logs" at bounding box center [635, 243] width 62 height 32
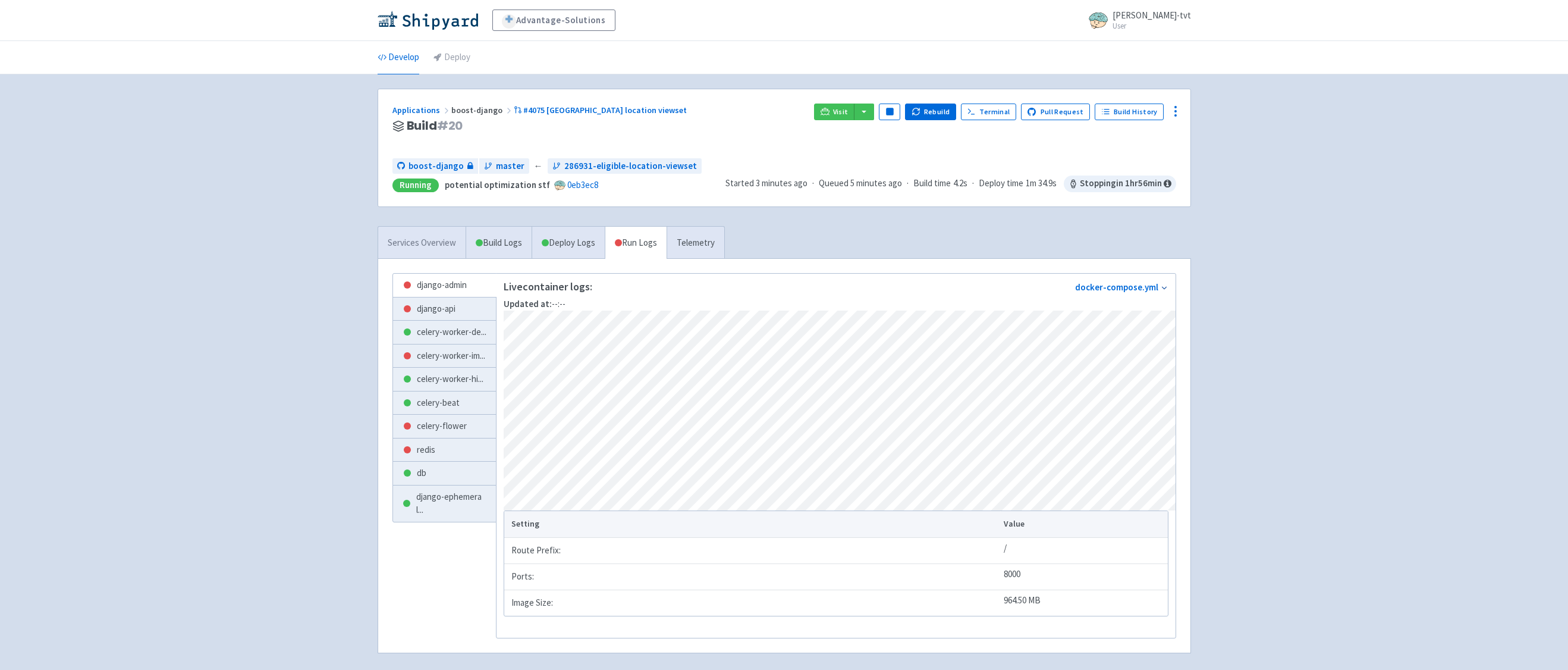
click at [411, 245] on link "Services Overview" at bounding box center [421, 243] width 88 height 32
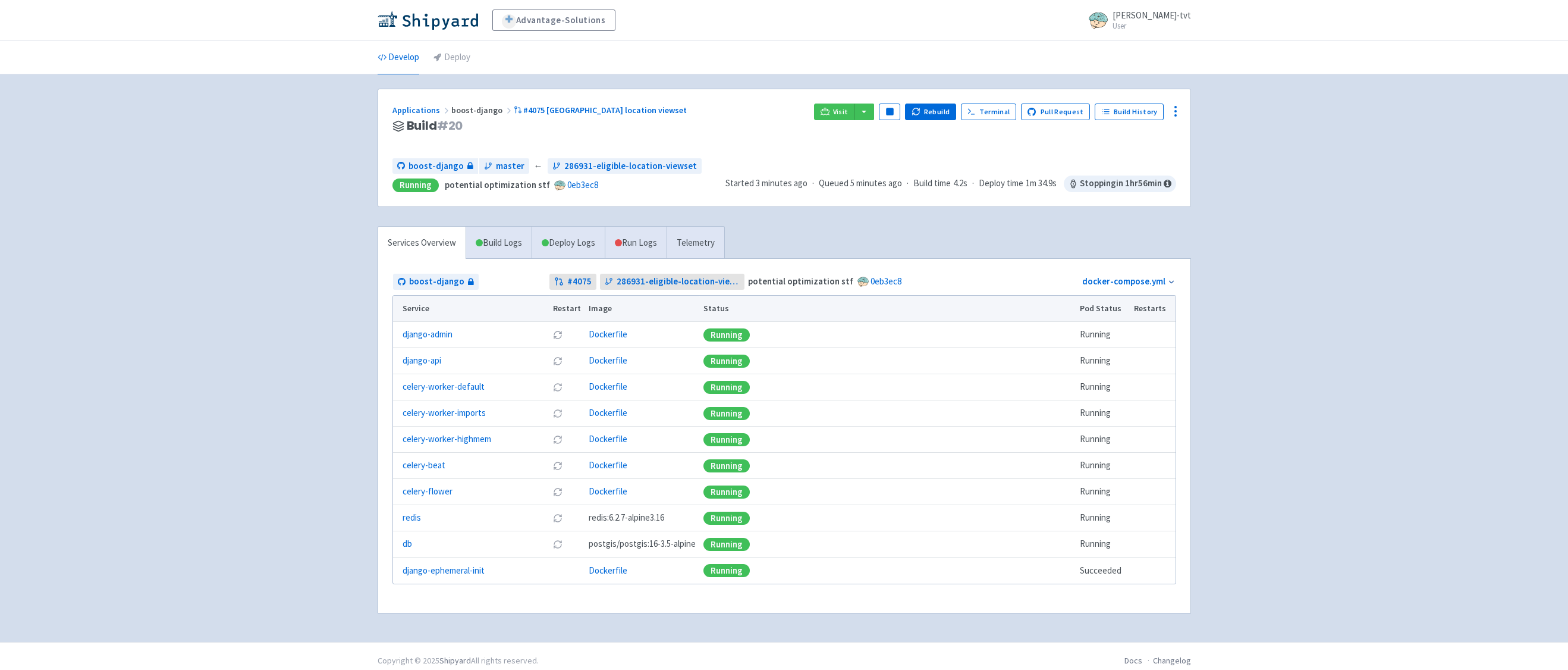
click at [285, 226] on div "Advantage-Solutions ian-tvt User Profile Sign out Develop Deploy" at bounding box center [784, 321] width 1568 height 641
click at [408, 61] on link "Develop" at bounding box center [399, 57] width 42 height 33
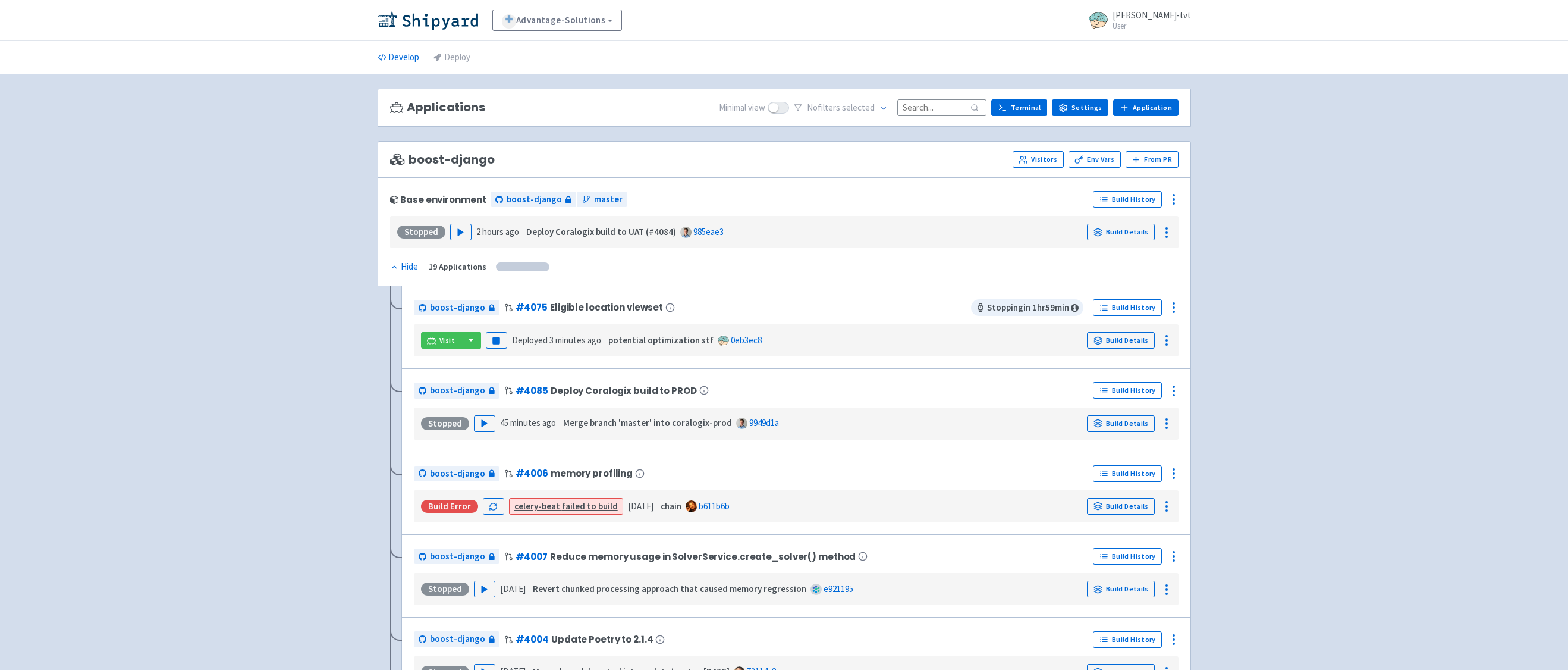
click at [442, 344] on span "Visit" at bounding box center [447, 340] width 15 height 10
